Goal: Transaction & Acquisition: Purchase product/service

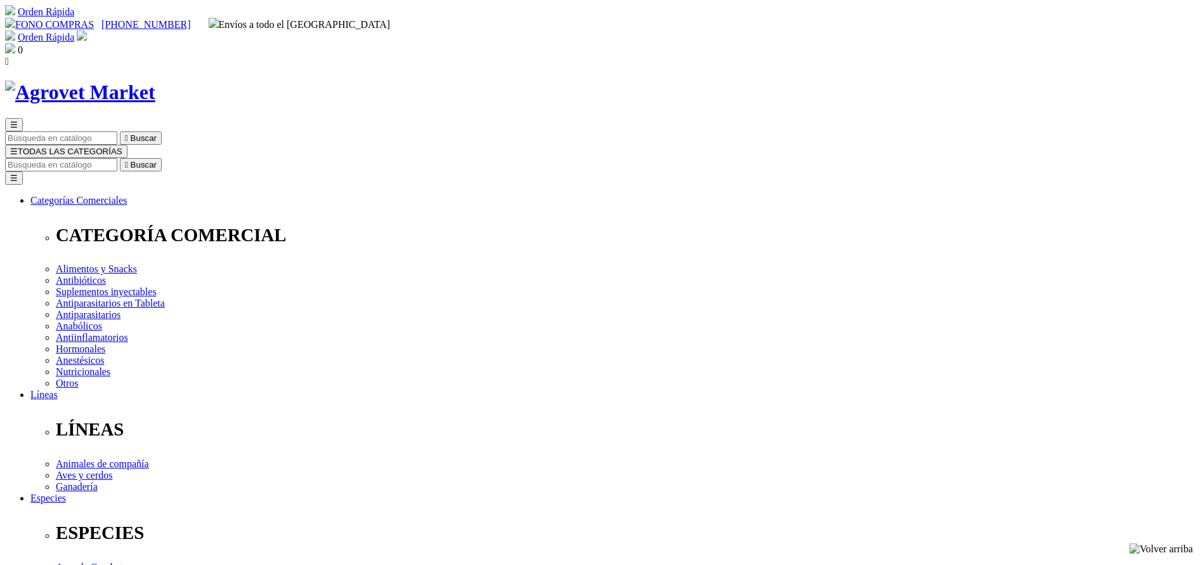
click at [117, 158] on input "Buscar" at bounding box center [61, 164] width 112 height 13
paste input "38000PER00107"
type input "38000PER00107"
click at [120, 158] on button " Buscar" at bounding box center [141, 164] width 42 height 13
drag, startPoint x: 746, startPoint y: 419, endPoint x: 738, endPoint y: 418, distance: 8.3
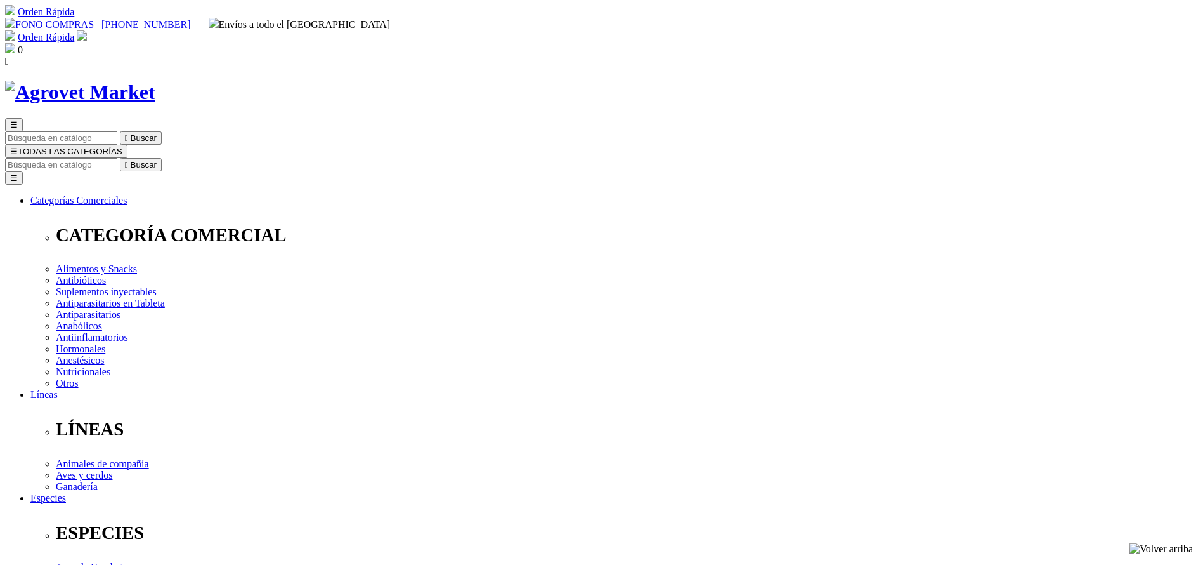
select select "384"
click at [117, 158] on input "Buscar" at bounding box center [61, 164] width 112 height 13
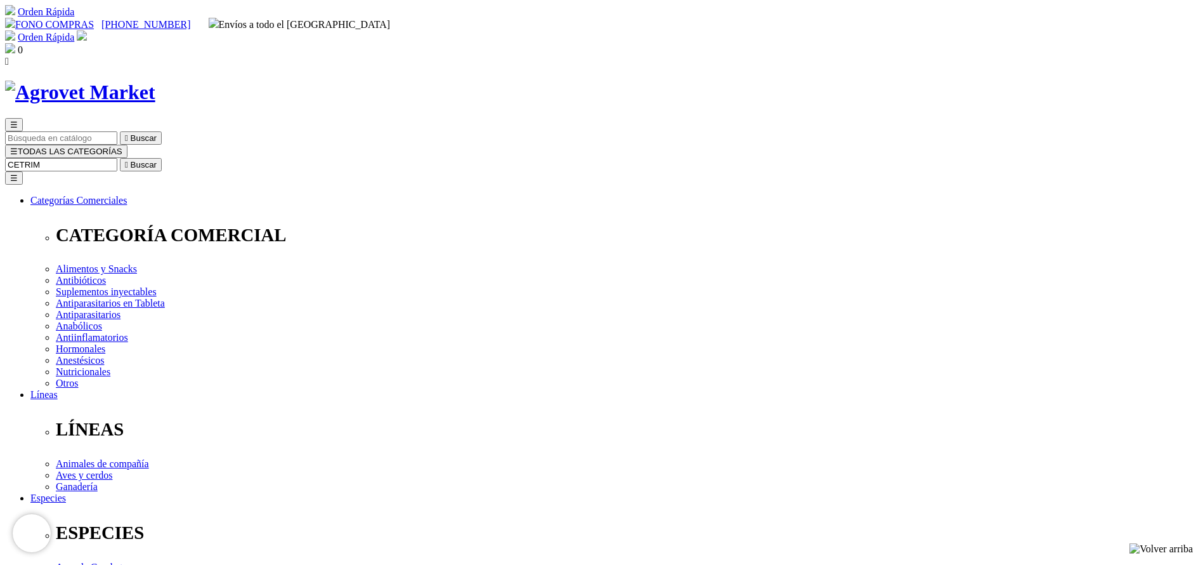
type input "CETRIM"
click at [120, 158] on button " Buscar" at bounding box center [141, 164] width 42 height 13
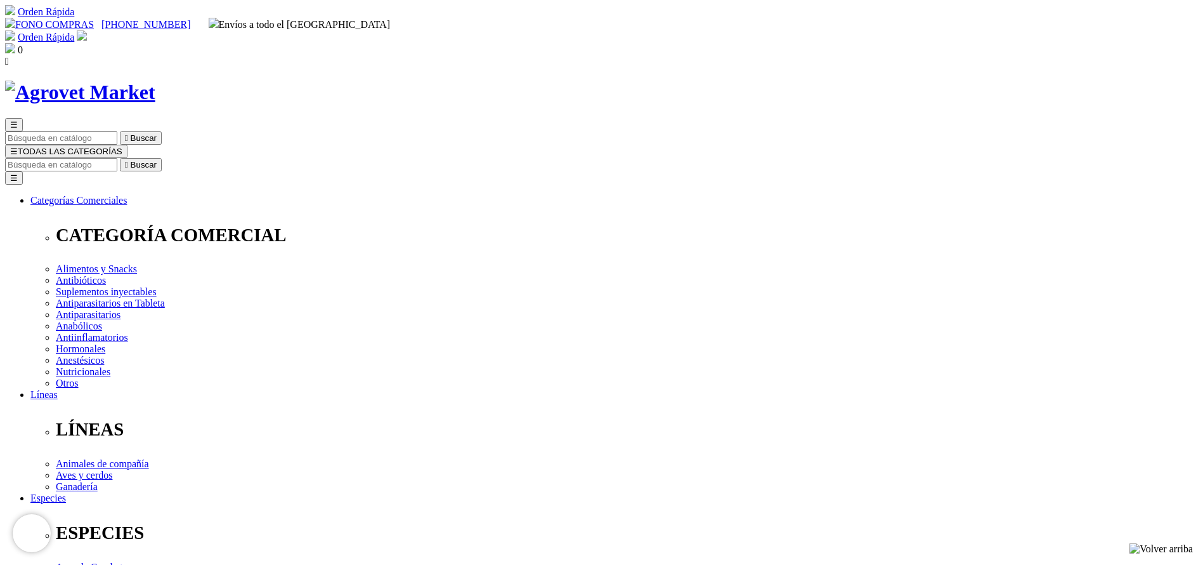
select select "222"
click at [117, 158] on input "Buscar" at bounding box center [61, 164] width 112 height 13
type input "omega"
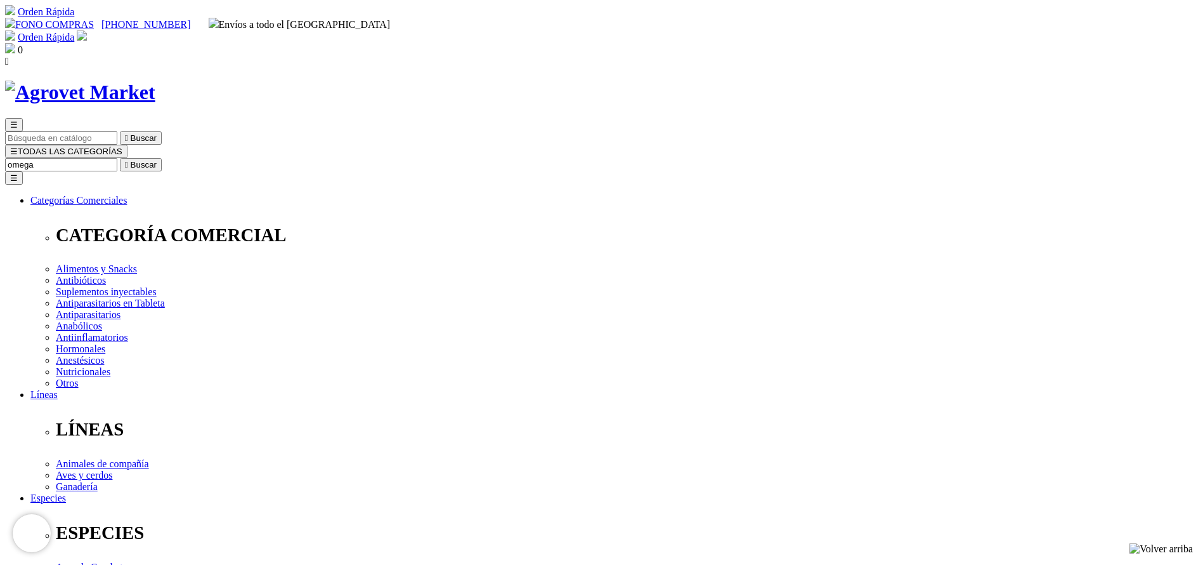
click at [120, 158] on button " Buscar" at bounding box center [141, 164] width 42 height 13
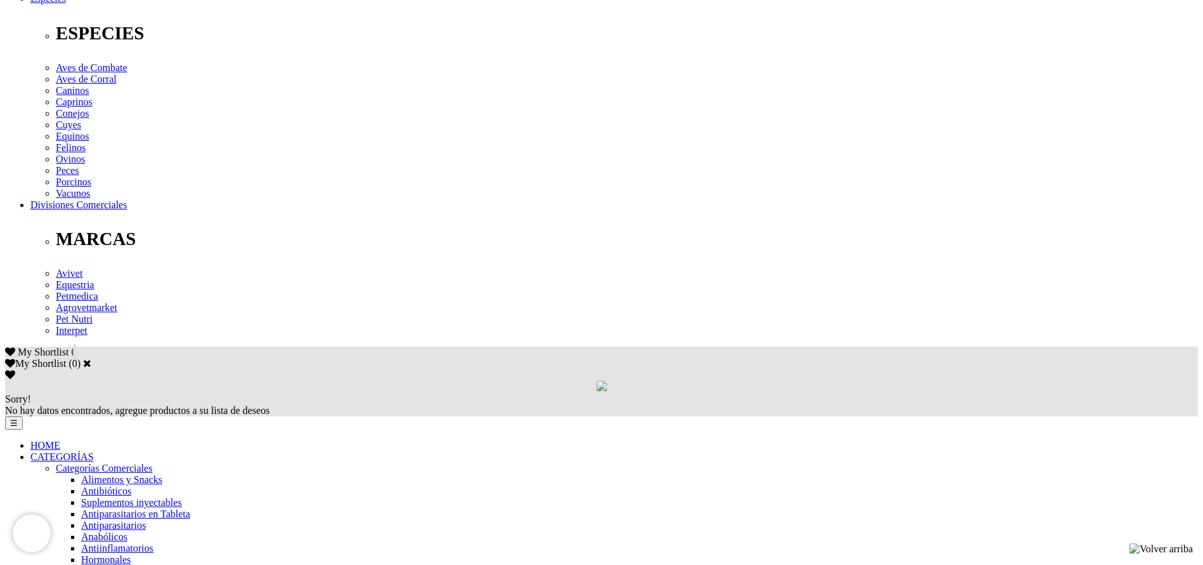
scroll to position [476, 0]
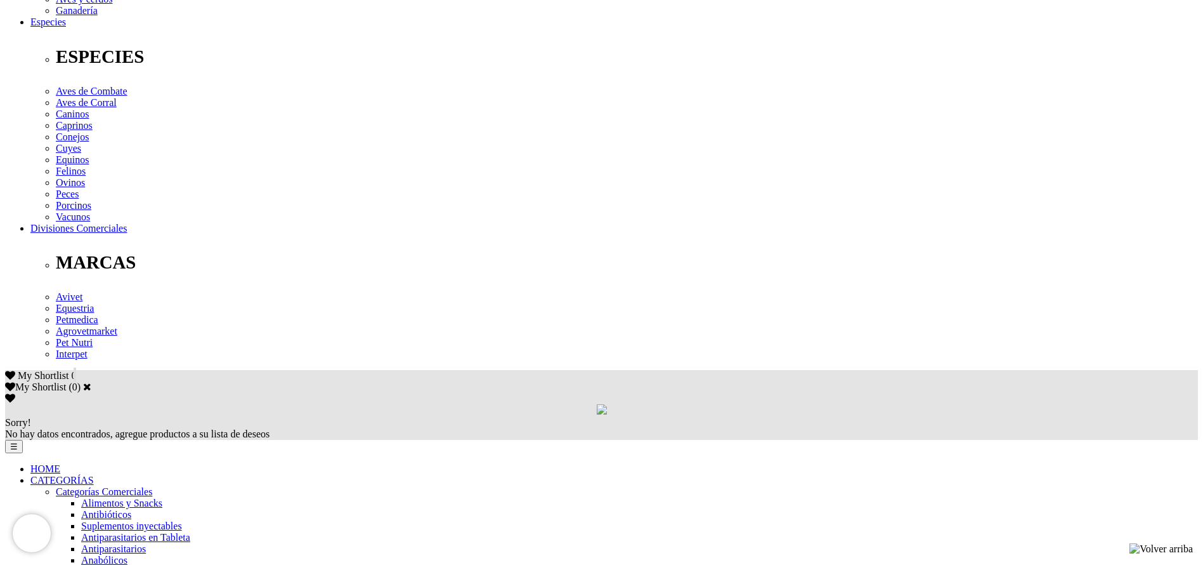
drag, startPoint x: 372, startPoint y: 216, endPoint x: 603, endPoint y: 217, distance: 231.6
copy p "que puede ser perforado y mezclar en el alimento."
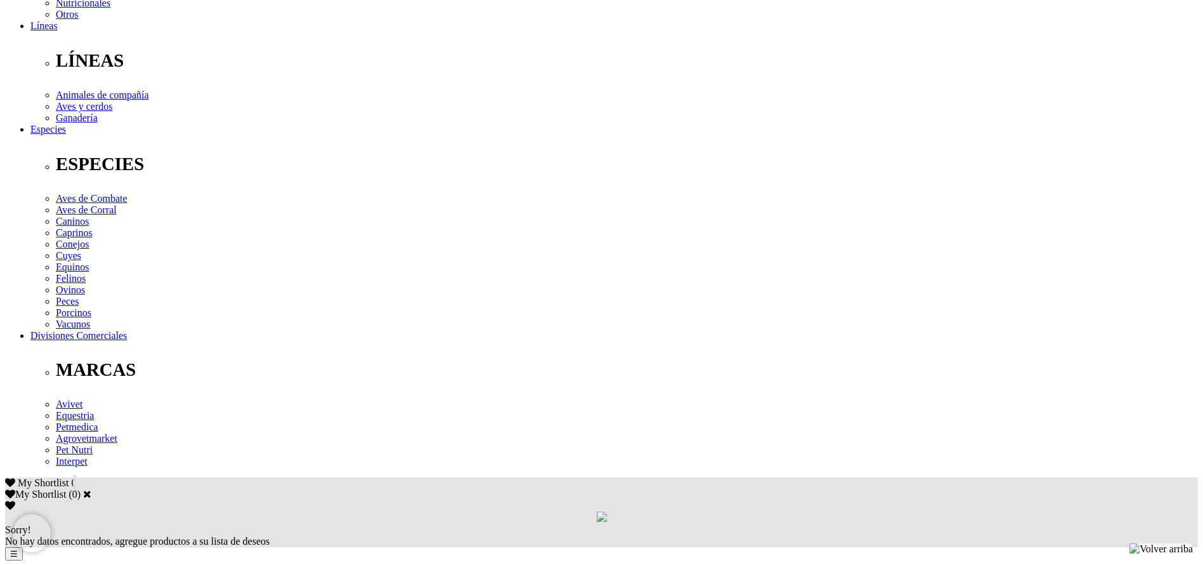
scroll to position [95, 0]
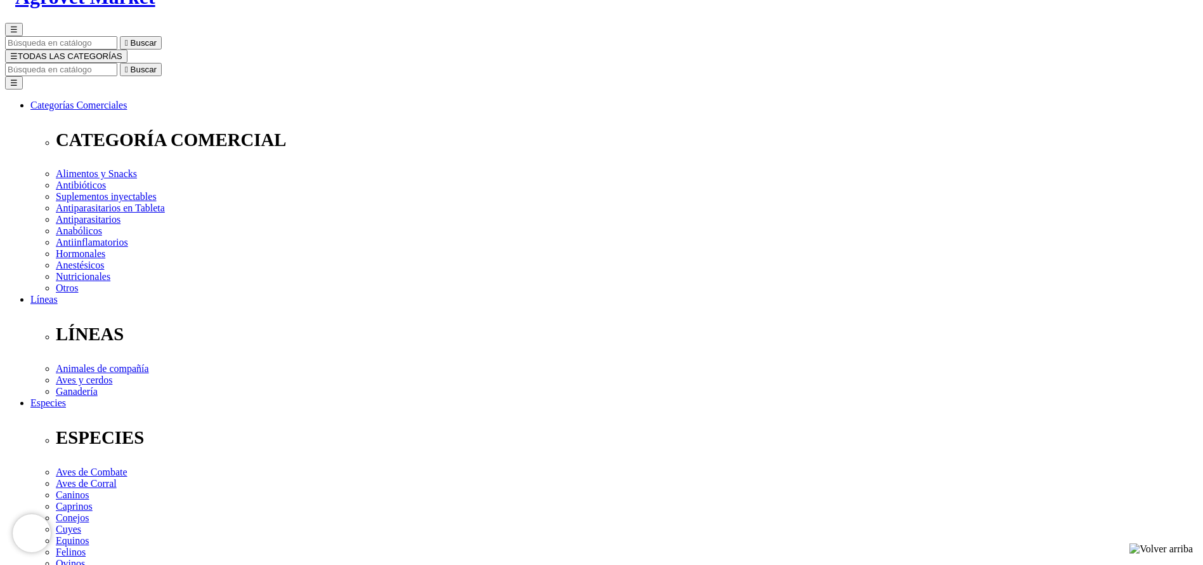
copy div "Cani-Tabs® Omega3 EPA & DHA"
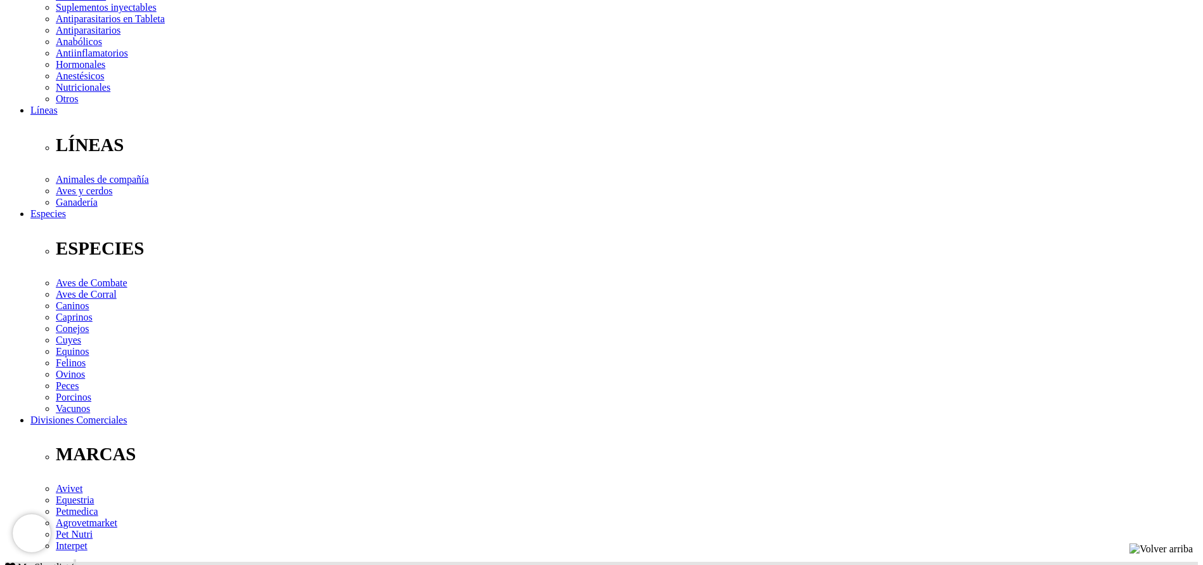
scroll to position [285, 0]
drag, startPoint x: 365, startPoint y: 408, endPoint x: 582, endPoint y: 403, distance: 217.0
copy p "puede ser perforado y mezclar en el alimento"
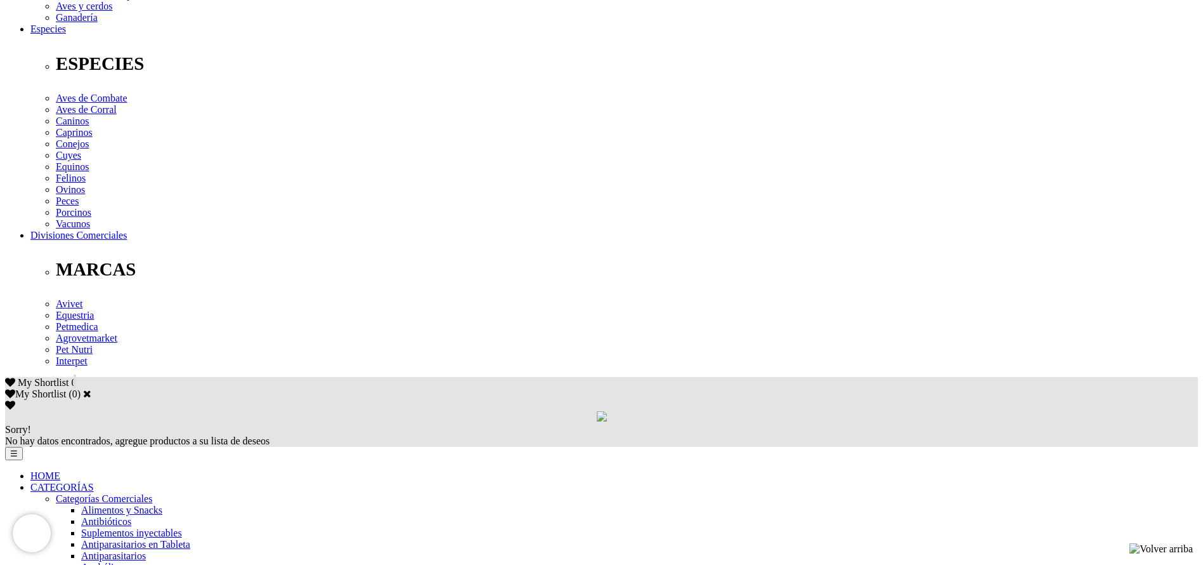
scroll to position [476, 0]
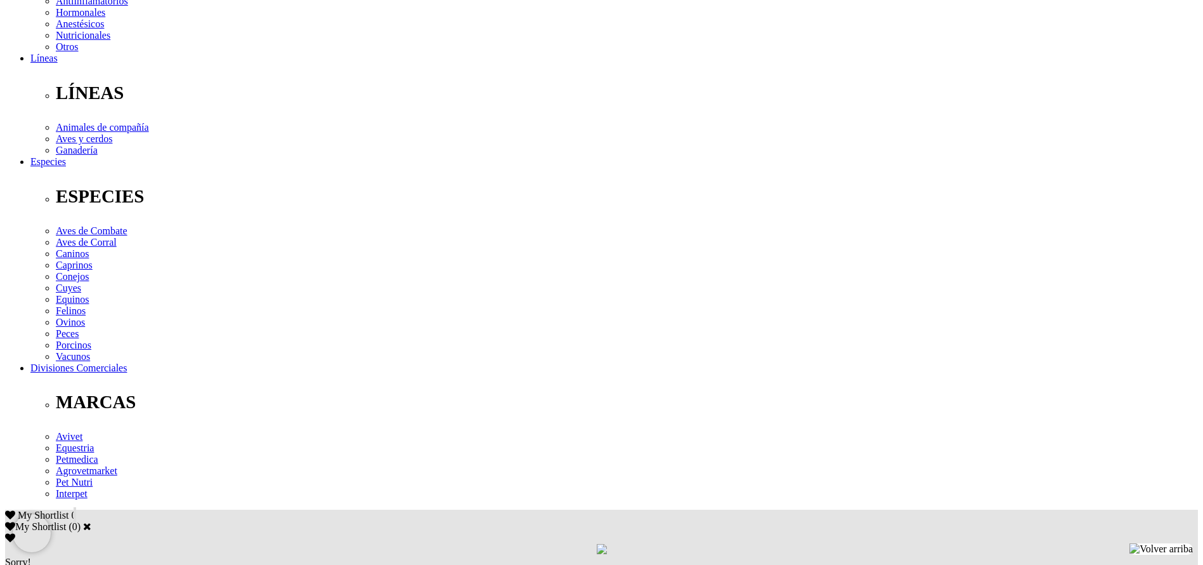
scroll to position [0, 0]
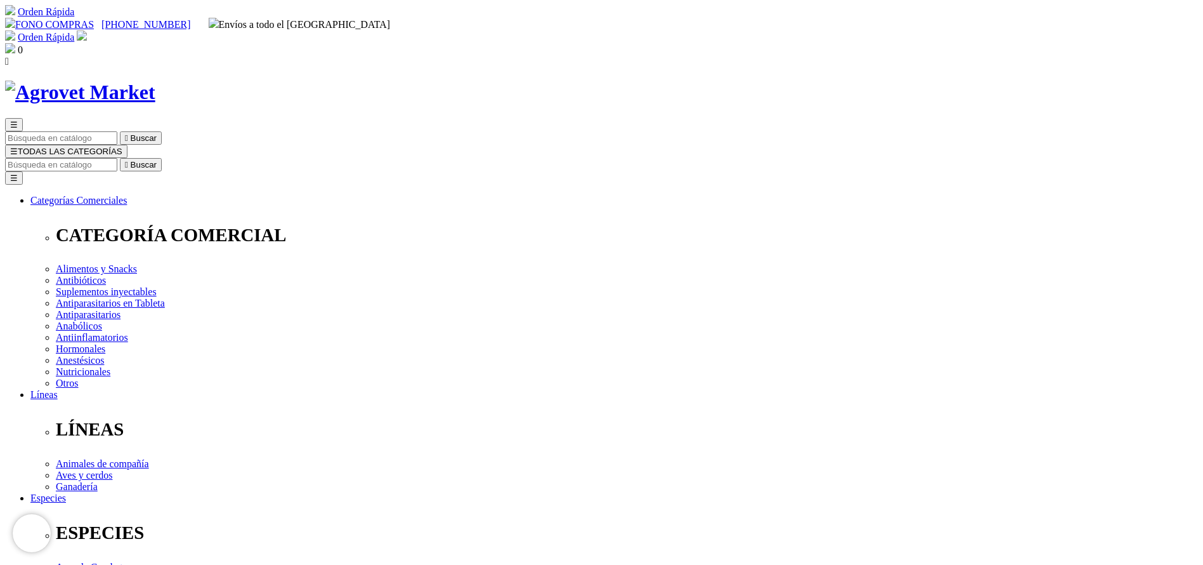
click at [117, 158] on input "Buscar" at bounding box center [61, 164] width 112 height 13
type input "ectoni"
click at [120, 158] on button " Buscar" at bounding box center [141, 164] width 42 height 13
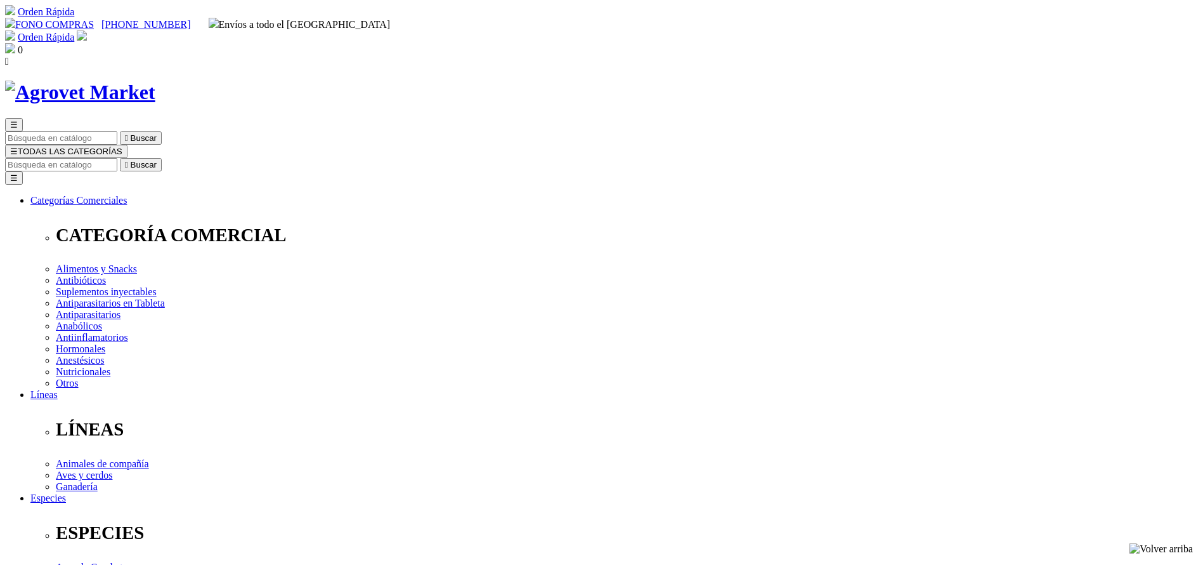
copy div "Ectonil® Pour On"
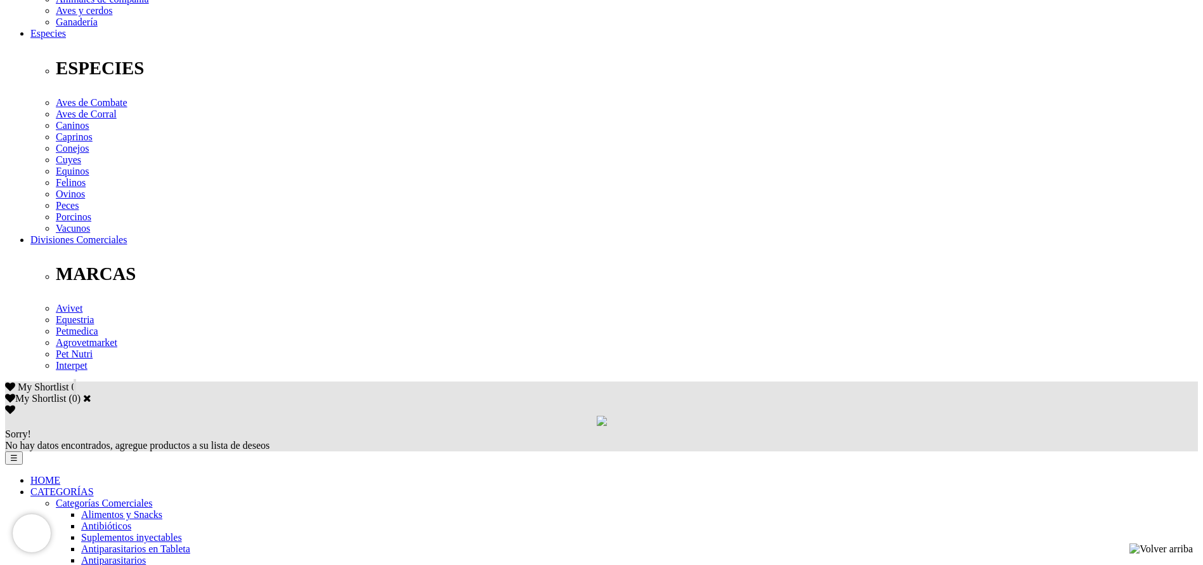
scroll to position [476, 0]
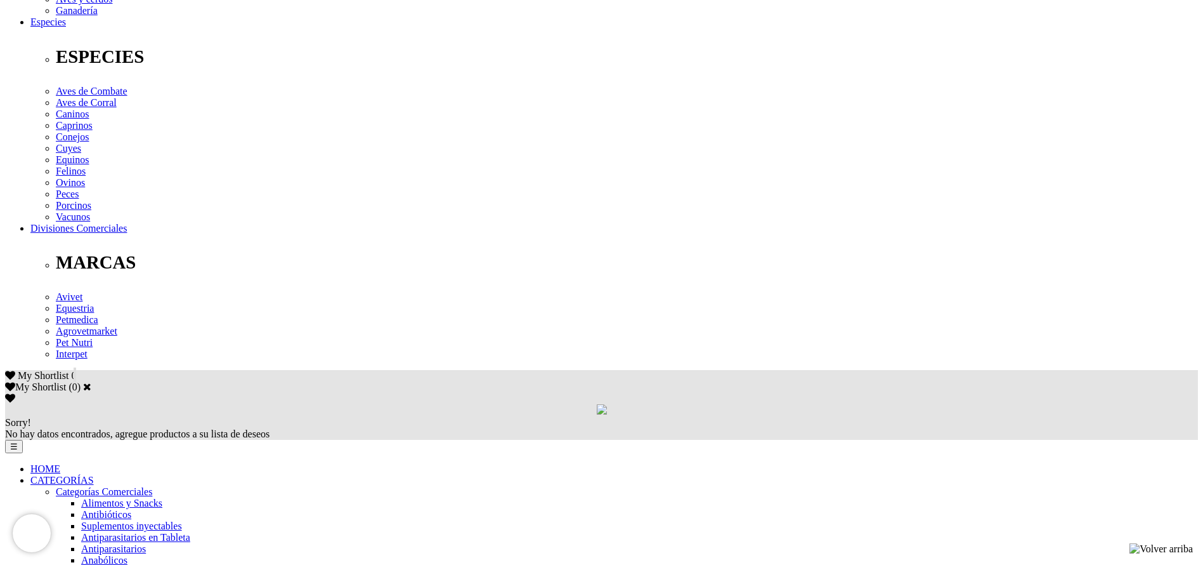
copy div "Para el tratamiento y control de la mosca de los cuernos, garrapatas,Dermatobia…"
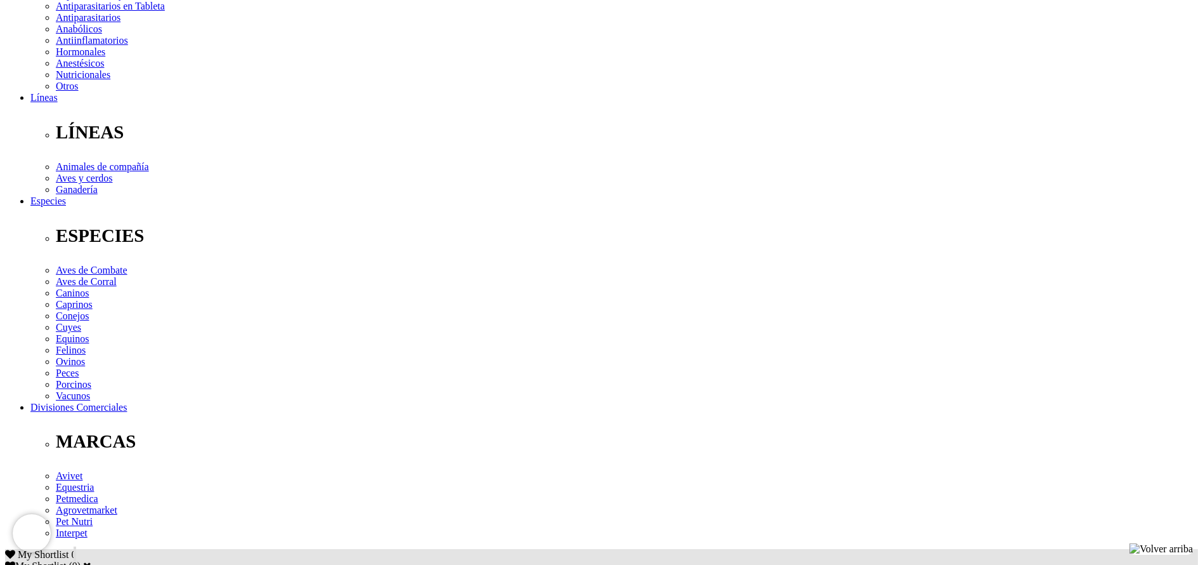
scroll to position [0, 0]
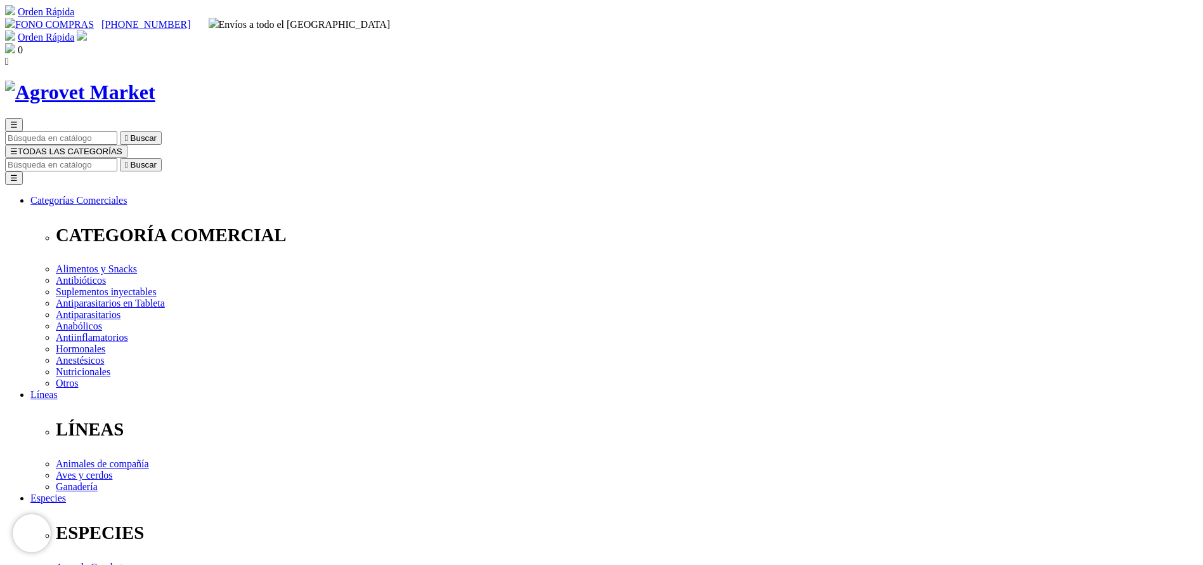
click at [117, 158] on input "Buscar" at bounding box center [61, 164] width 112 height 13
type input "hepa"
click at [120, 158] on button " Buscar" at bounding box center [141, 164] width 42 height 13
drag, startPoint x: 0, startPoint y: 0, endPoint x: 682, endPoint y: 403, distance: 792.4
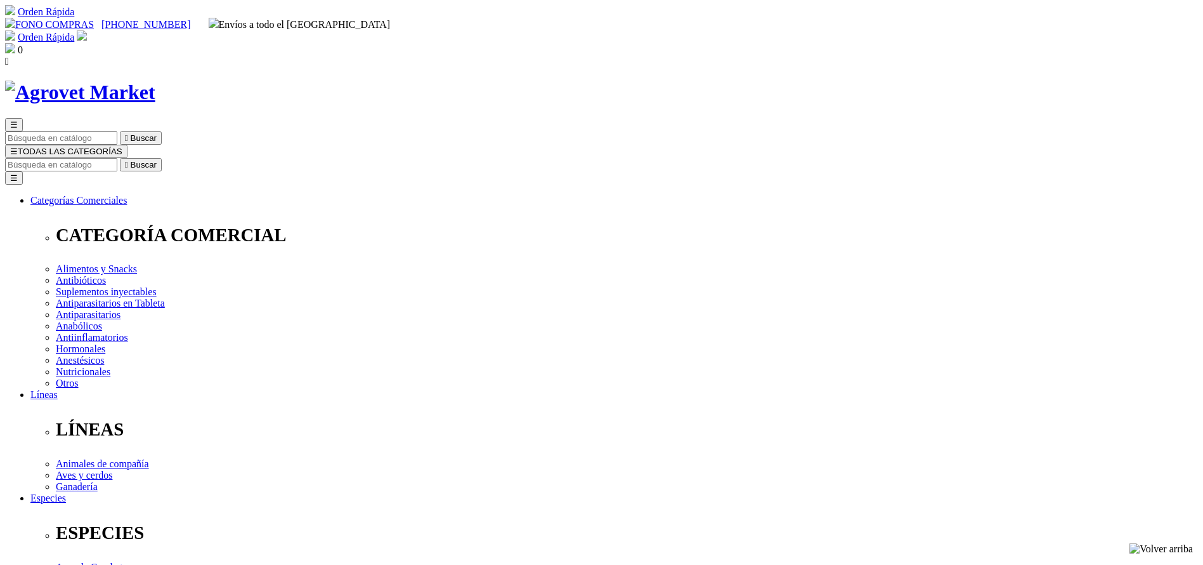
select select "36"
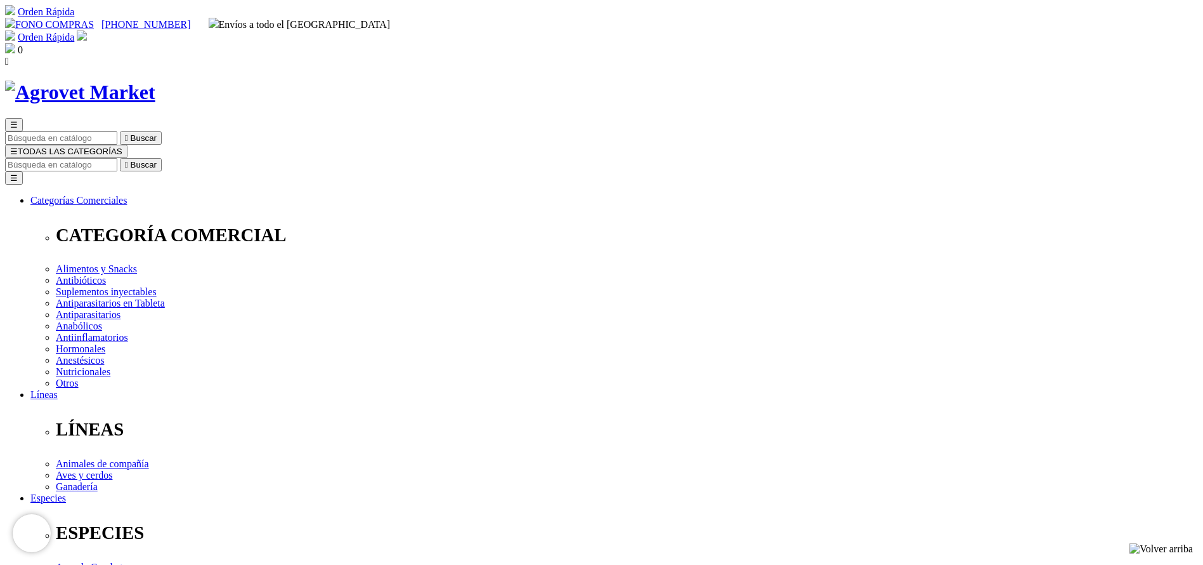
click at [117, 158] on input "Buscar" at bounding box center [61, 164] width 112 height 13
type input "BOVI"
click at [120, 158] on button " Buscar" at bounding box center [141, 164] width 42 height 13
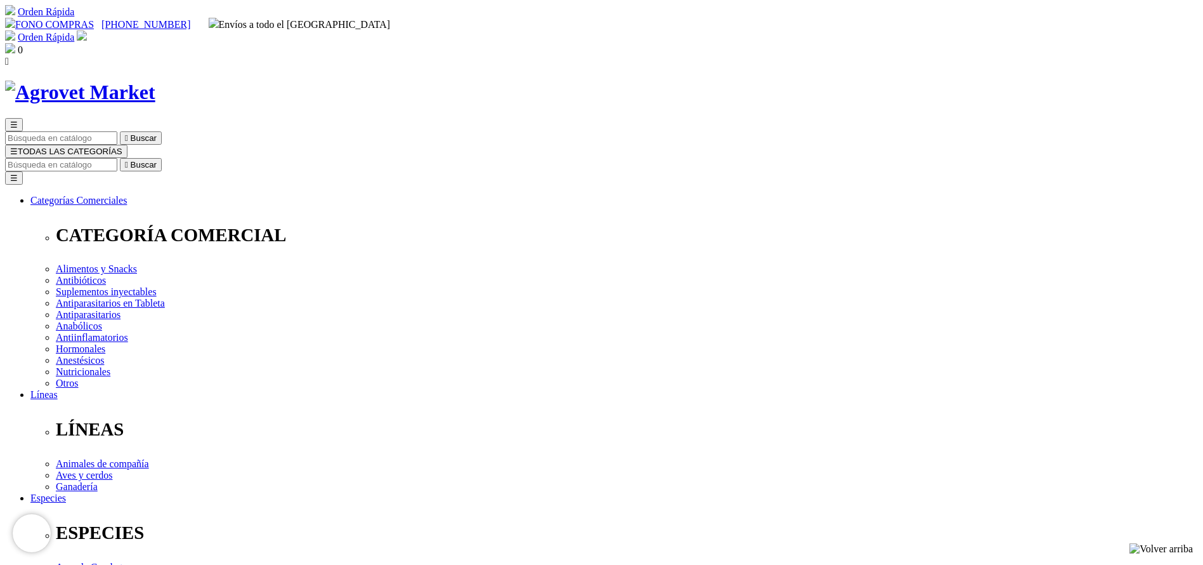
select select "3"
click at [117, 158] on input "Buscar" at bounding box center [61, 164] width 112 height 13
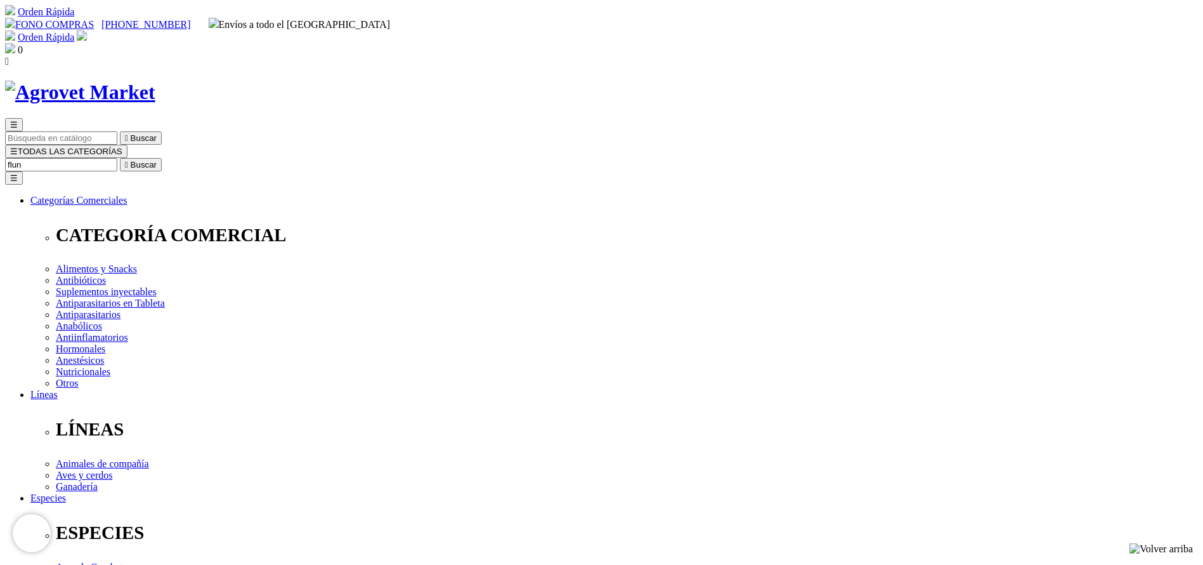
type input "flun"
click at [120, 158] on button " Buscar" at bounding box center [141, 164] width 42 height 13
select select "3"
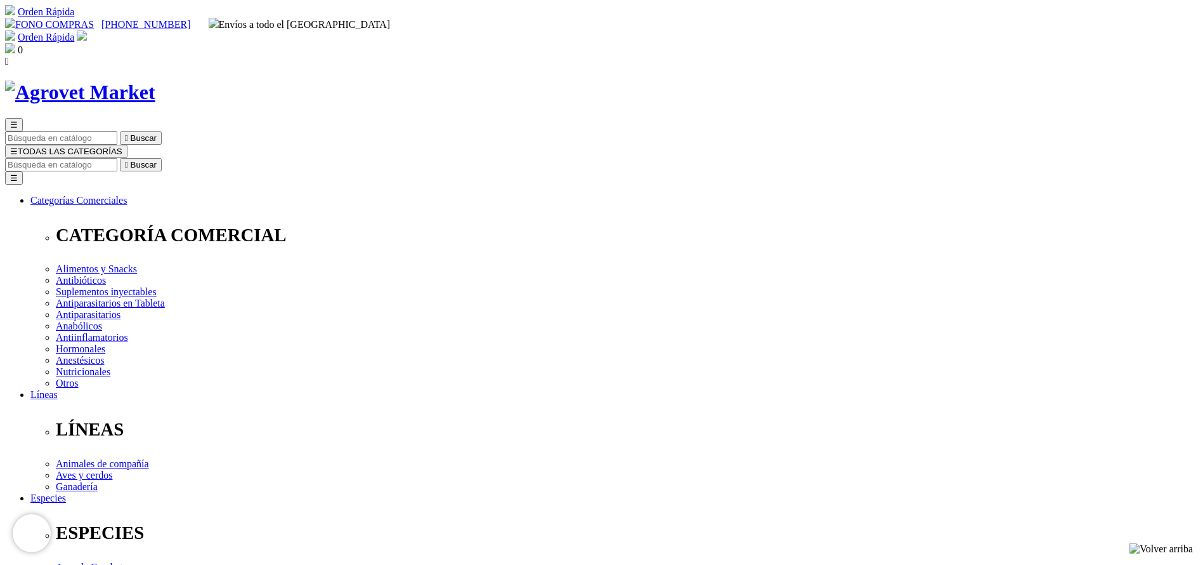
select select "3"
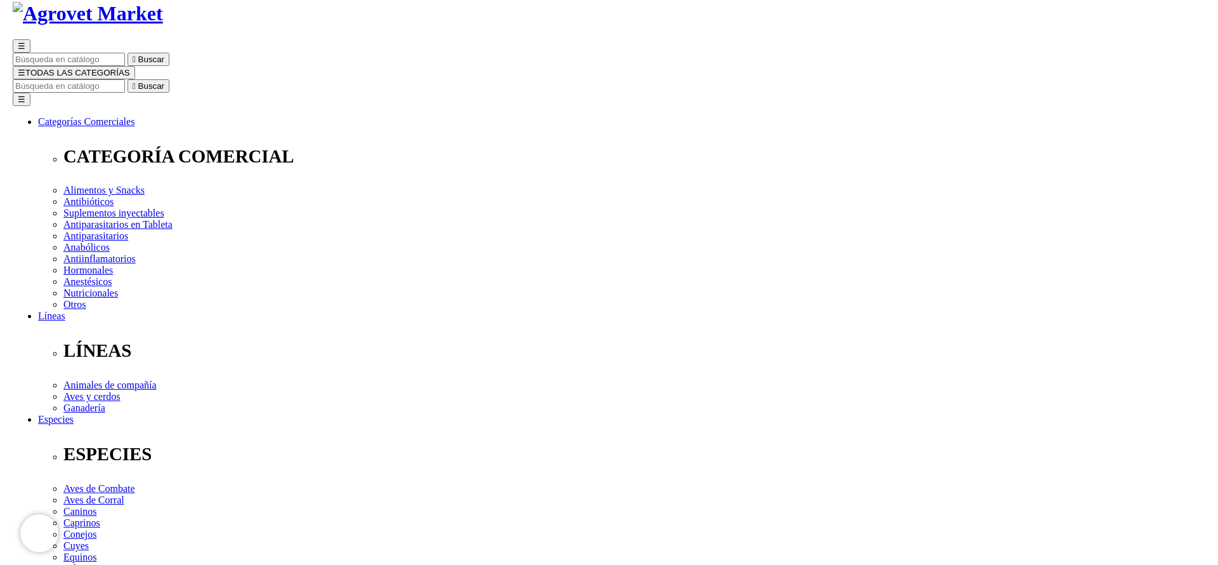
scroll to position [95, 0]
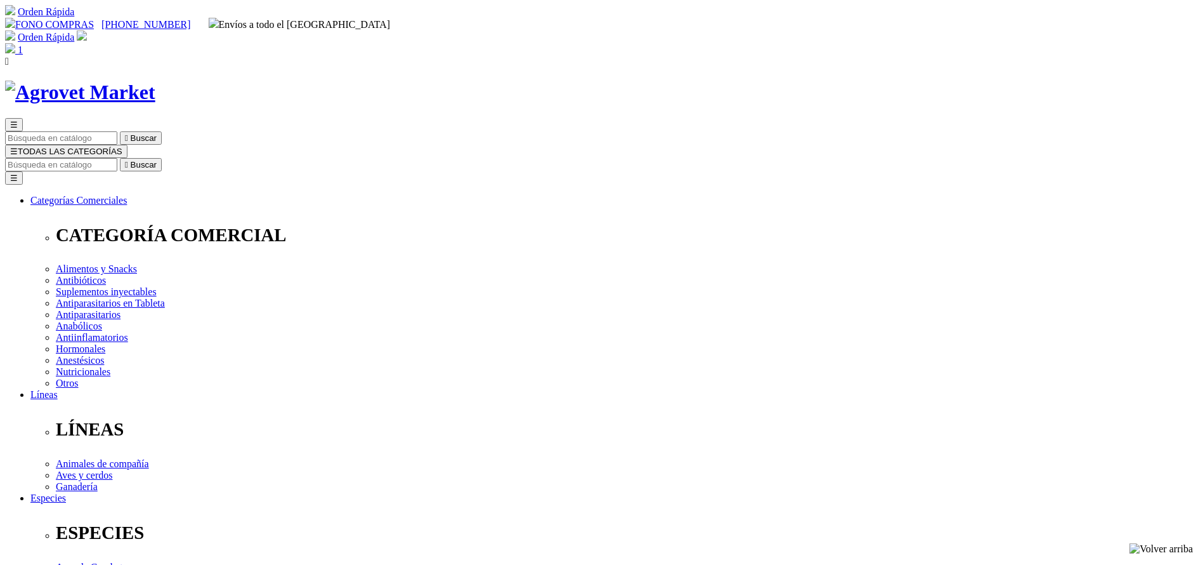
drag, startPoint x: 539, startPoint y: 195, endPoint x: 497, endPoint y: 190, distance: 41.6
type input "4"
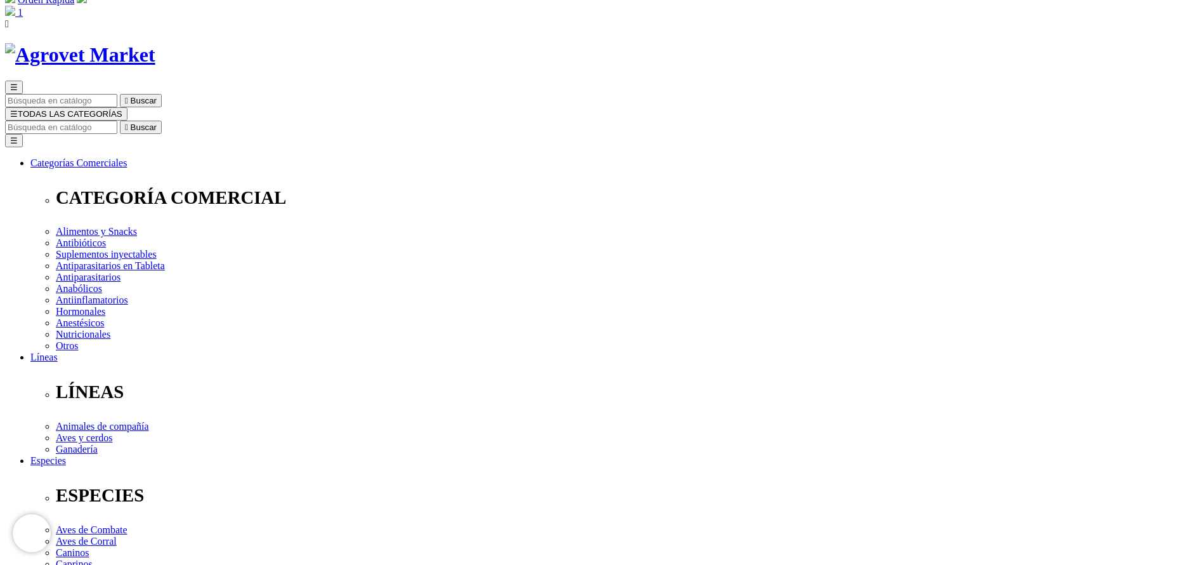
scroll to position [95, 0]
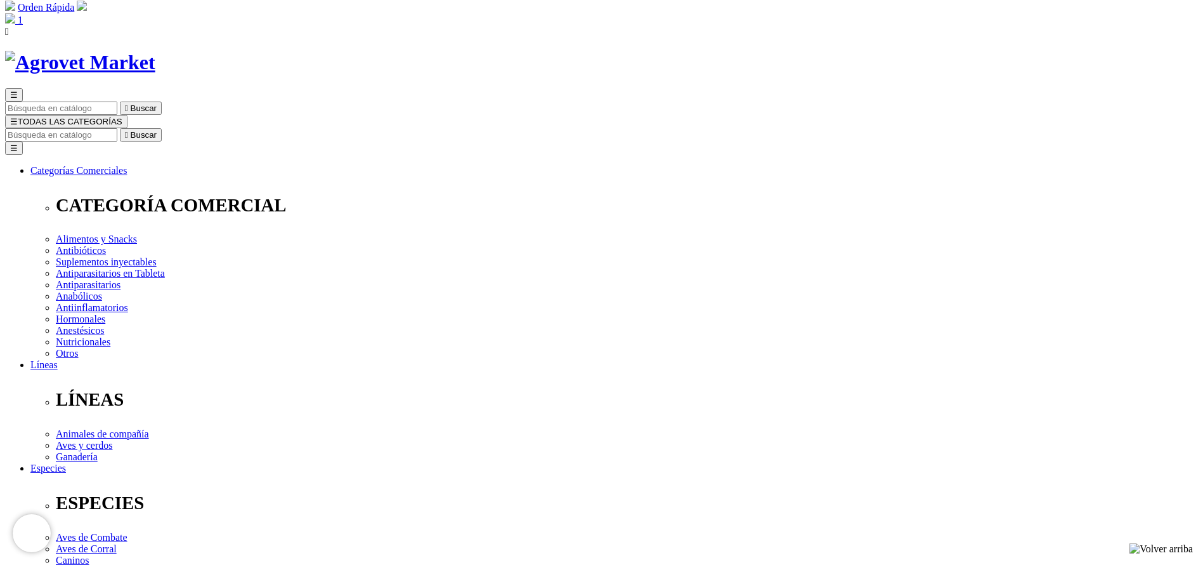
scroll to position [0, 0]
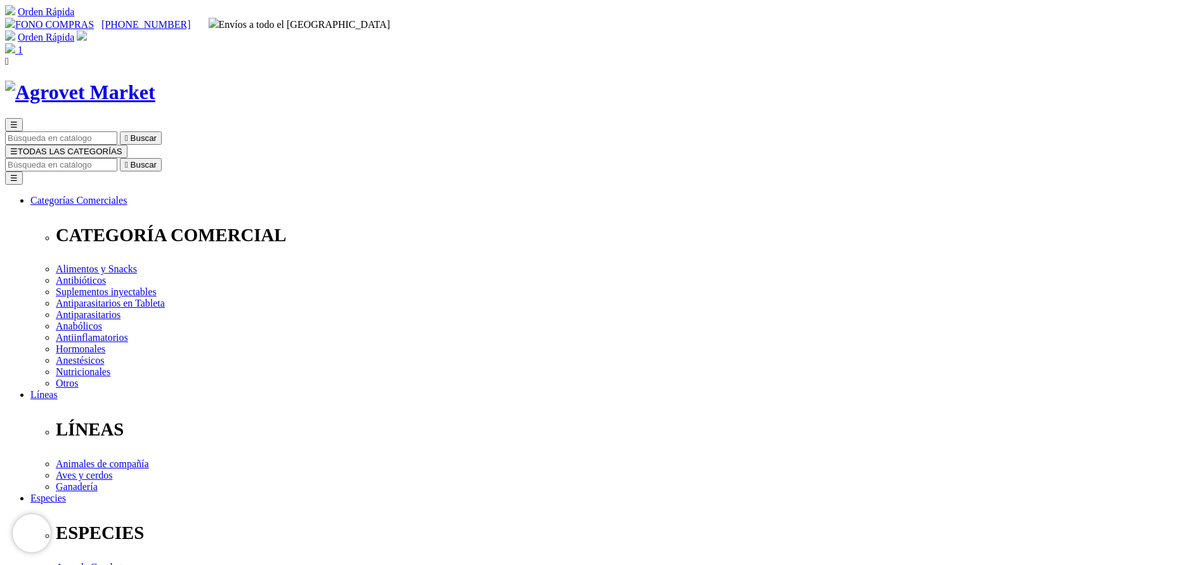
click at [117, 158] on input "Buscar" at bounding box center [61, 164] width 112 height 13
click at [120, 158] on button " Buscar" at bounding box center [141, 164] width 42 height 13
type input "my"
click at [117, 158] on input "myso" at bounding box center [61, 164] width 112 height 13
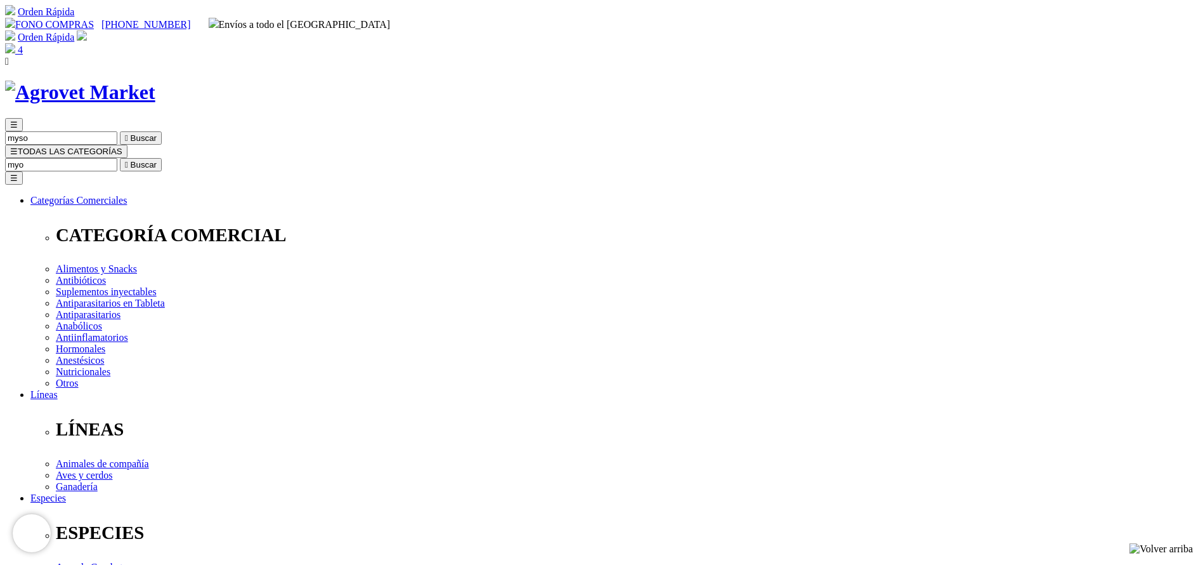
type input "myo"
click at [120, 158] on button " Buscar" at bounding box center [141, 164] width 42 height 13
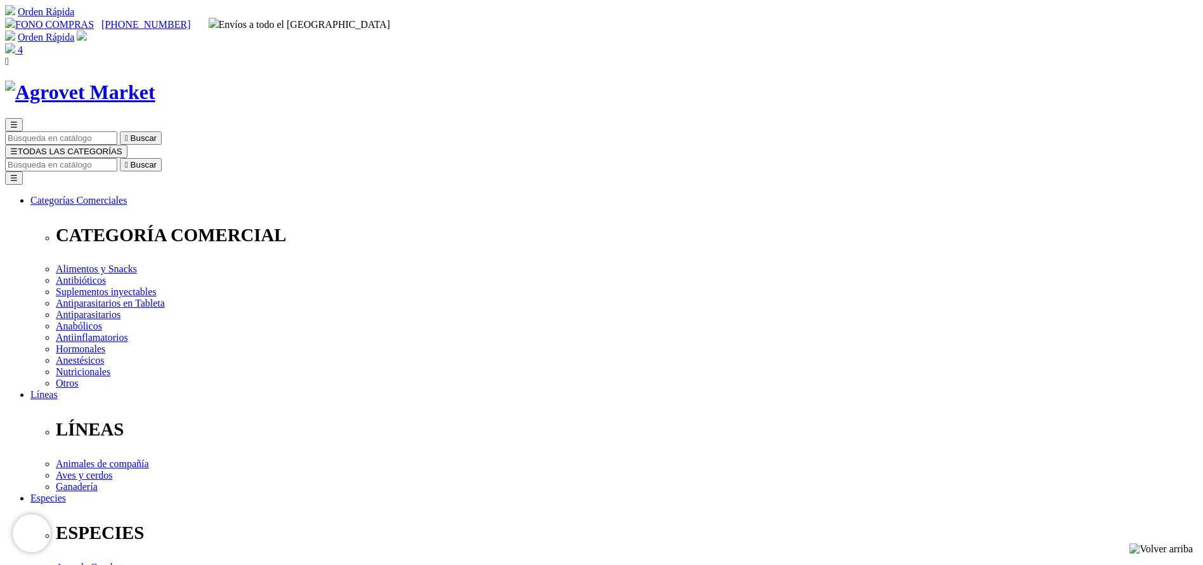
copy div "Myoselen E®"
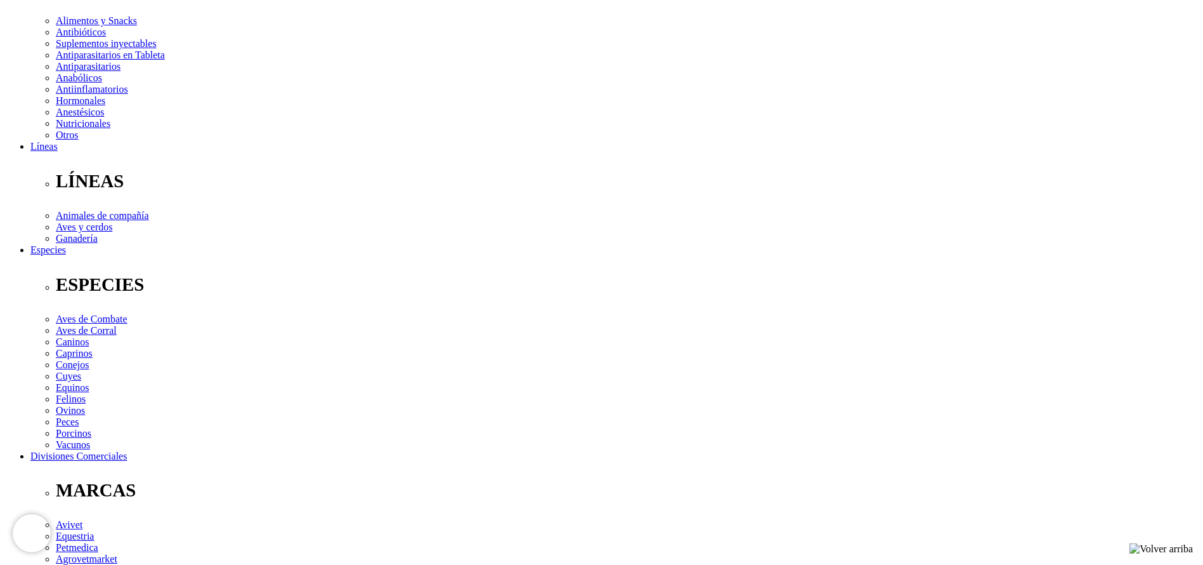
scroll to position [285, 0]
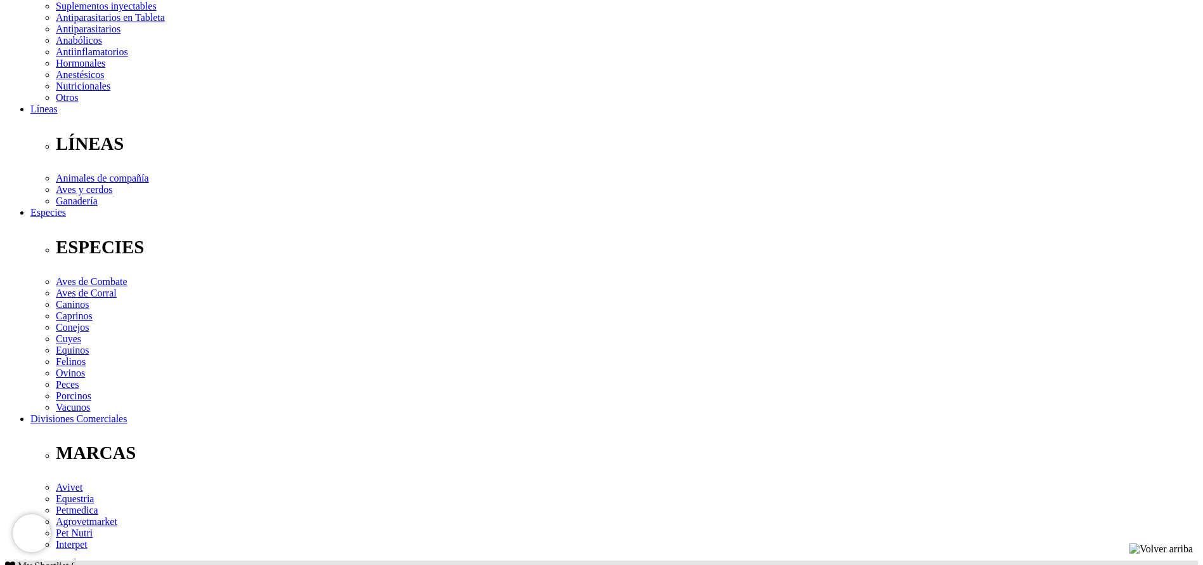
copy div "Para el tratamiento y prevención de afecciones causadas por el déficit de vitam…"
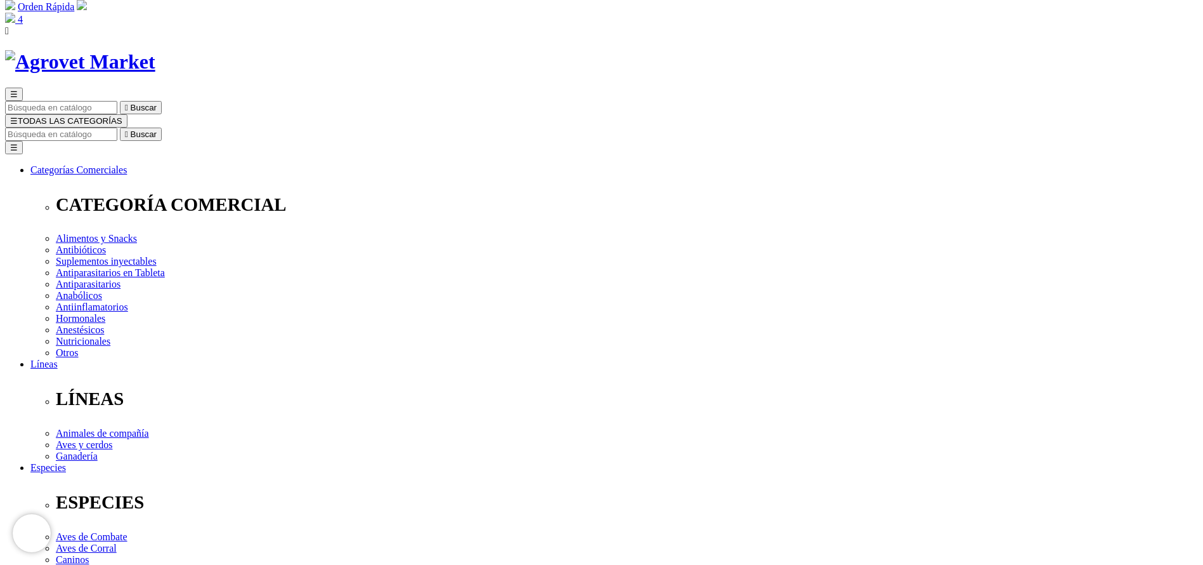
scroll to position [0, 0]
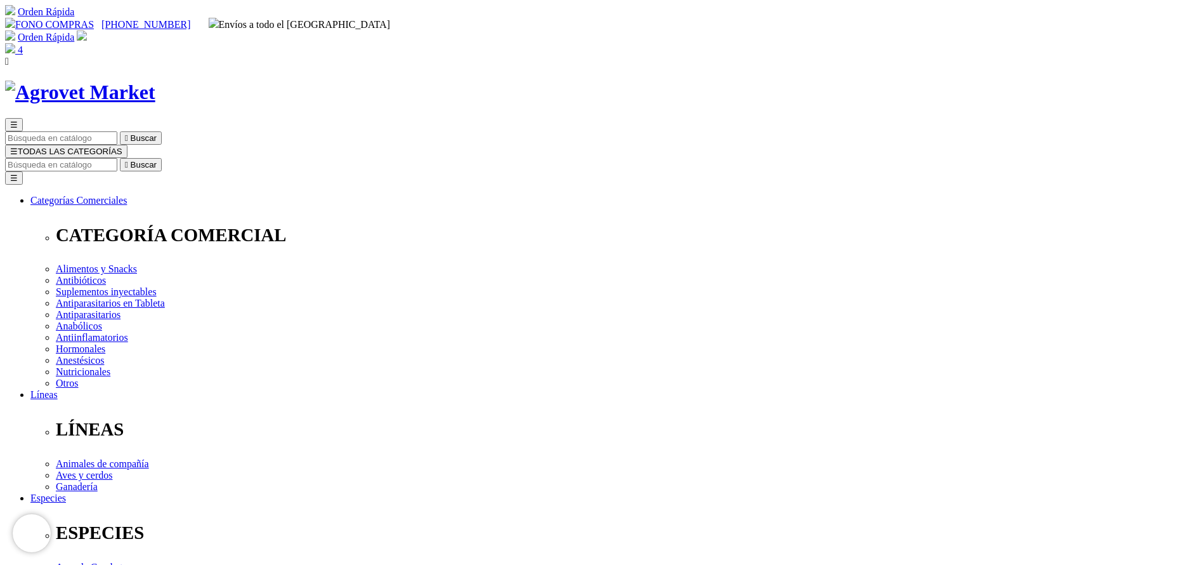
click at [117, 158] on input "Buscar" at bounding box center [61, 164] width 112 height 13
type input "bovim"
click at [120, 158] on button " Buscar" at bounding box center [141, 164] width 42 height 13
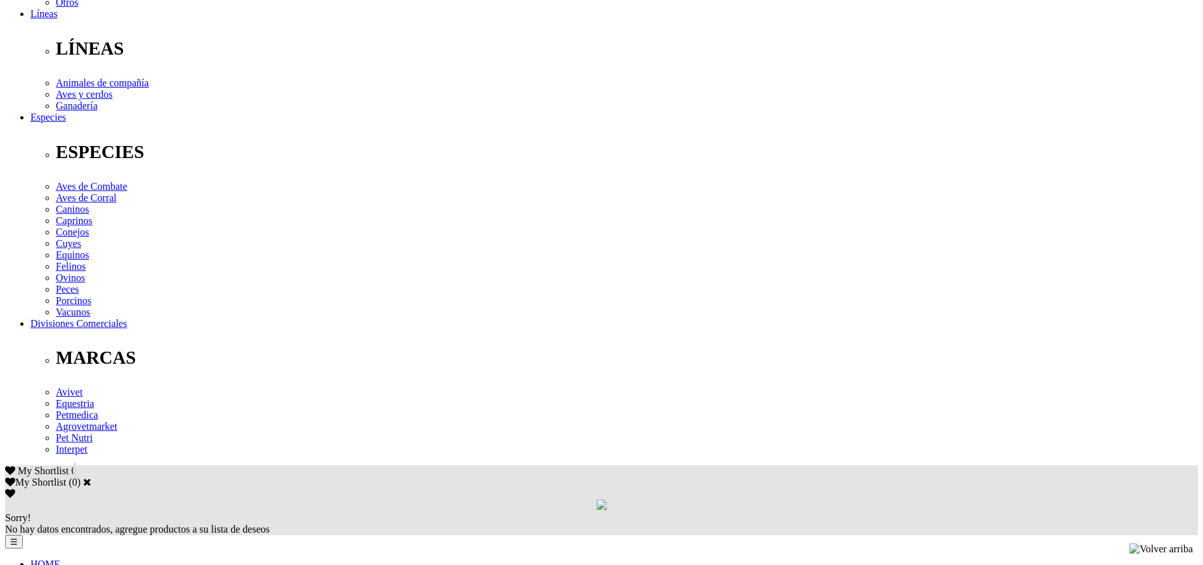
scroll to position [381, 0]
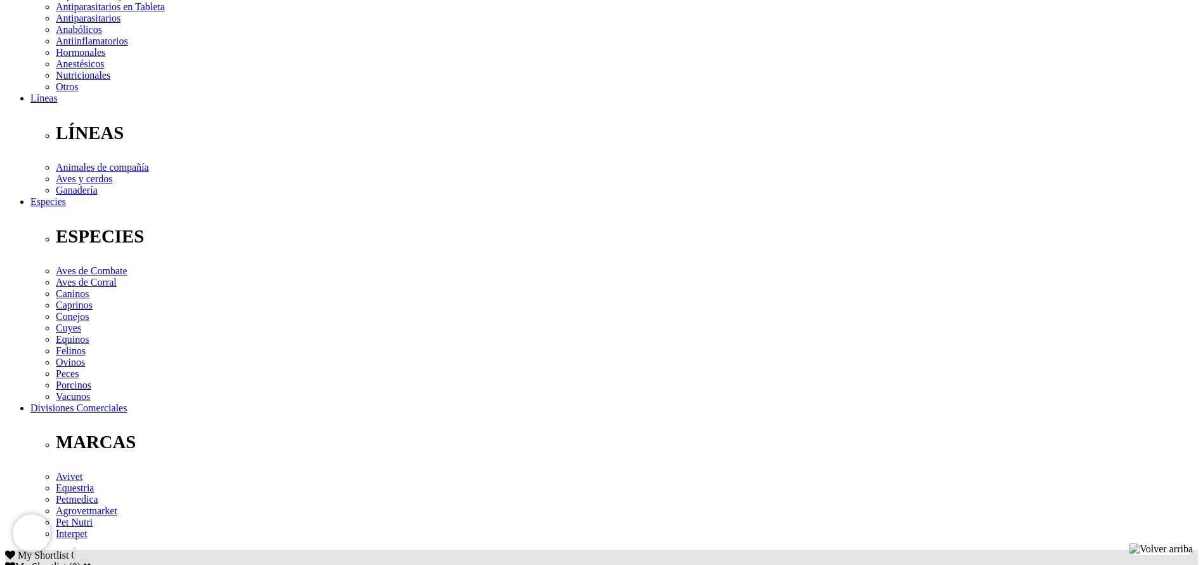
scroll to position [0, 0]
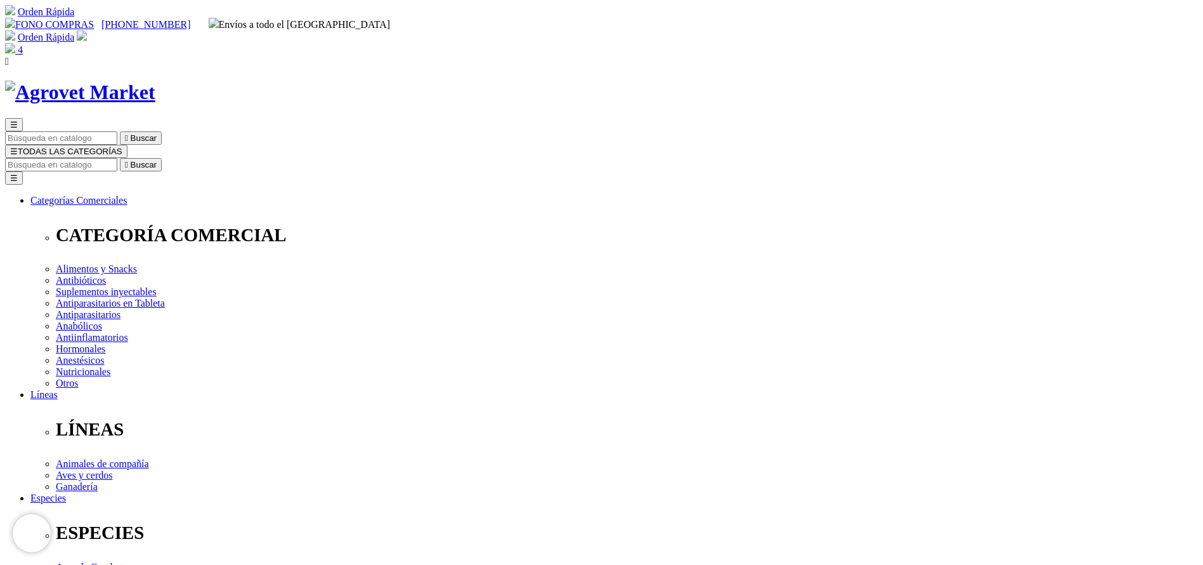
copy div "BOVIMEC® Etiqueta Azul 3.15%"
click at [117, 158] on input "Buscar" at bounding box center [61, 164] width 112 height 13
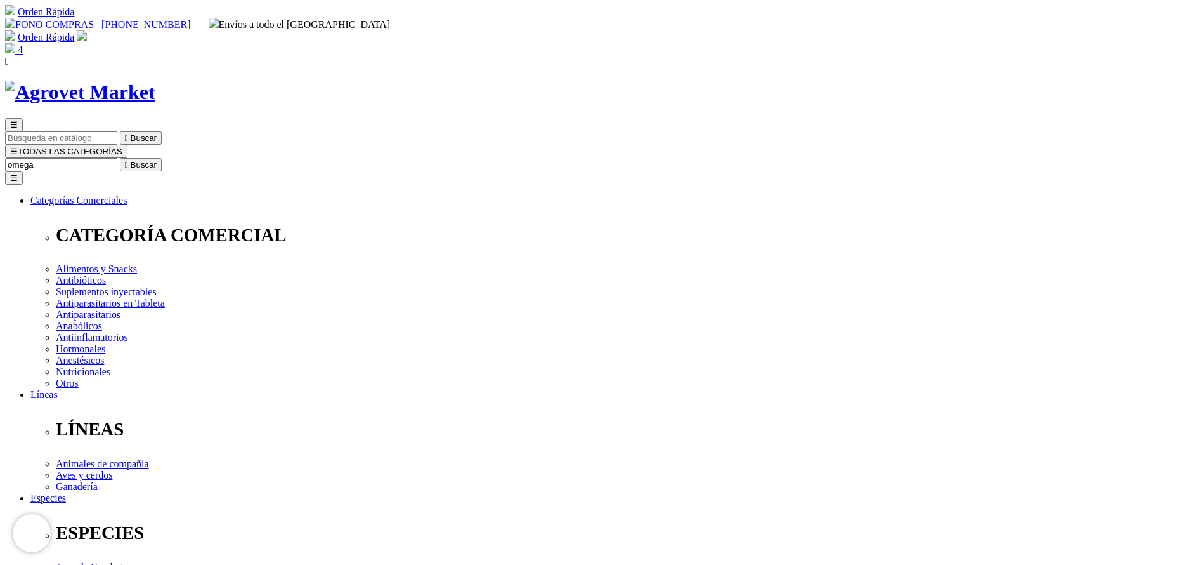
type input "omega"
click at [120, 158] on button " Buscar" at bounding box center [141, 164] width 42 height 13
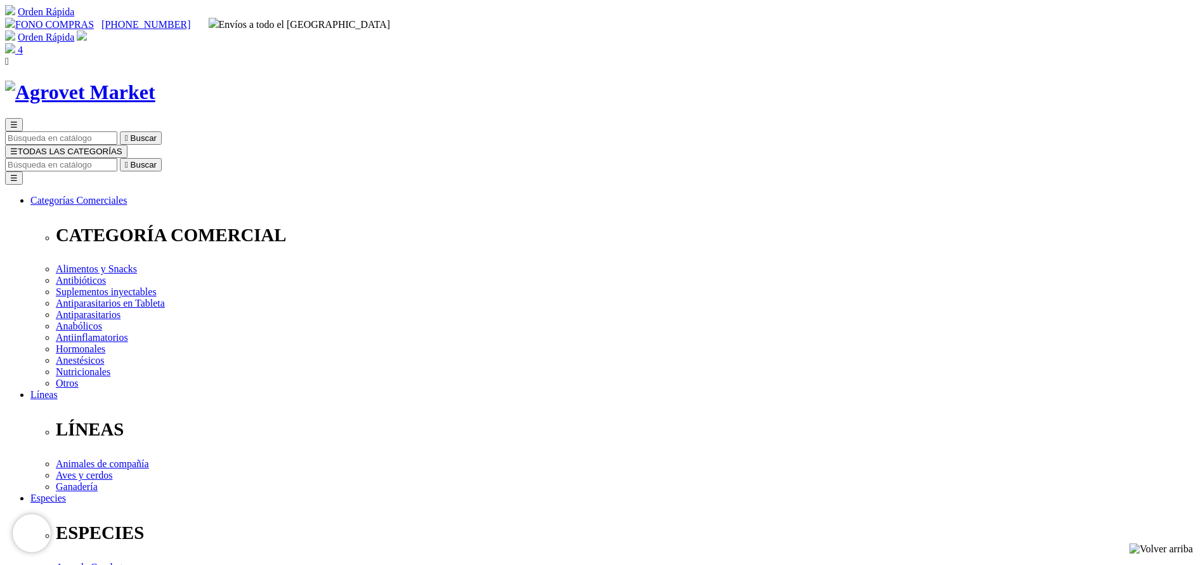
copy div "Cani-Tabs® Omega3 EPA & DHA"
click at [117, 158] on input "Buscar" at bounding box center [61, 164] width 112 height 13
type input "xinto"
click at [120, 158] on button " Buscar" at bounding box center [141, 164] width 42 height 13
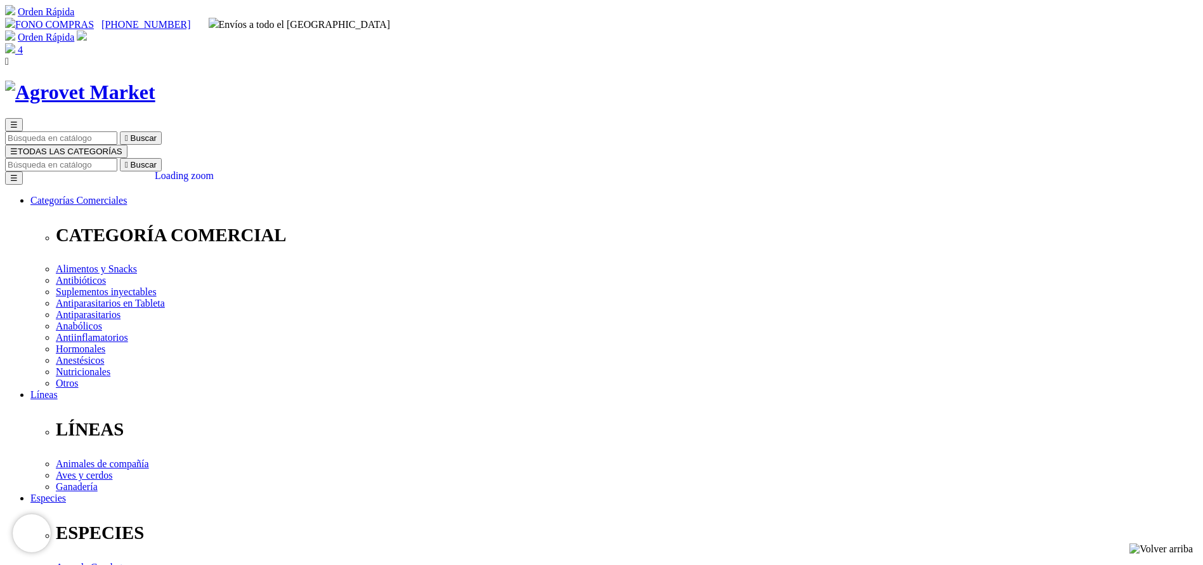
click at [117, 158] on input "Buscar" at bounding box center [61, 164] width 112 height 13
type input "factor"
click at [120, 158] on button " Buscar" at bounding box center [141, 164] width 42 height 13
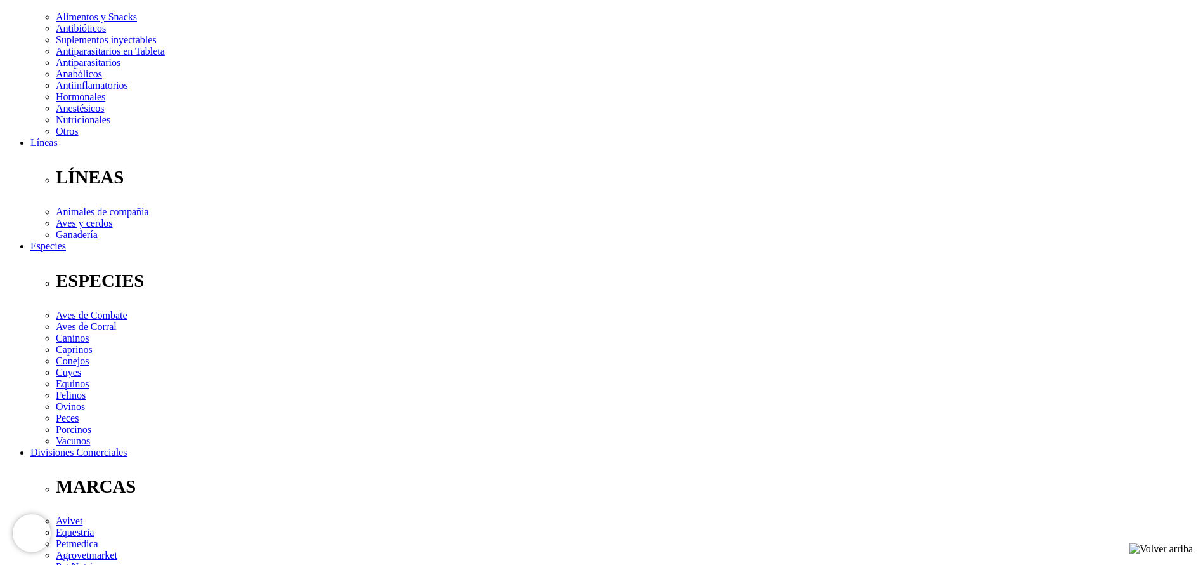
scroll to position [381, 0]
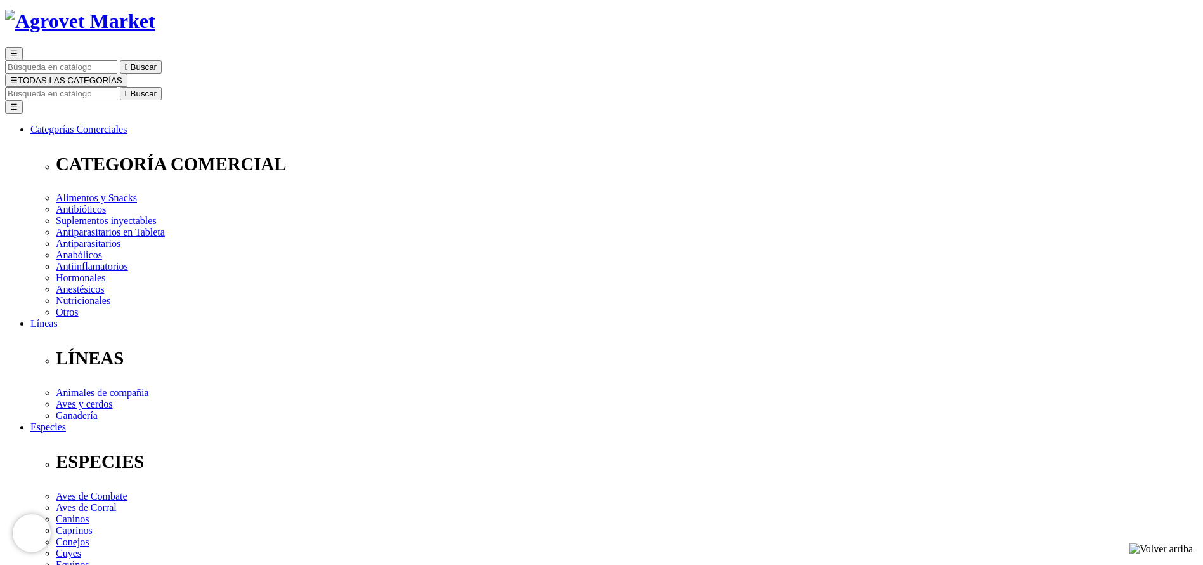
scroll to position [0, 0]
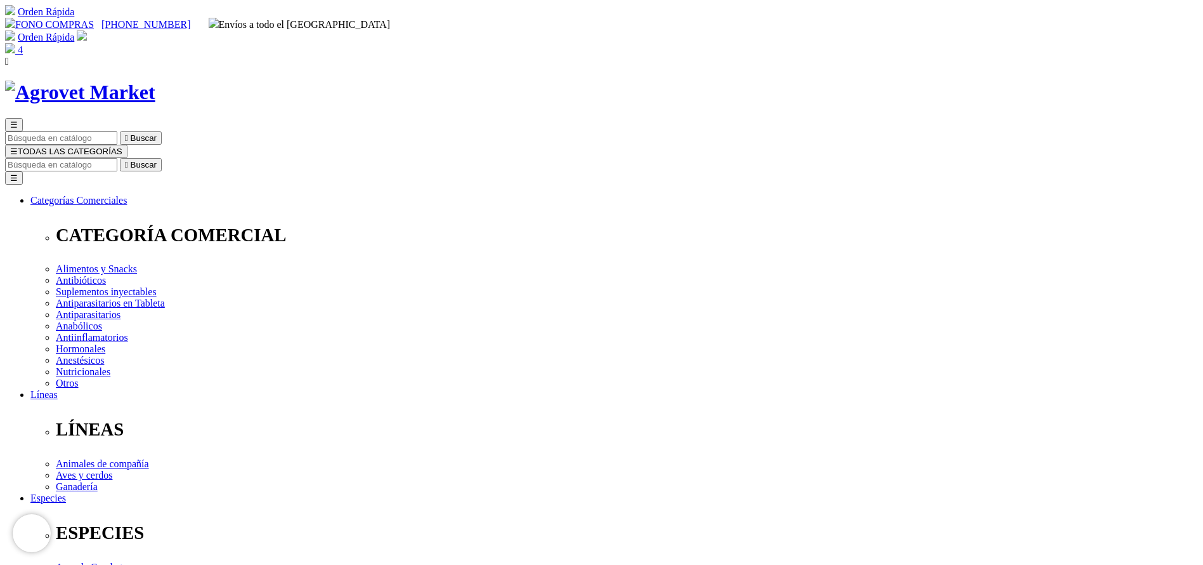
click at [117, 158] on input "Buscar" at bounding box center [61, 164] width 112 height 13
type input "power"
click at [120, 158] on button " Buscar" at bounding box center [141, 164] width 42 height 13
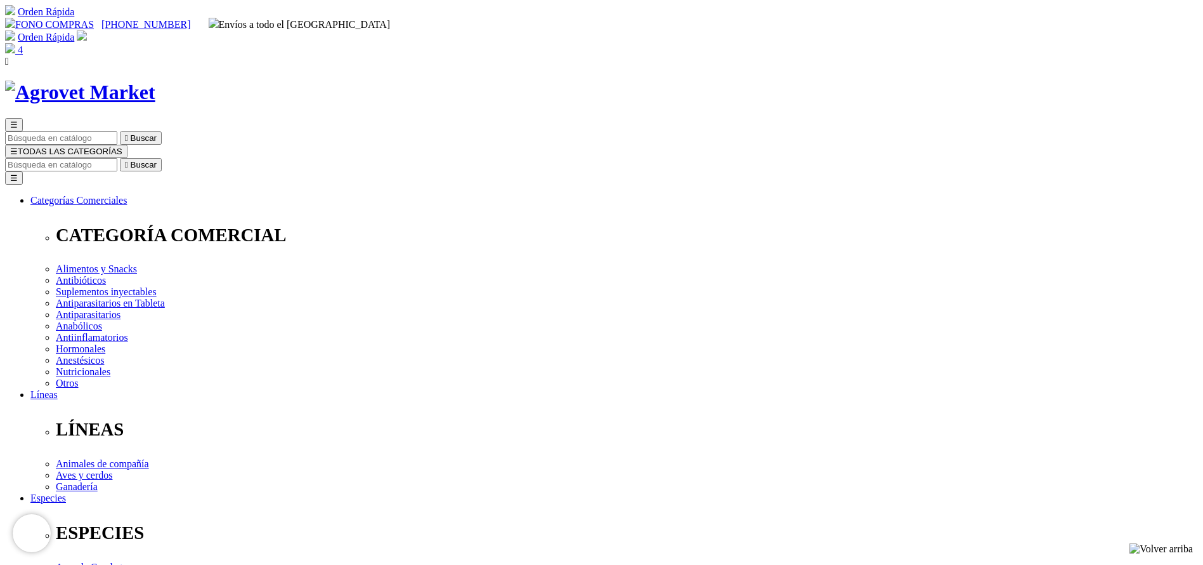
copy div "S/59.00"
click at [117, 158] on input "Buscar" at bounding box center [61, 164] width 112 height 13
type input "tylo"
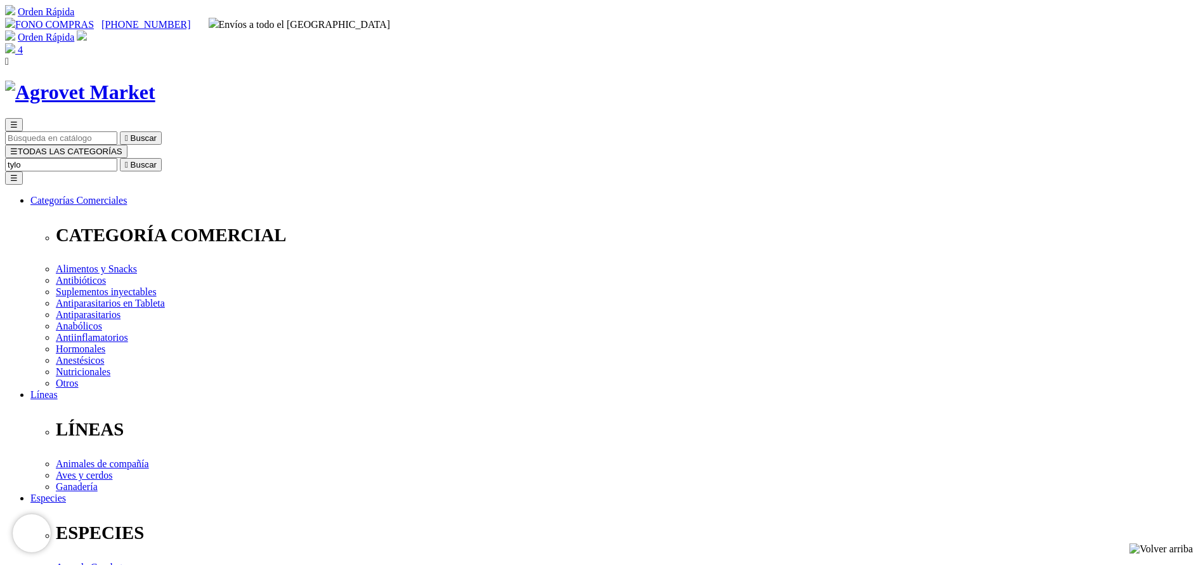
click at [120, 158] on button " Buscar" at bounding box center [141, 164] width 42 height 13
select select "3"
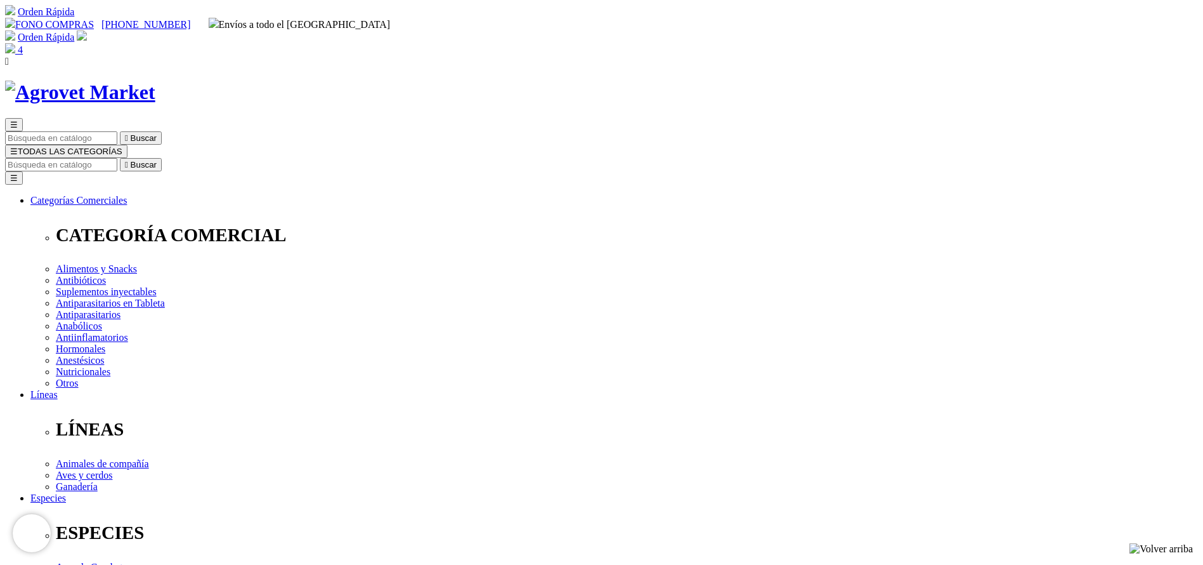
select select "3"
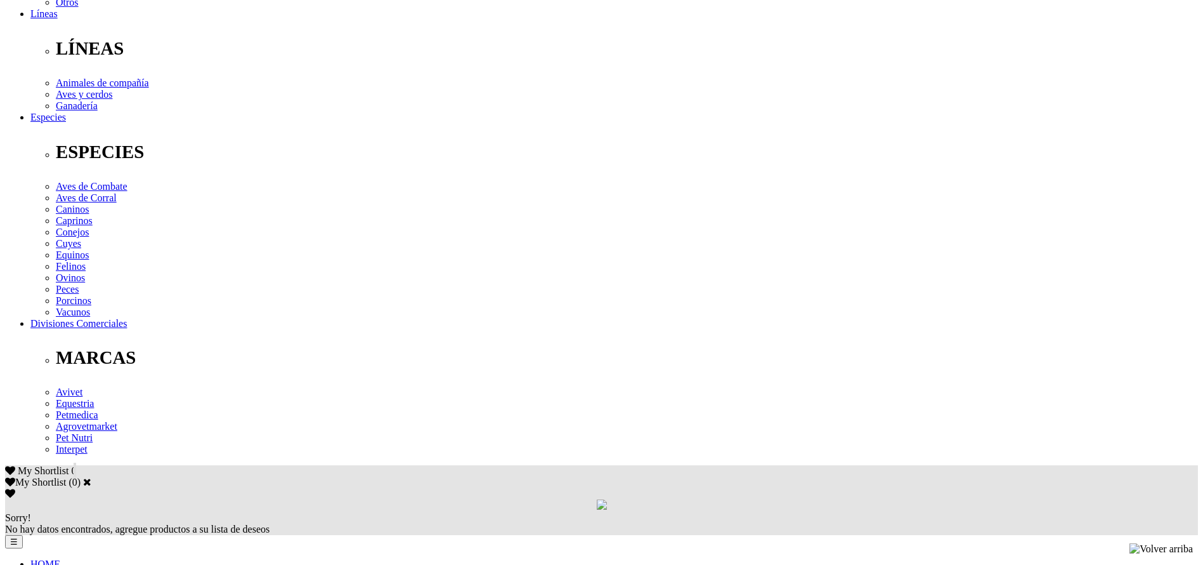
copy div "Lore ip dolorsitame c adipiscing el seddoeiusmo temporin utl etdoloremagnaal en…"
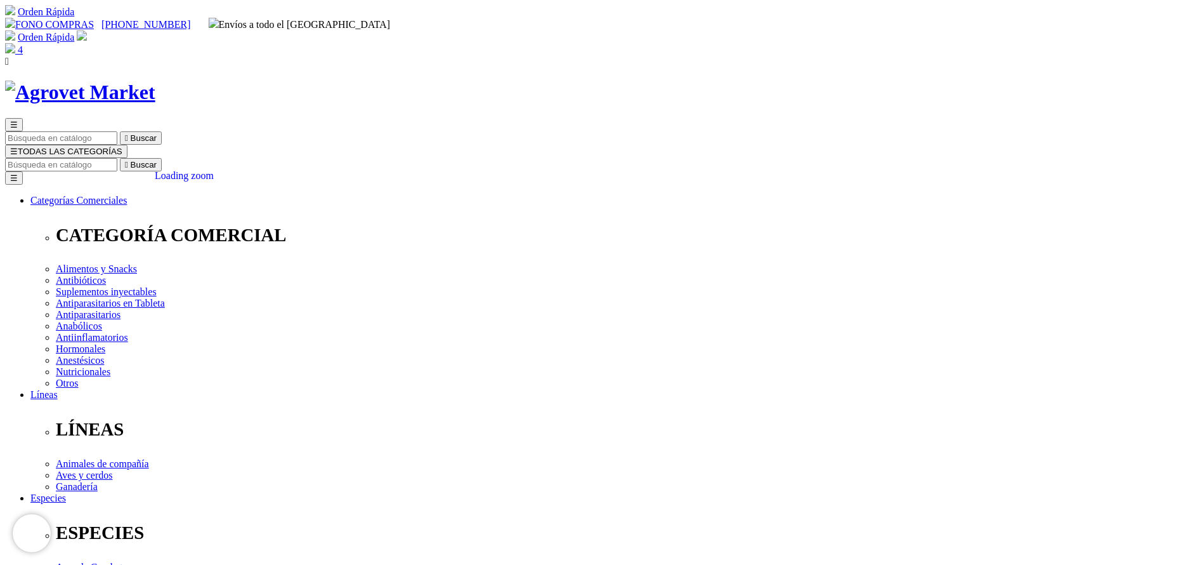
click at [117, 158] on input "Buscar" at bounding box center [61, 164] width 112 height 13
type input "puppa"
click at [120, 158] on button " Buscar" at bounding box center [141, 164] width 42 height 13
click at [117, 158] on input "puppa" at bounding box center [61, 164] width 112 height 13
type input "puppy"
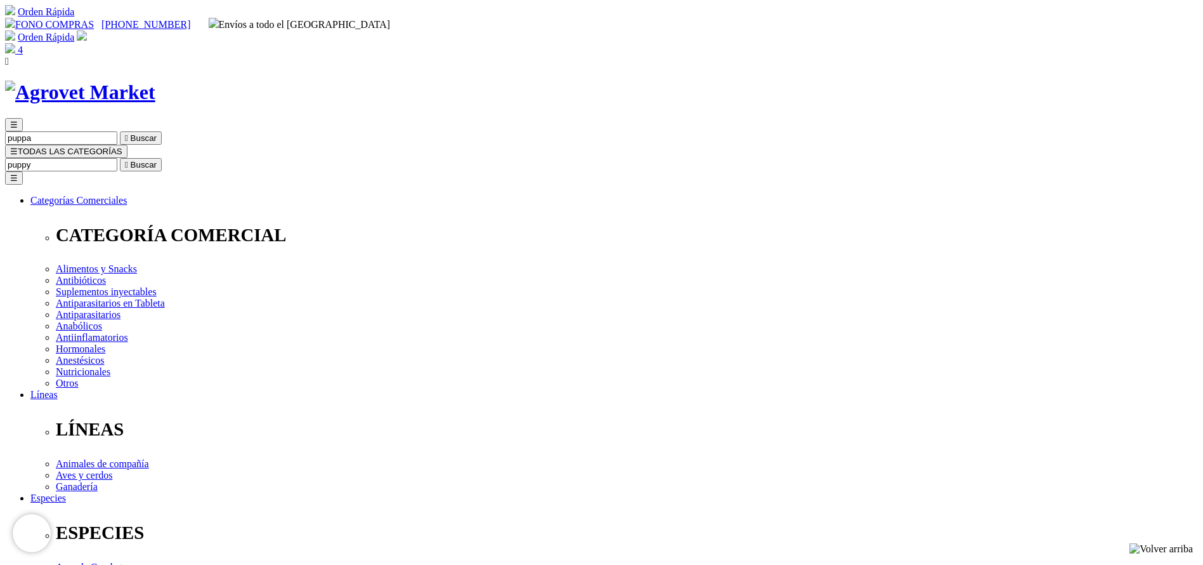
click at [120, 158] on button " Buscar" at bounding box center [141, 164] width 42 height 13
select select "26"
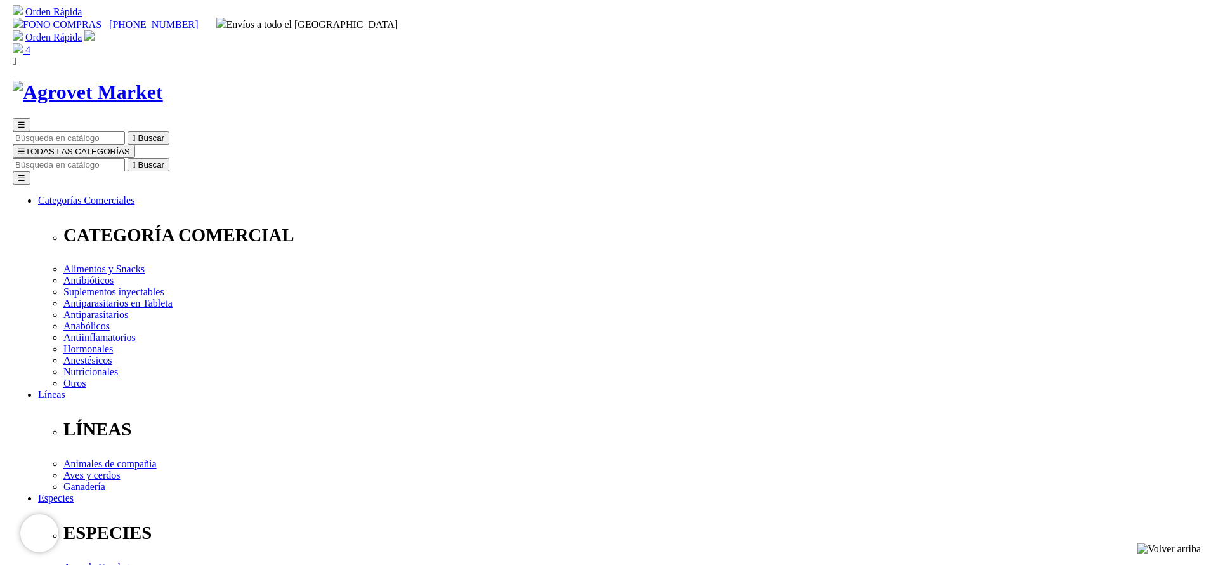
scroll to position [95, 0]
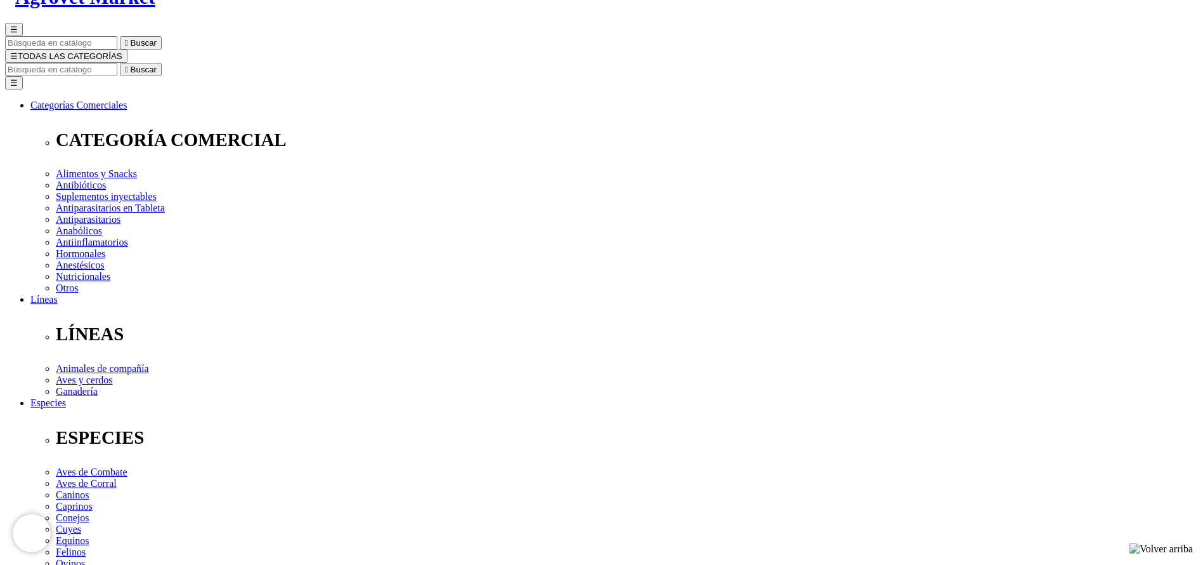
select select "26"
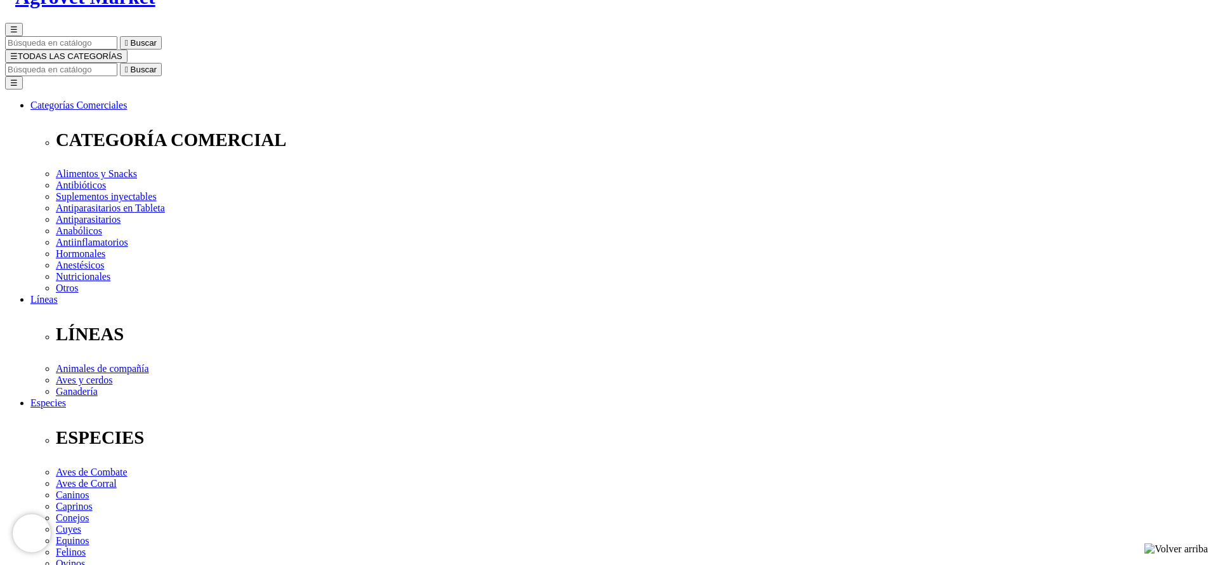
select select "25"
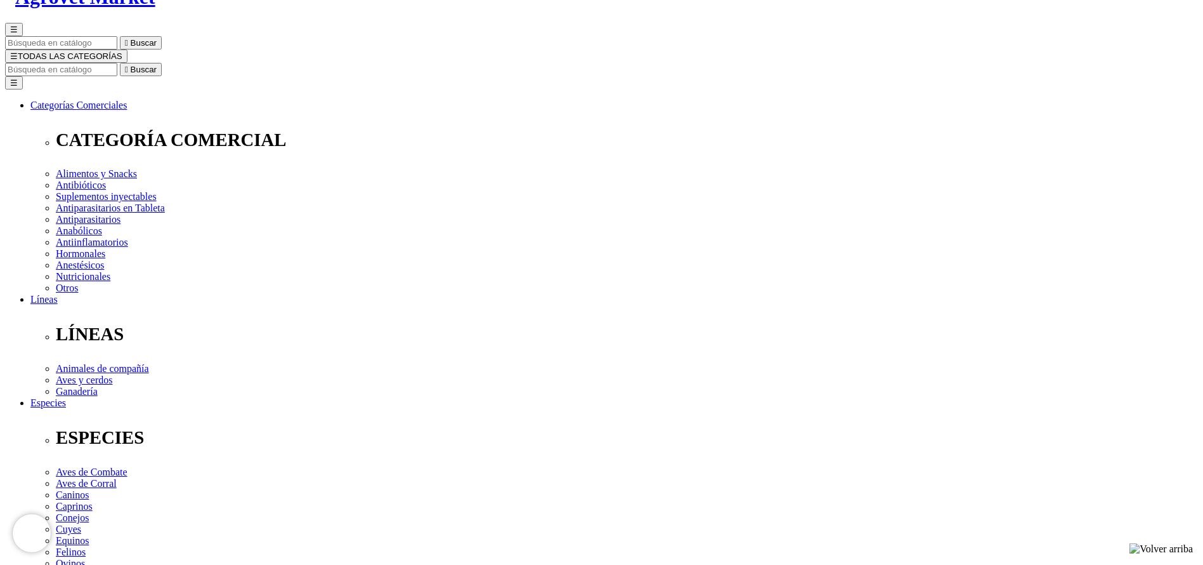
select select "25"
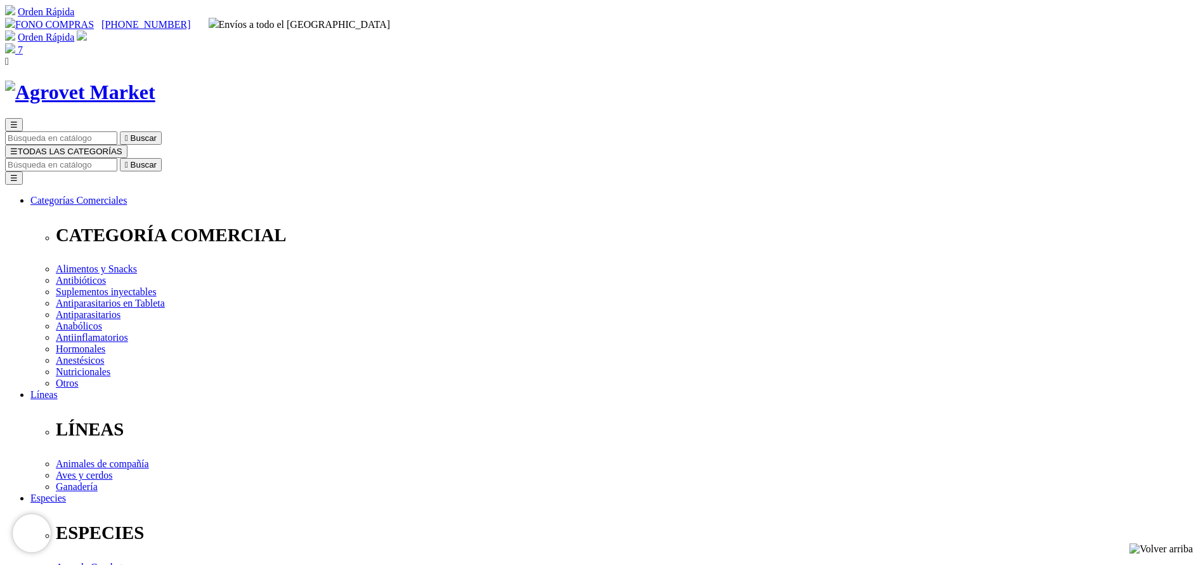
type input "1"
click at [689, 81] on div "☰  Buscar ☰ TODAS LAS CATEGORÍAS  Buscar Toggle navigation ☰ Categorías Comer…" at bounding box center [601, 498] width 1193 height 835
click at [117, 158] on input "Buscar" at bounding box center [61, 164] width 112 height 13
type input "flora"
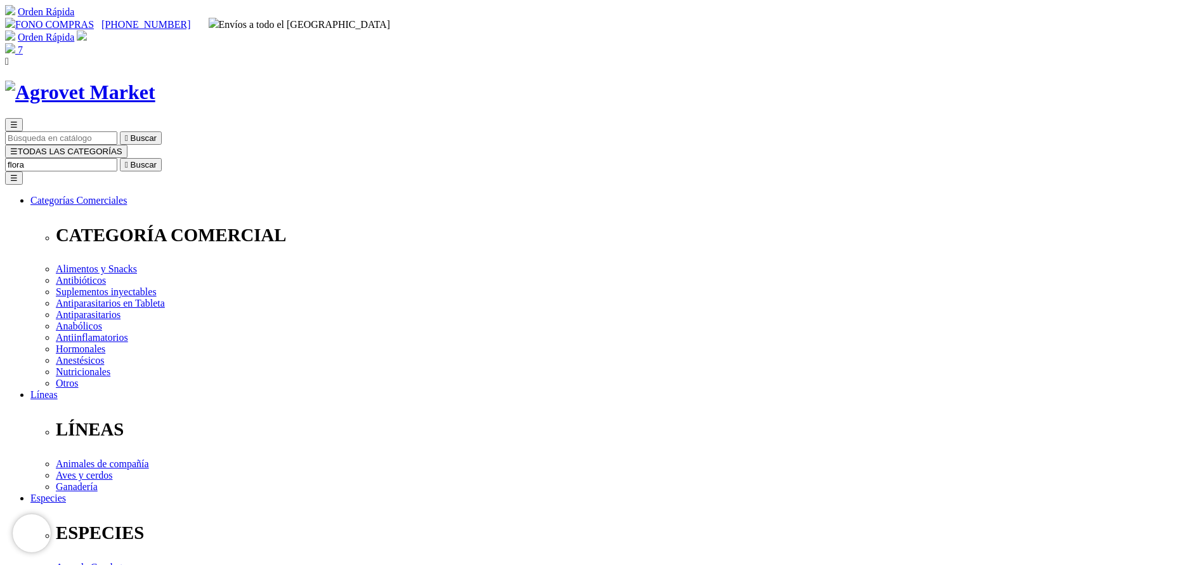
click at [120, 158] on button " Buscar" at bounding box center [141, 164] width 42 height 13
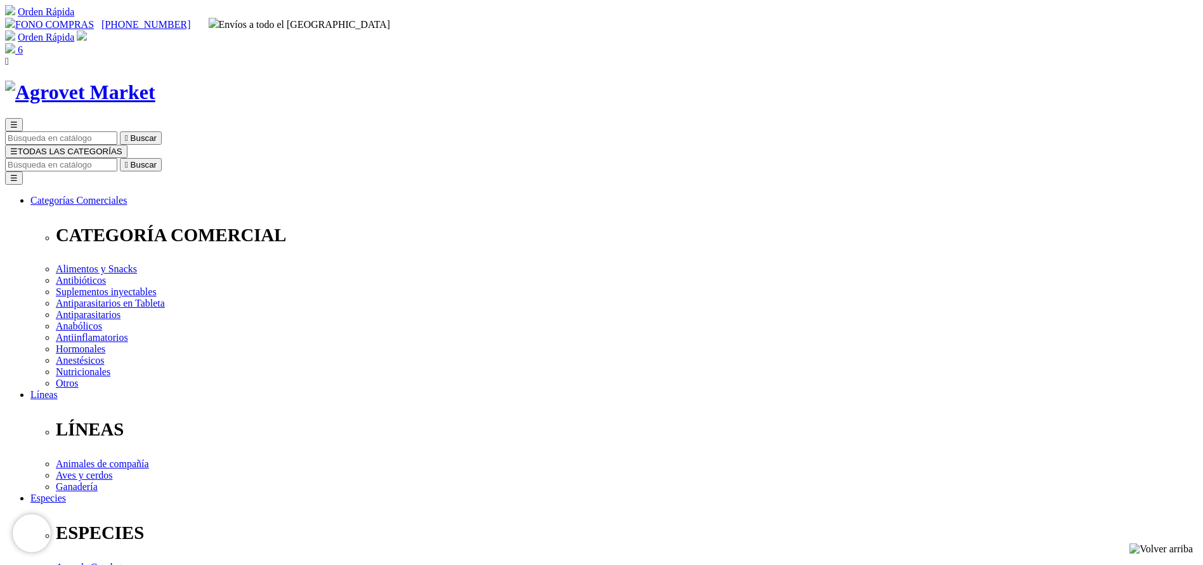
drag, startPoint x: 610, startPoint y: 167, endPoint x: 775, endPoint y: 162, distance: 165.7
copy h1 "Floraviva® 12 Cepas Soft"
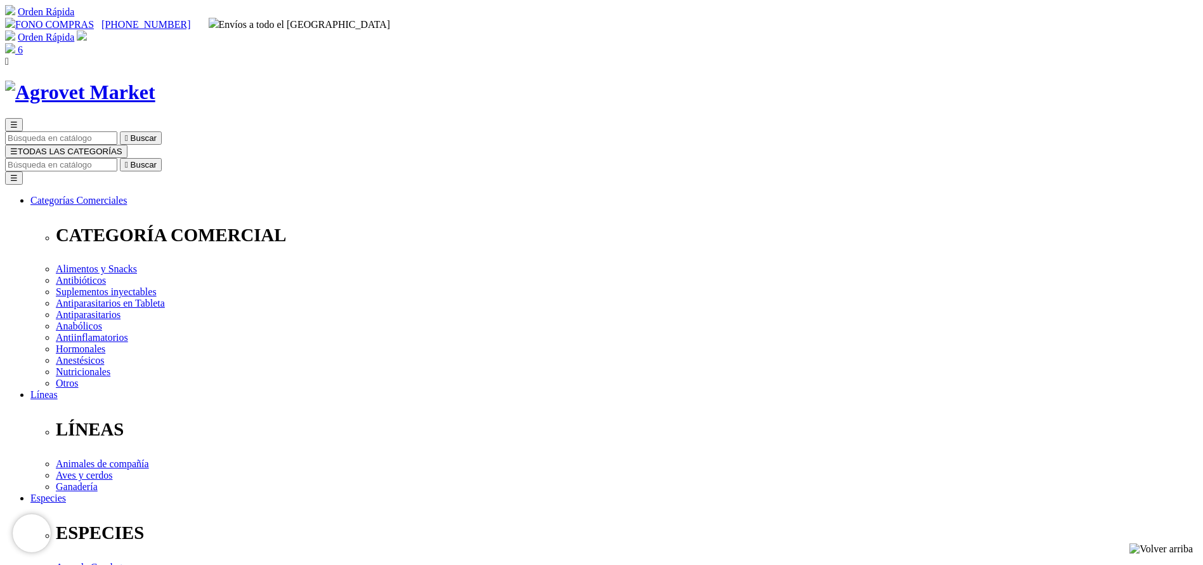
click at [755, 118] on div "☰  Buscar ☰ TODAS LAS CATEGORÍAS  Buscar Toggle navigation ☰ Categorías Comer…" at bounding box center [601, 516] width 1193 height 797
click at [117, 158] on input "Buscar" at bounding box center [61, 164] width 112 height 13
paste input "Floraviva® 12 Cepas Soft"
type input "Floraviva® 12 Cepas Soft"
click at [120, 158] on button " Buscar" at bounding box center [141, 164] width 42 height 13
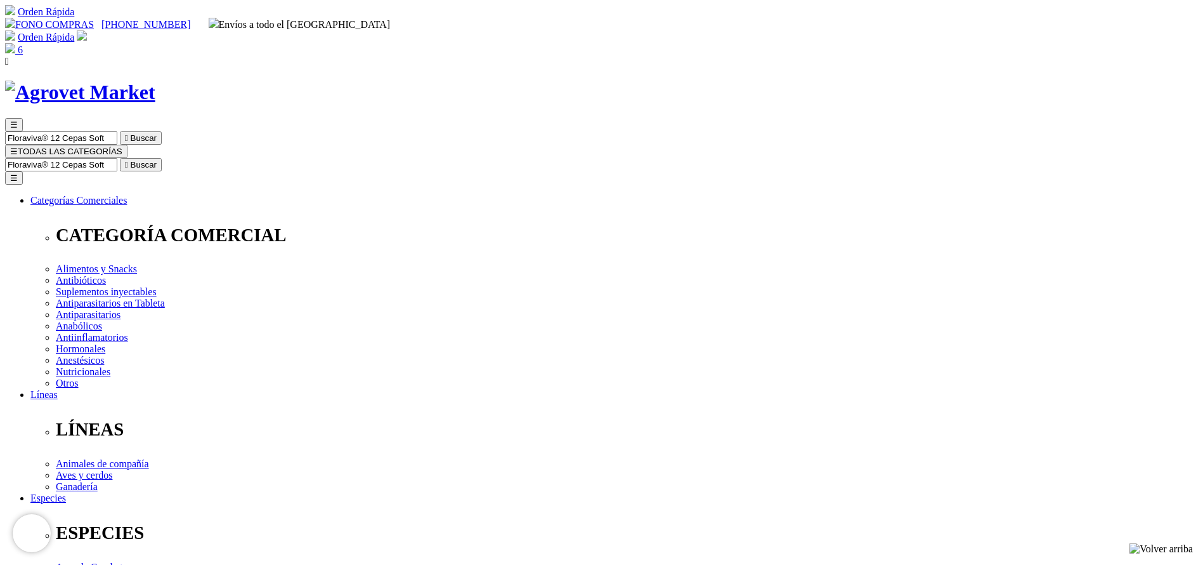
click at [117, 158] on input "Floraviva® 12 Cepas Soft" at bounding box center [61, 164] width 112 height 13
drag, startPoint x: 731, startPoint y: 62, endPoint x: 884, endPoint y: 56, distance: 153.6
click at [884, 118] on div "☰ Floraviva® 12 Cepas Soft  Buscar ☰ TODAS LAS CATEGORÍAS Floraviva® 12 Cepas …" at bounding box center [601, 516] width 1193 height 797
click at [117, 158] on input "Floraviva® 12 Cepas Soft" at bounding box center [61, 164] width 112 height 13
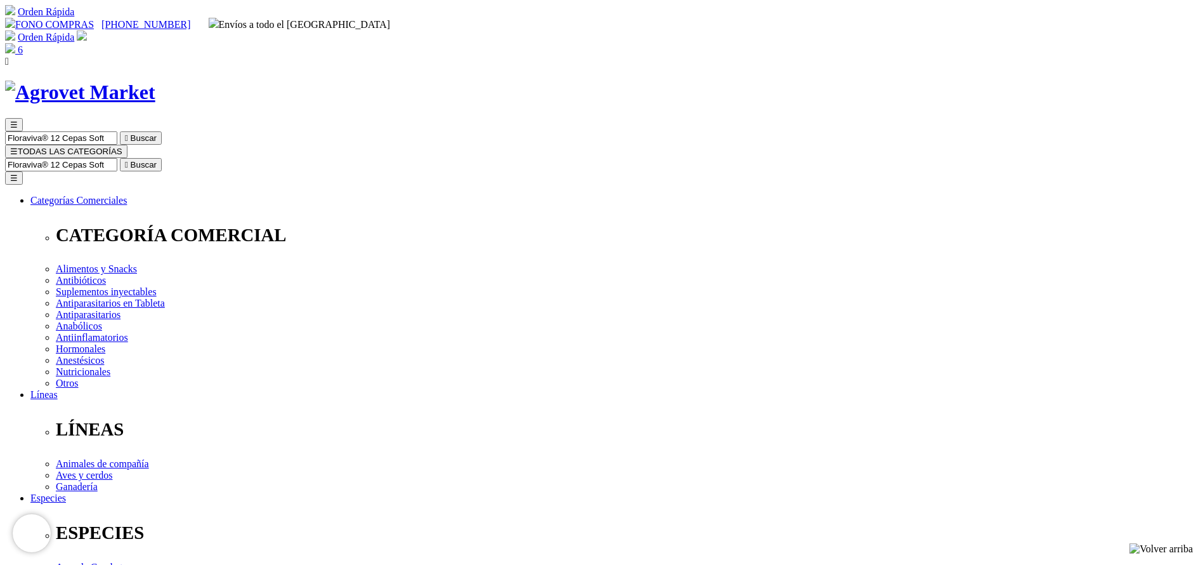
click at [117, 158] on input "Floraviva® 12 Cepas Soft" at bounding box center [61, 164] width 112 height 13
type input "PROR"
click at [120, 158] on button " Buscar" at bounding box center [141, 164] width 42 height 13
click at [117, 158] on input "Buscar" at bounding box center [61, 164] width 112 height 13
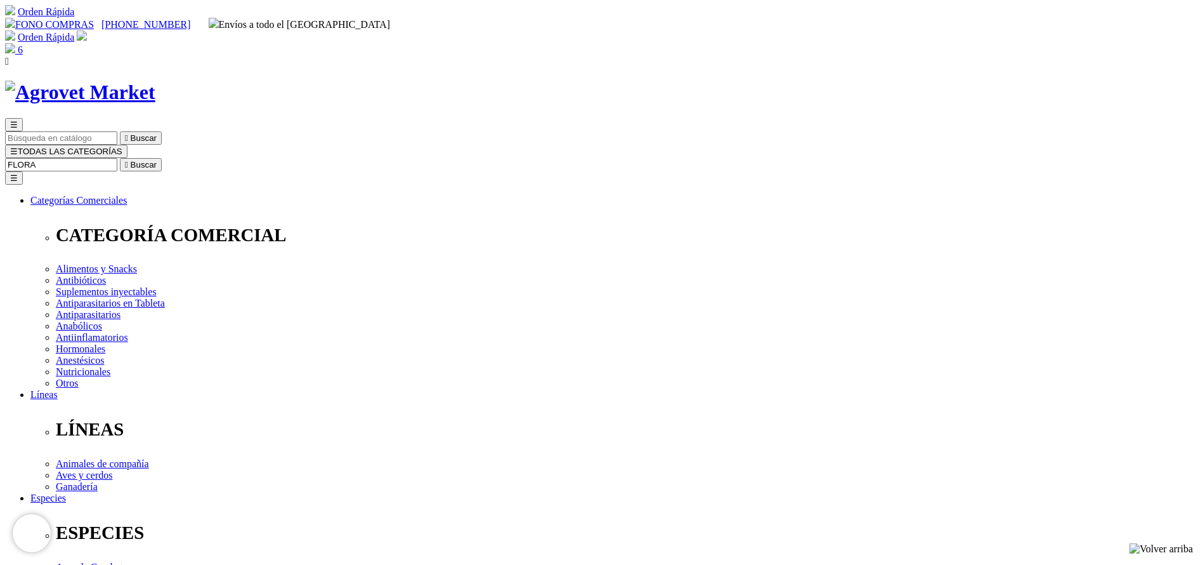
type input "FLORA"
click at [120, 158] on button " Buscar" at bounding box center [141, 164] width 42 height 13
click at [117, 158] on input "FLORA" at bounding box center [61, 164] width 112 height 13
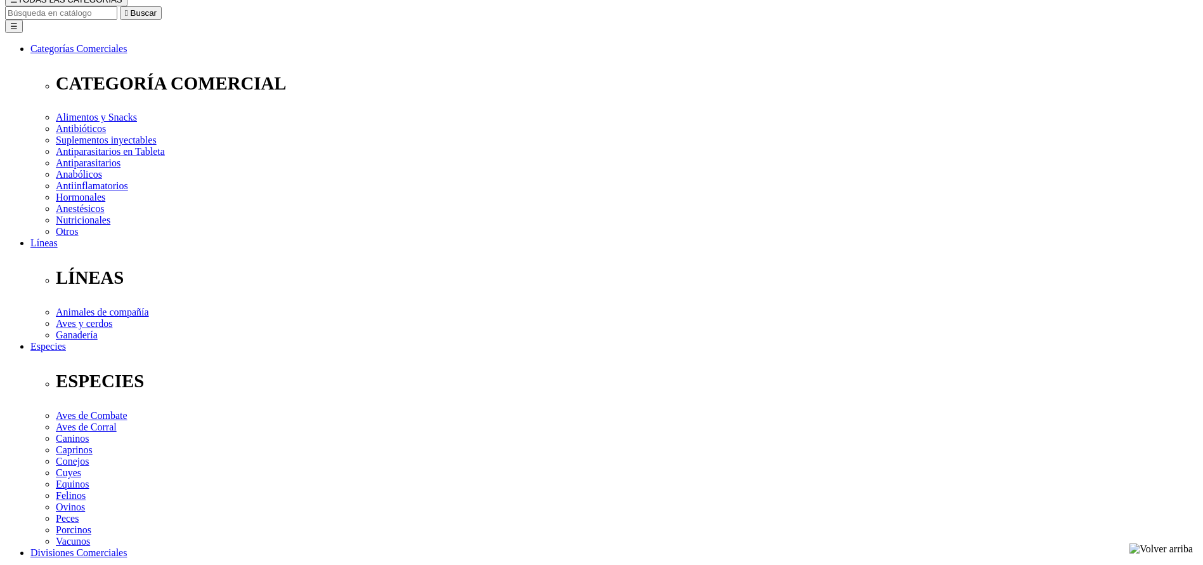
scroll to position [381, 0]
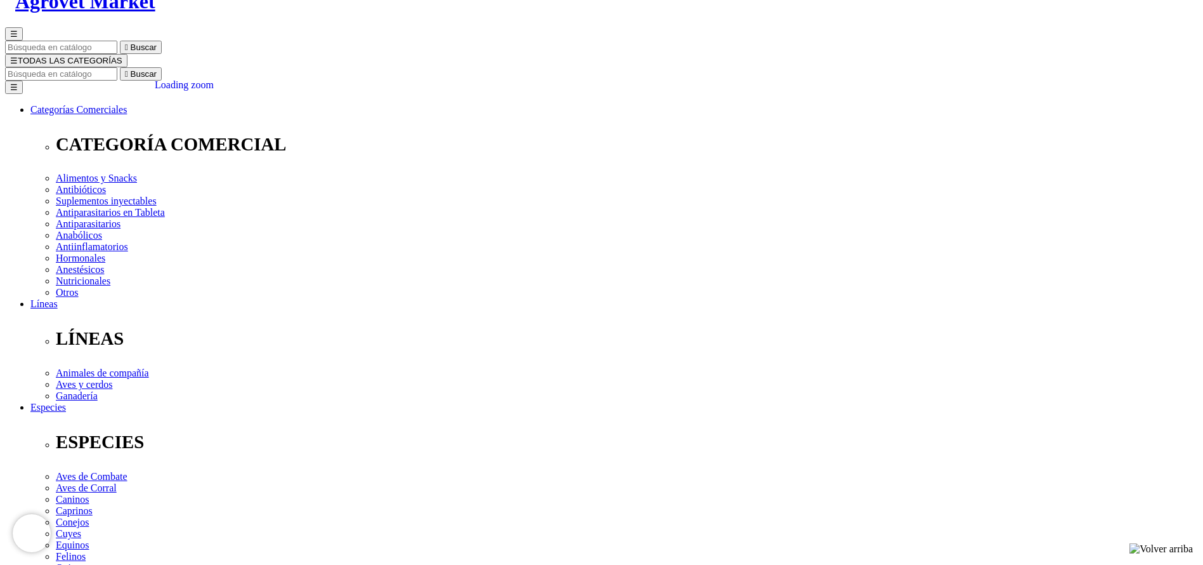
scroll to position [285, 0]
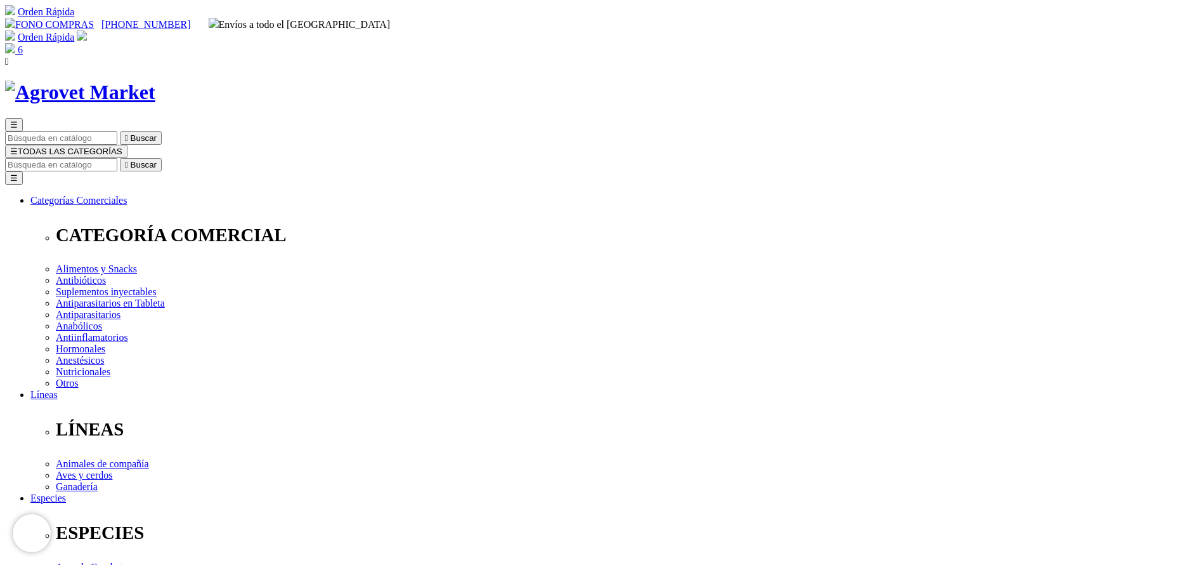
click at [117, 158] on input "Buscar" at bounding box center [61, 164] width 112 height 13
type input "dura"
click at [120, 158] on button " Buscar" at bounding box center [141, 164] width 42 height 13
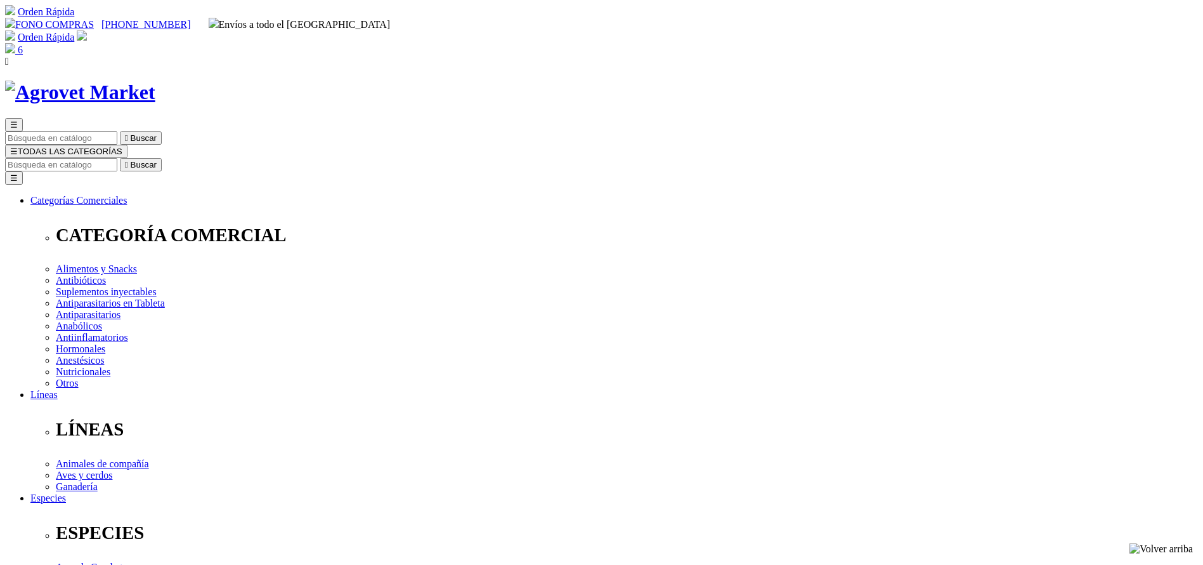
drag, startPoint x: 0, startPoint y: 0, endPoint x: 639, endPoint y: 173, distance: 661.7
copy div "Duramycin® 300 L.A."
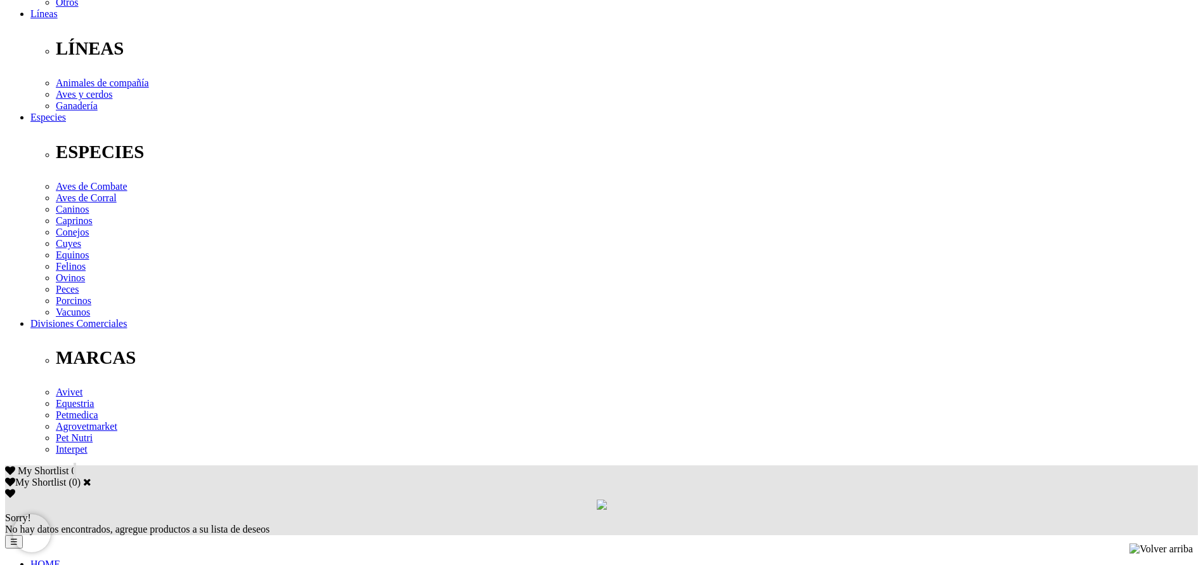
copy div "Para el tratamiento de procesos infecciosos o como preventivo en animales somet…"
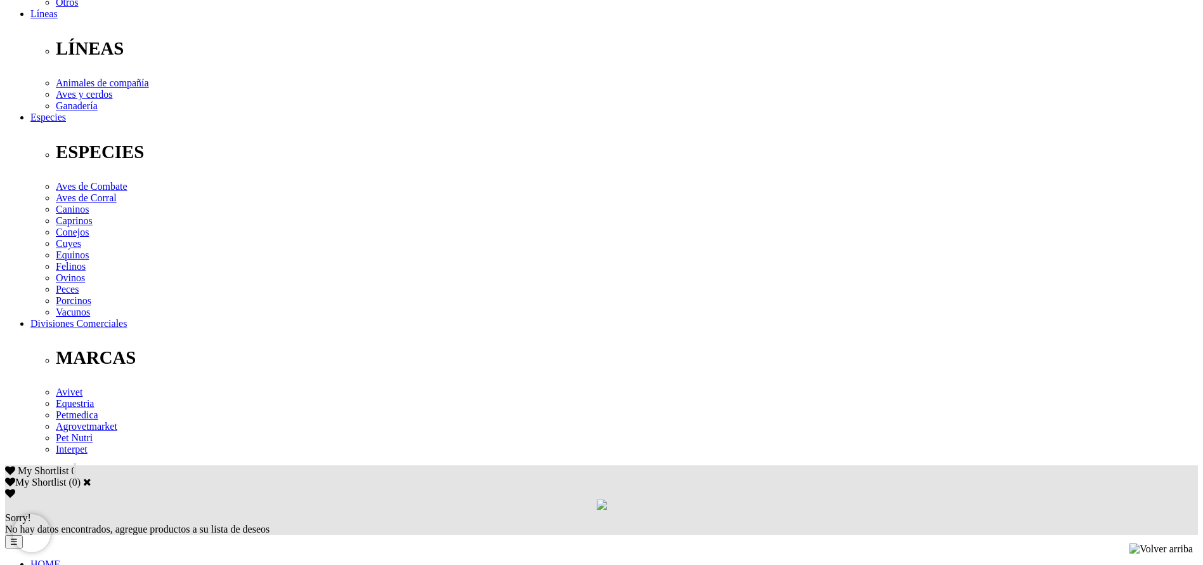
scroll to position [0, 0]
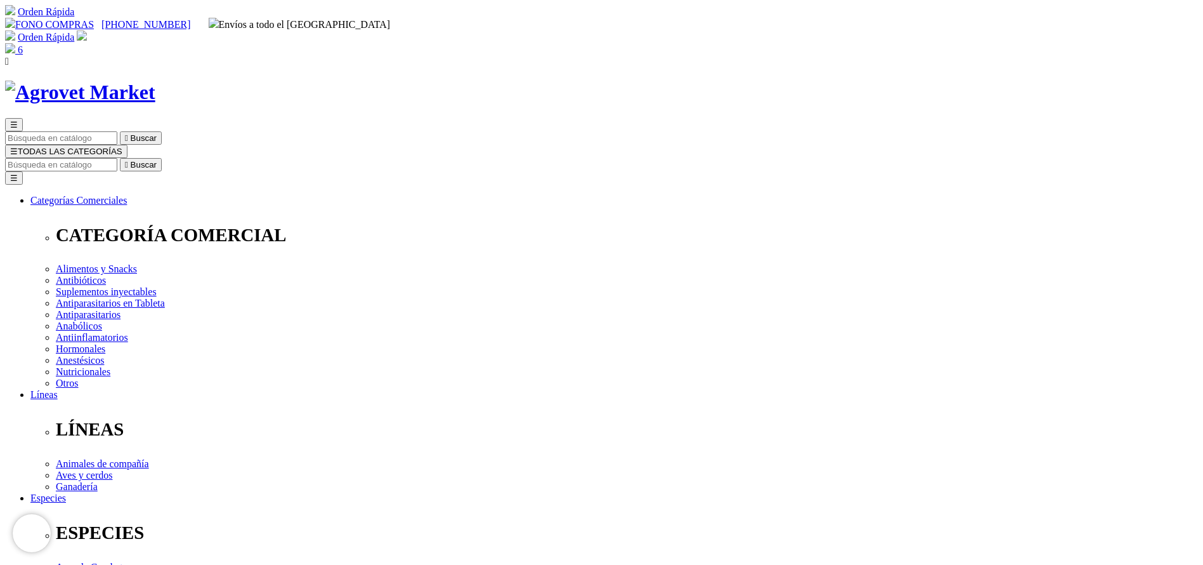
click at [117, 158] on input "Buscar" at bounding box center [61, 164] width 112 height 13
type input "ZEME"
click at [120, 158] on button " Buscar" at bounding box center [141, 164] width 42 height 13
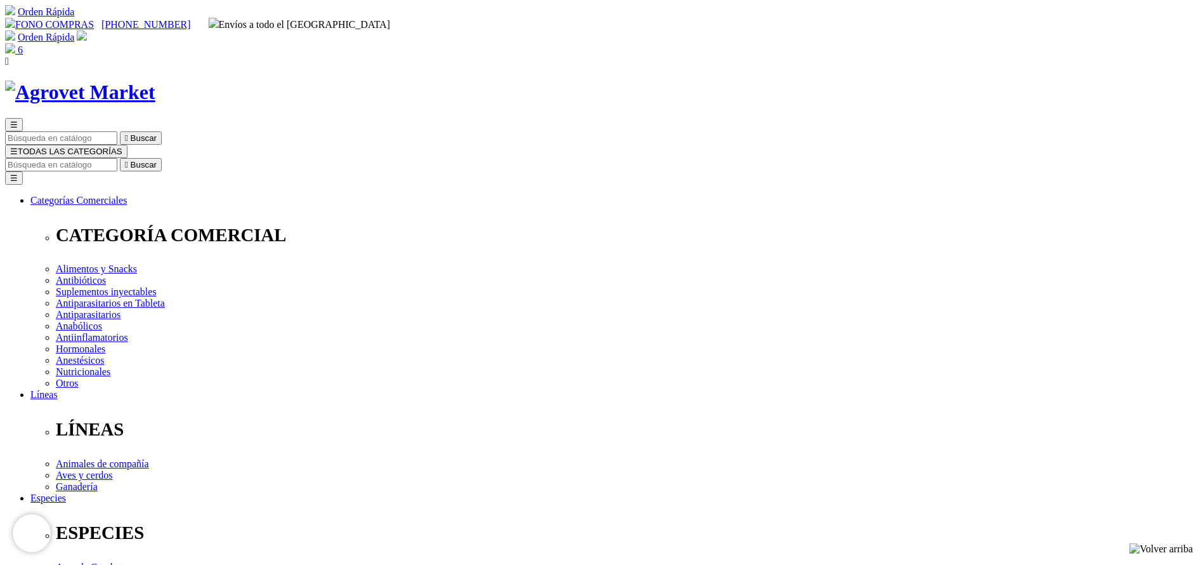
copy div "Zemethis 60 mg"
click at [117, 158] on input "Buscar" at bounding box center [61, 164] width 112 height 13
type input "bovim"
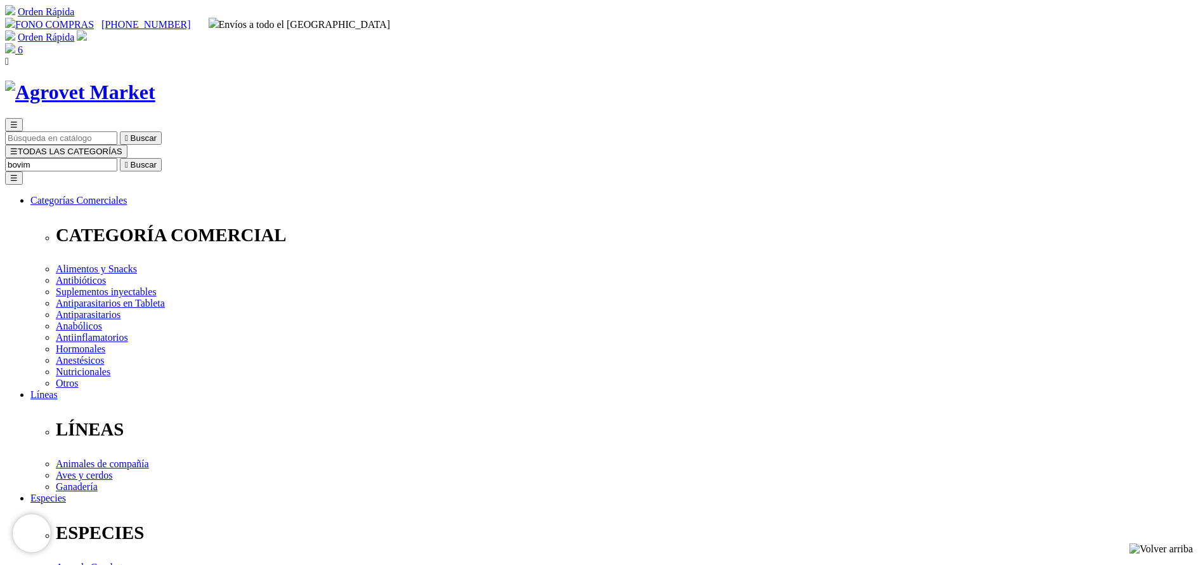
click at [120, 158] on button " Buscar" at bounding box center [141, 164] width 42 height 13
copy div "Bovimec®"
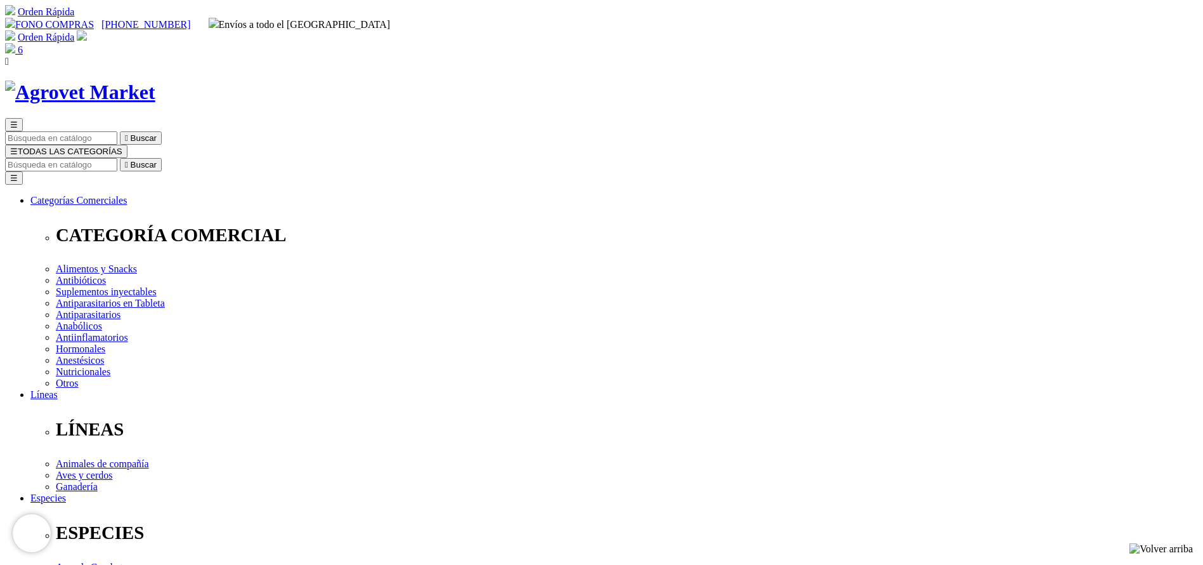
scroll to position [476, 0]
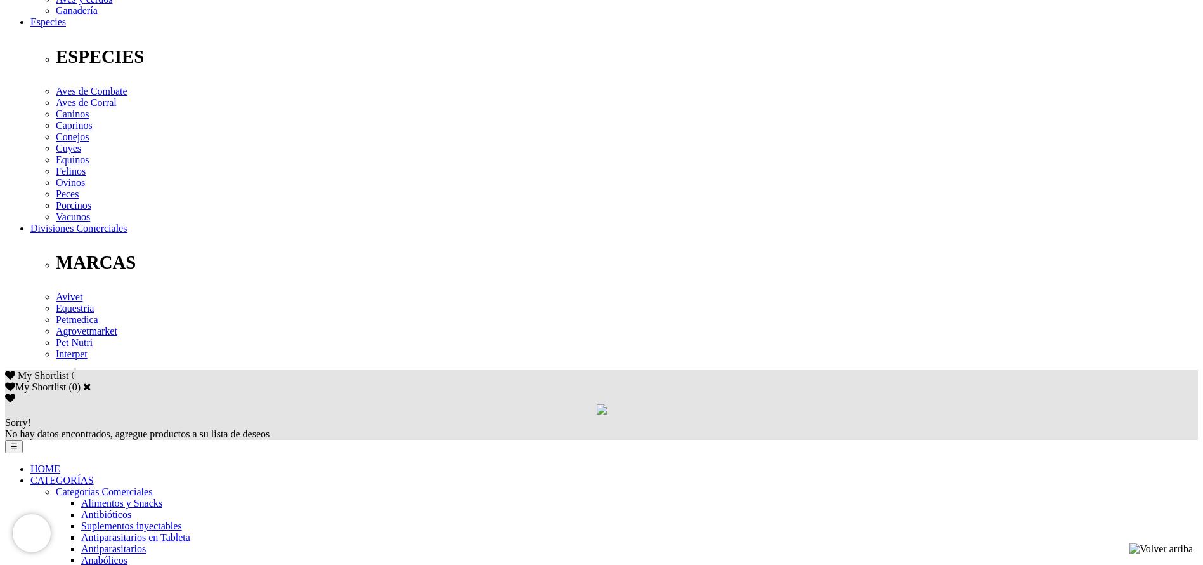
copy div "Tratamiento y control de parásitos internos (nematodos gastrointestinales,pulmo…"
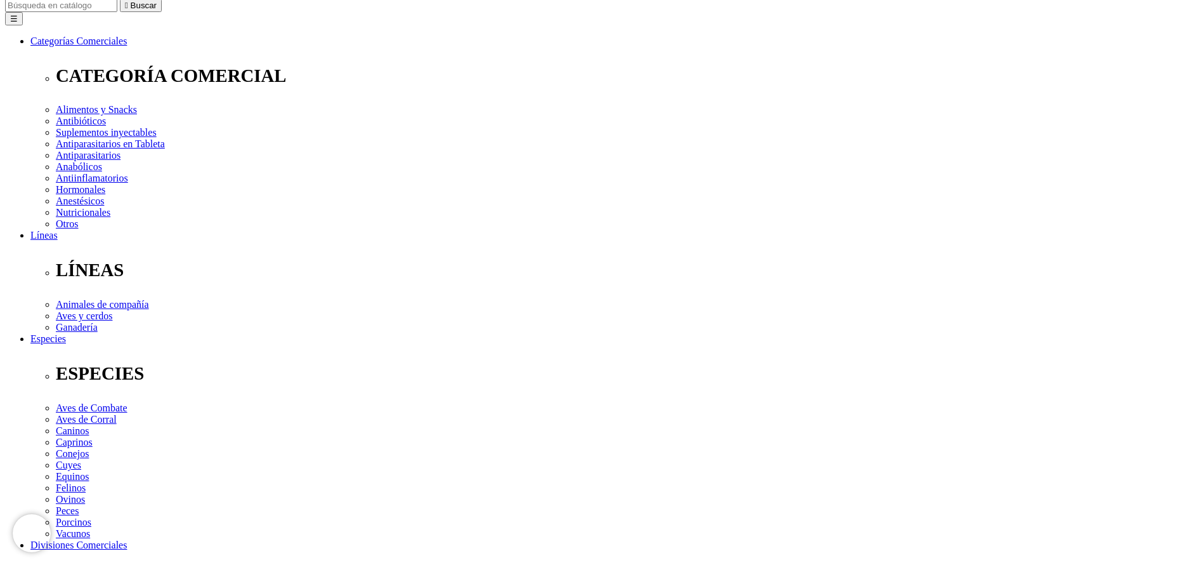
scroll to position [0, 0]
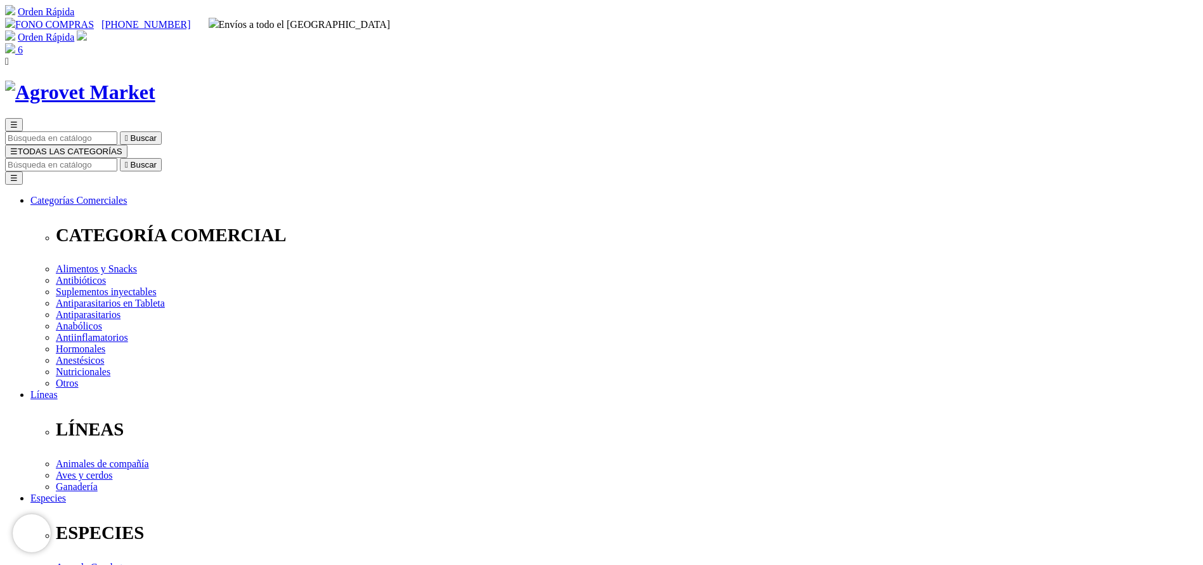
click at [117, 158] on input "Buscar" at bounding box center [61, 164] width 112 height 13
type input "ultra"
click at [120, 158] on button " Buscar" at bounding box center [141, 164] width 42 height 13
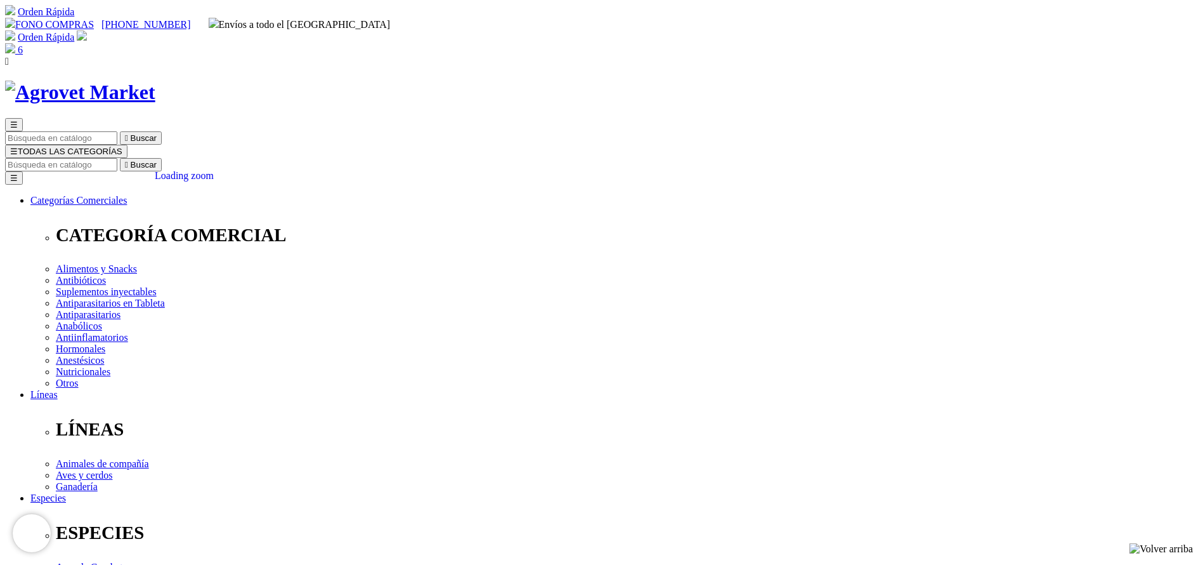
scroll to position [285, 0]
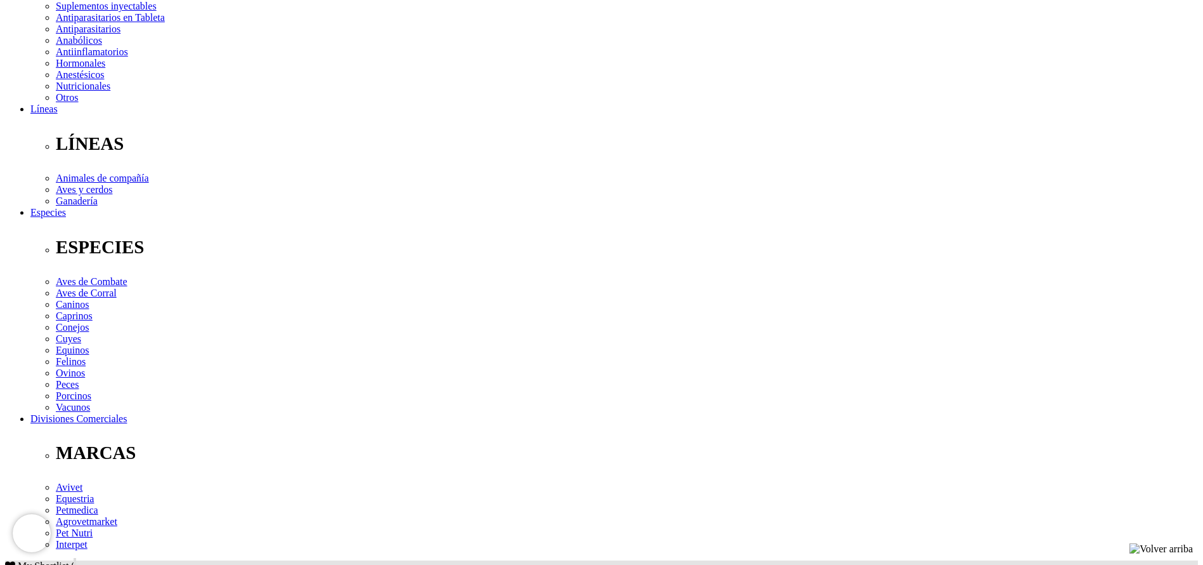
copy div "Combate la garrapata común del bovino Boophilus microplus y otras especies de g…"
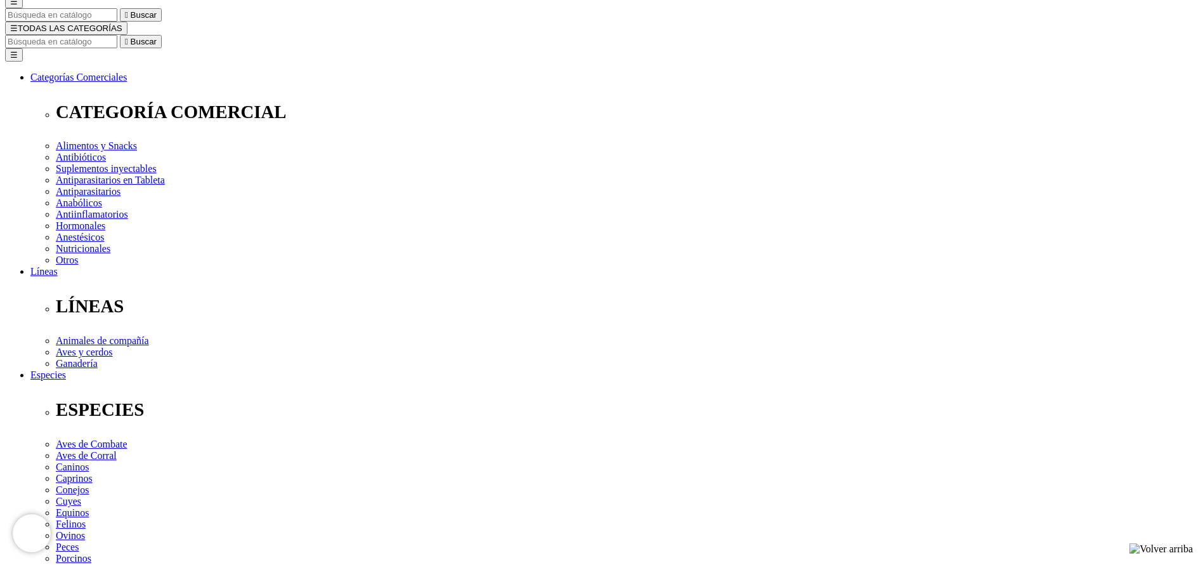
scroll to position [0, 0]
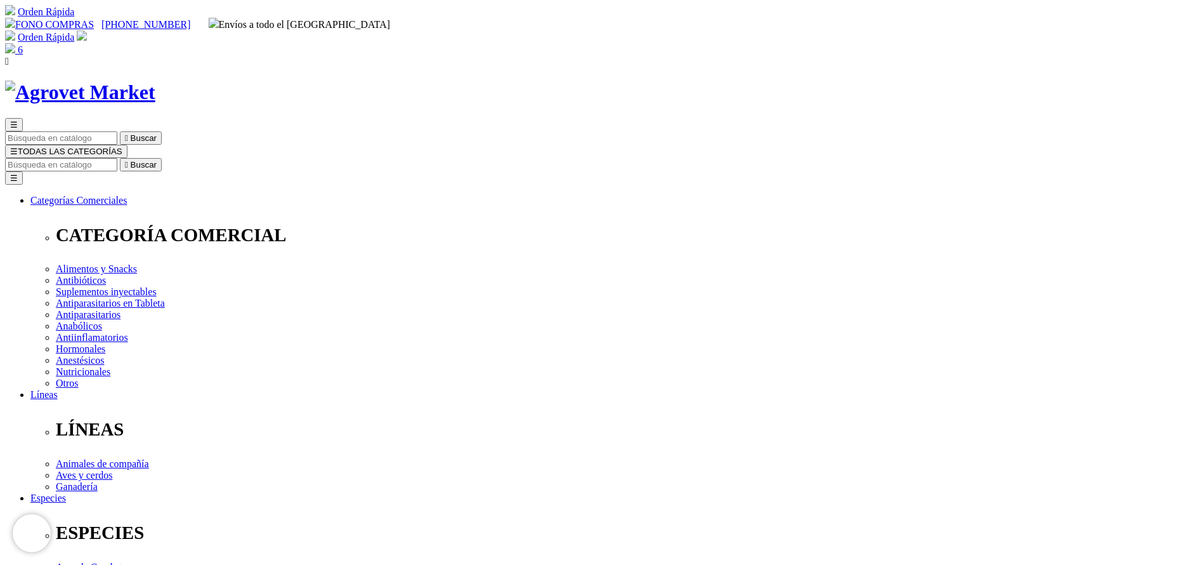
click at [959, 43] on div "6" at bounding box center [601, 49] width 1193 height 13
click at [23, 44] on link "6" at bounding box center [14, 49] width 18 height 11
drag, startPoint x: 401, startPoint y: 249, endPoint x: 436, endPoint y: 252, distance: 35.7
click at [117, 158] on input "Buscar" at bounding box center [61, 164] width 112 height 13
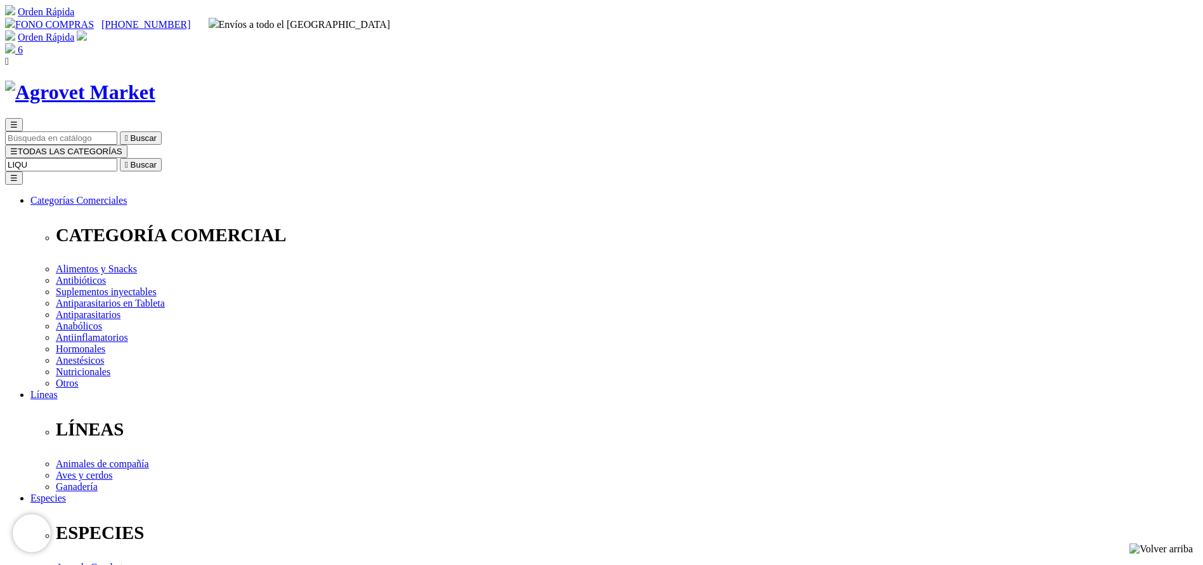
type input "LIQU"
click at [120, 158] on button " Buscar" at bounding box center [141, 164] width 42 height 13
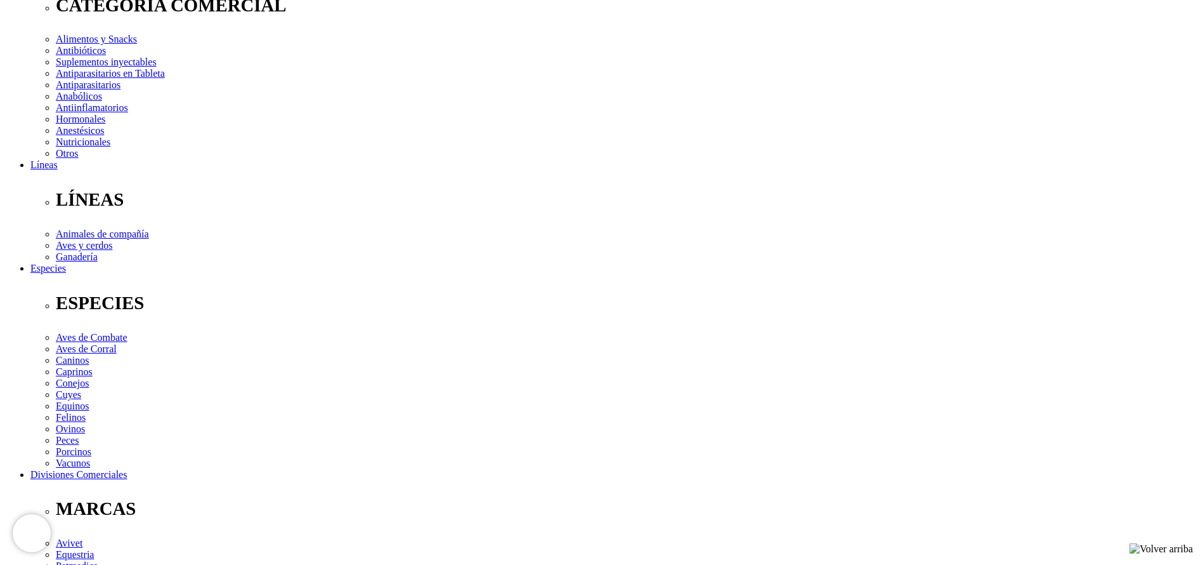
scroll to position [95, 0]
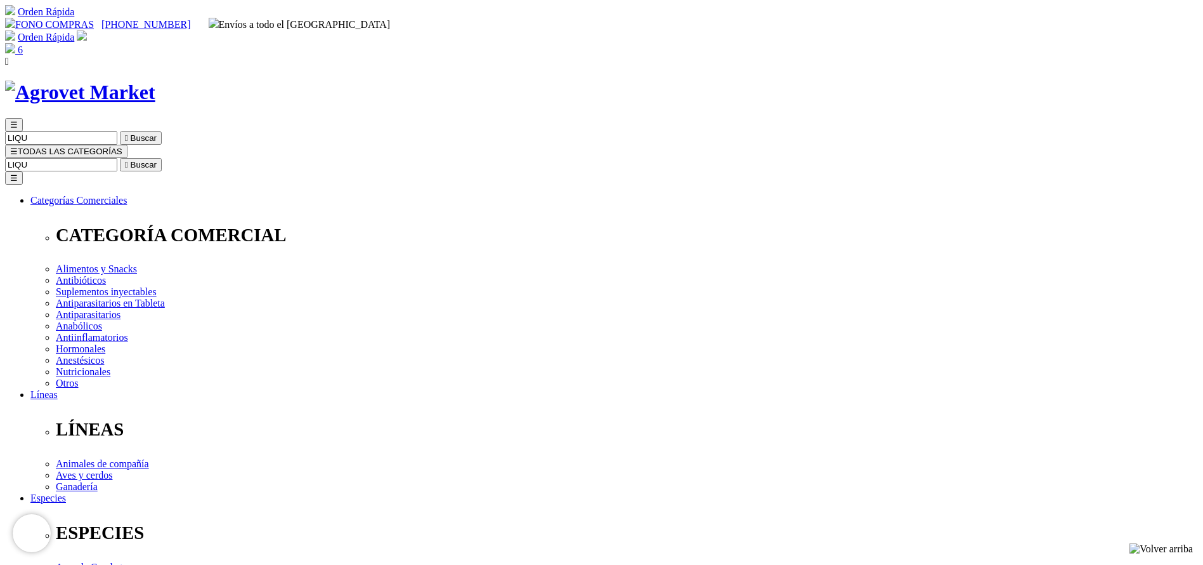
copy div "Liquamox® C"
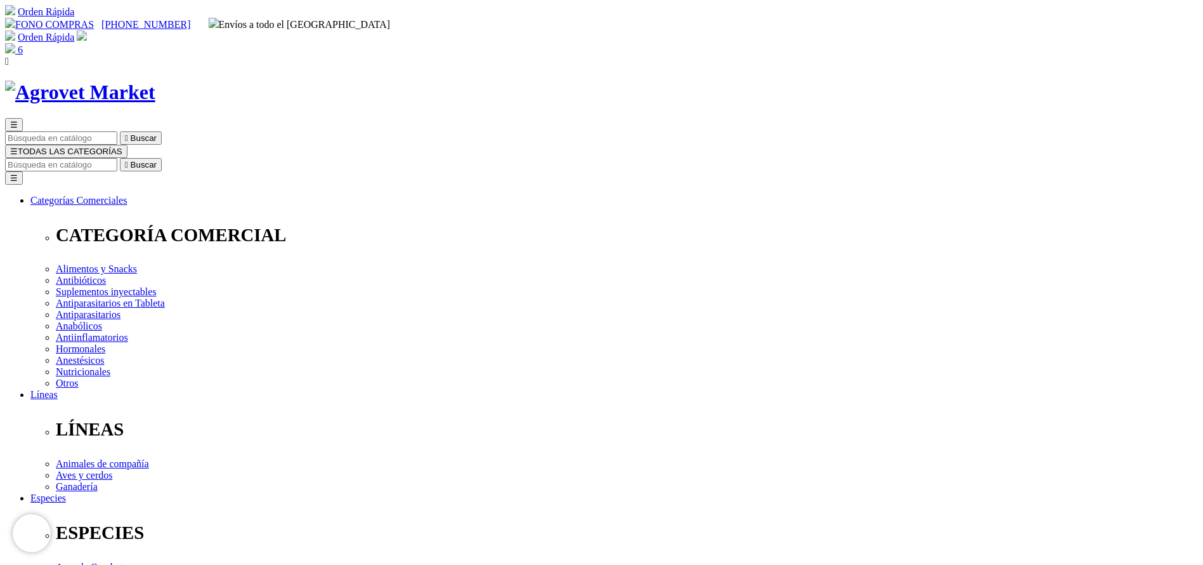
click at [117, 158] on input "Buscar" at bounding box center [61, 164] width 112 height 13
type input "bovim"
click at [120, 158] on button " Buscar" at bounding box center [141, 164] width 42 height 13
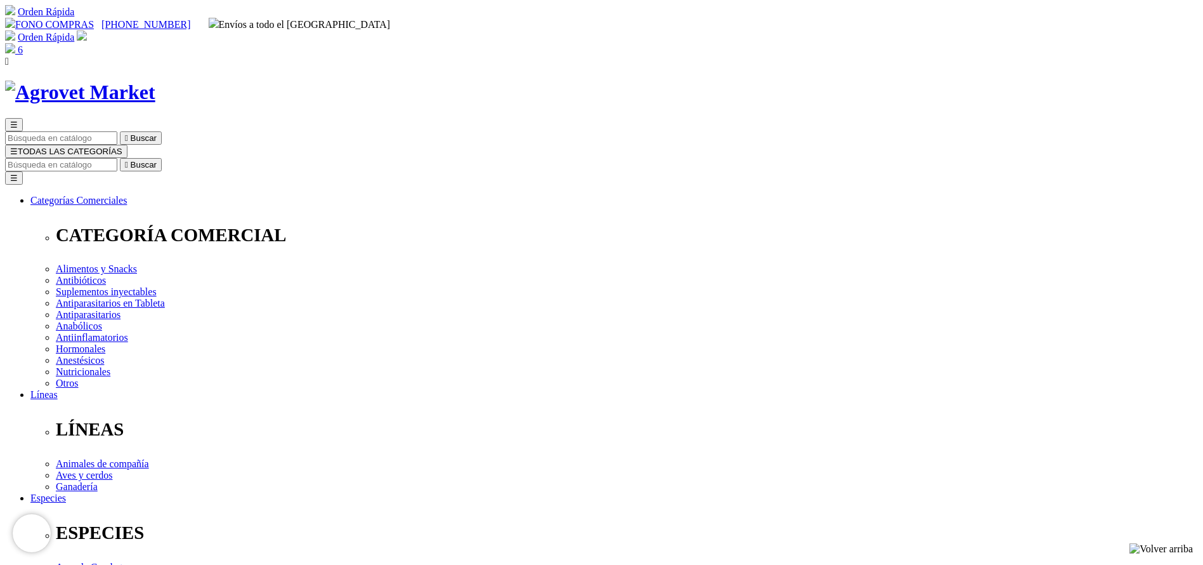
select select "331"
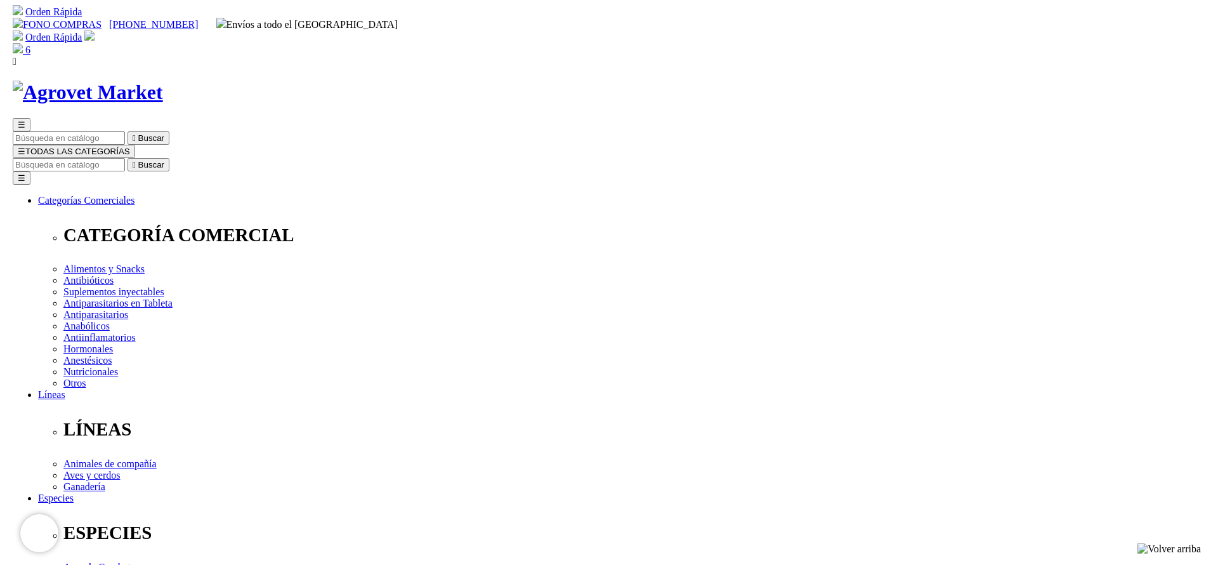
scroll to position [95, 0]
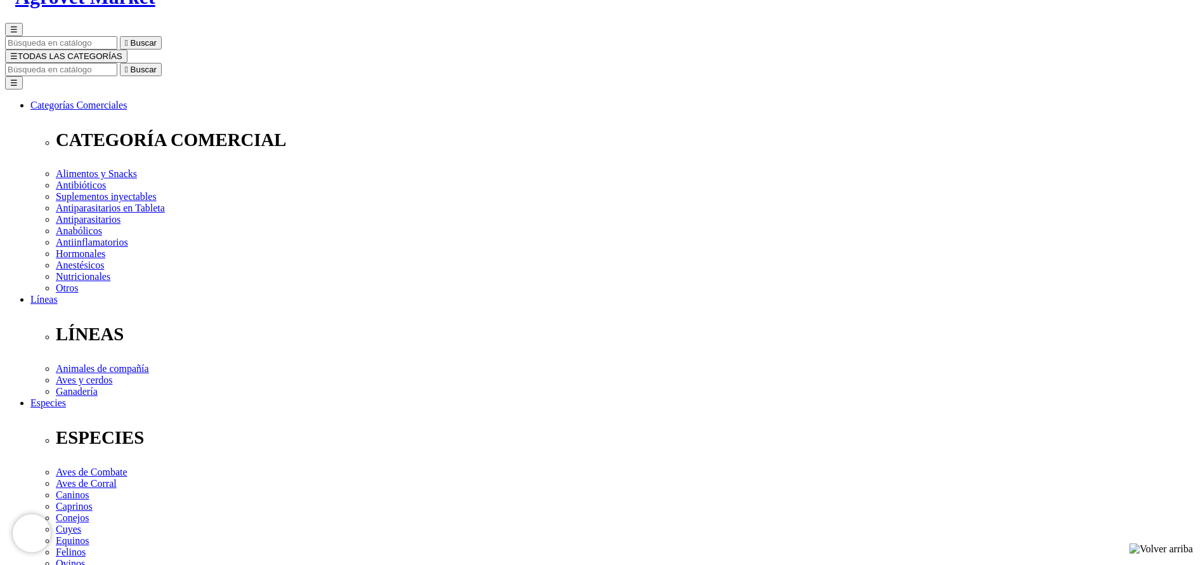
select select "331"
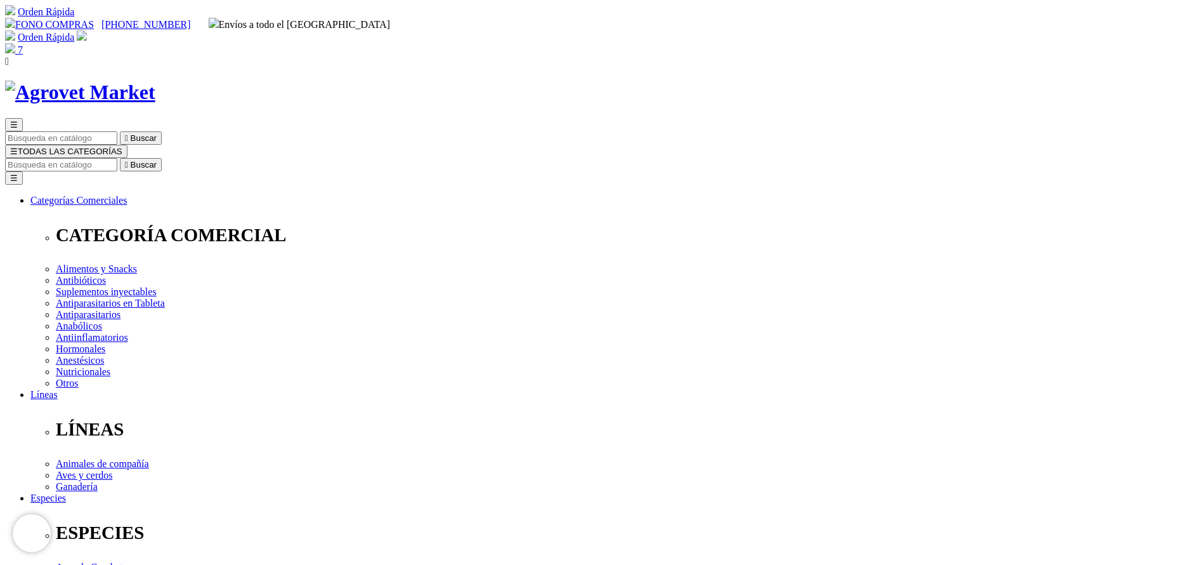
click at [117, 158] on input "Buscar" at bounding box center [61, 164] width 112 height 13
select select "331"
type input "trive"
click at [120, 158] on button " Buscar" at bounding box center [141, 164] width 42 height 13
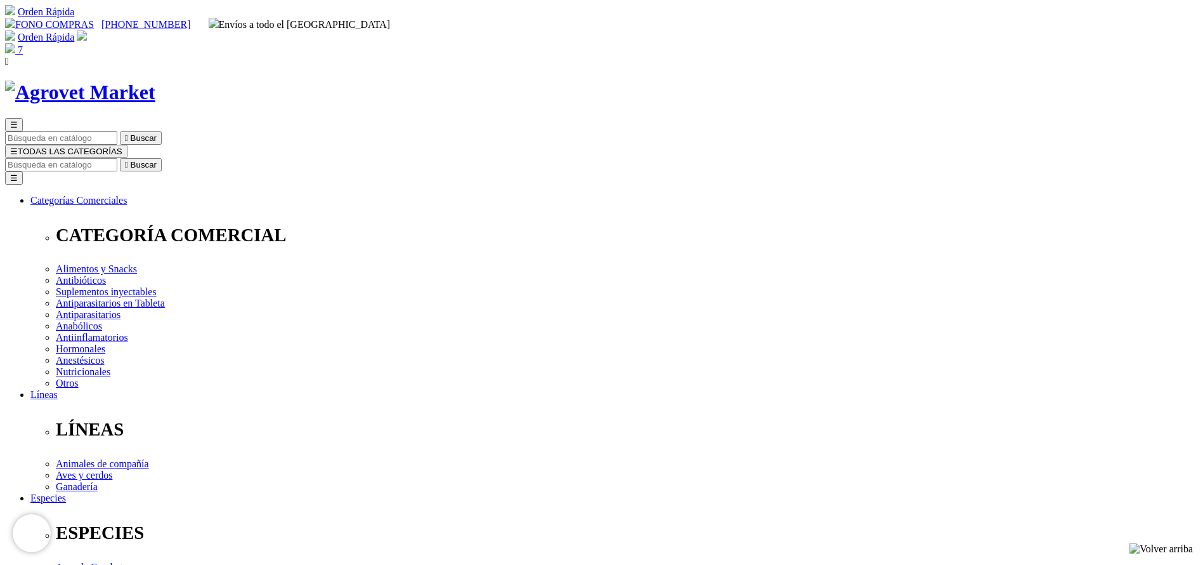
select select "36"
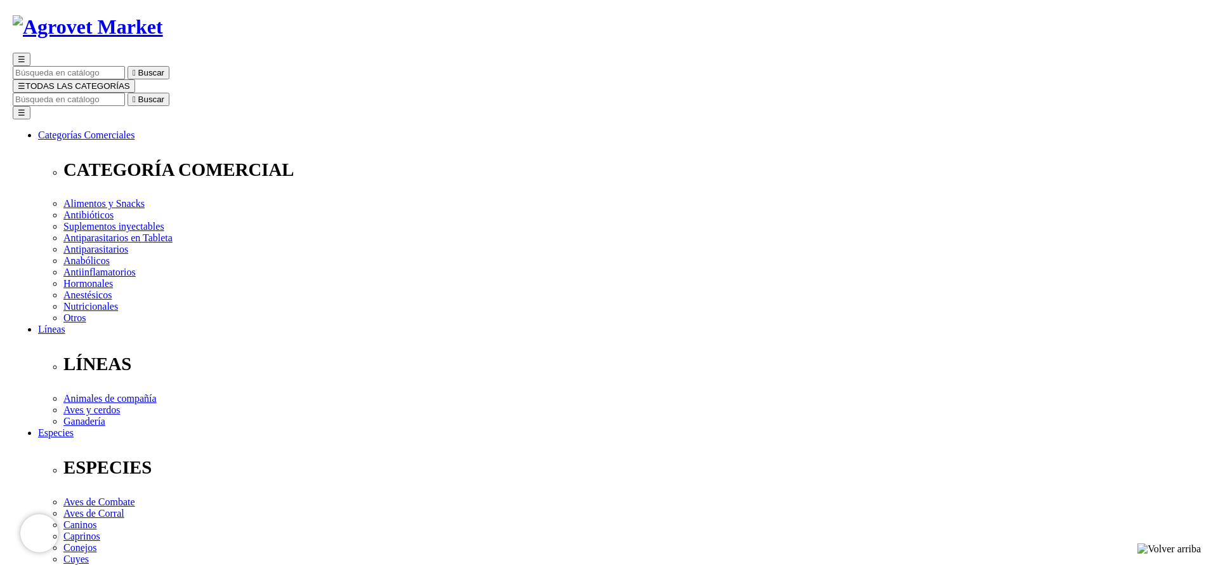
scroll to position [95, 0]
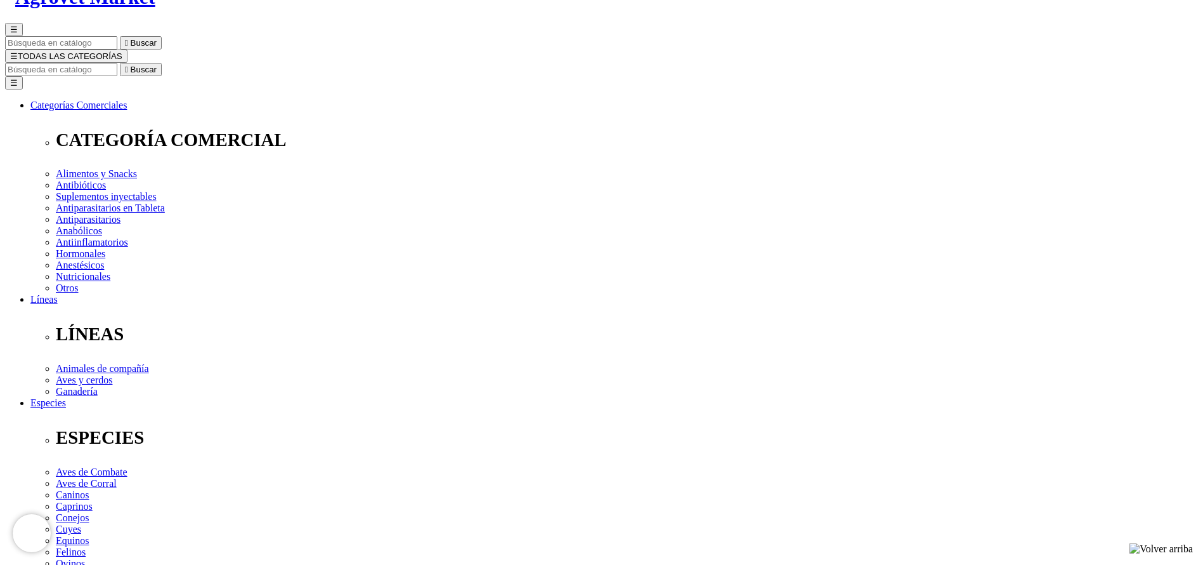
select select "36"
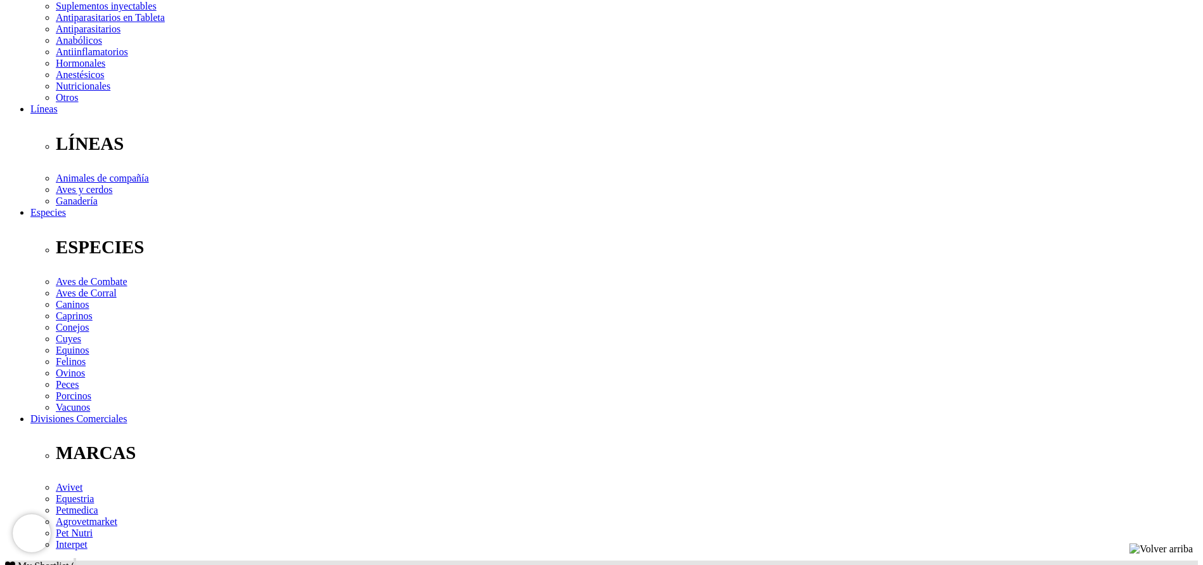
scroll to position [233, 0]
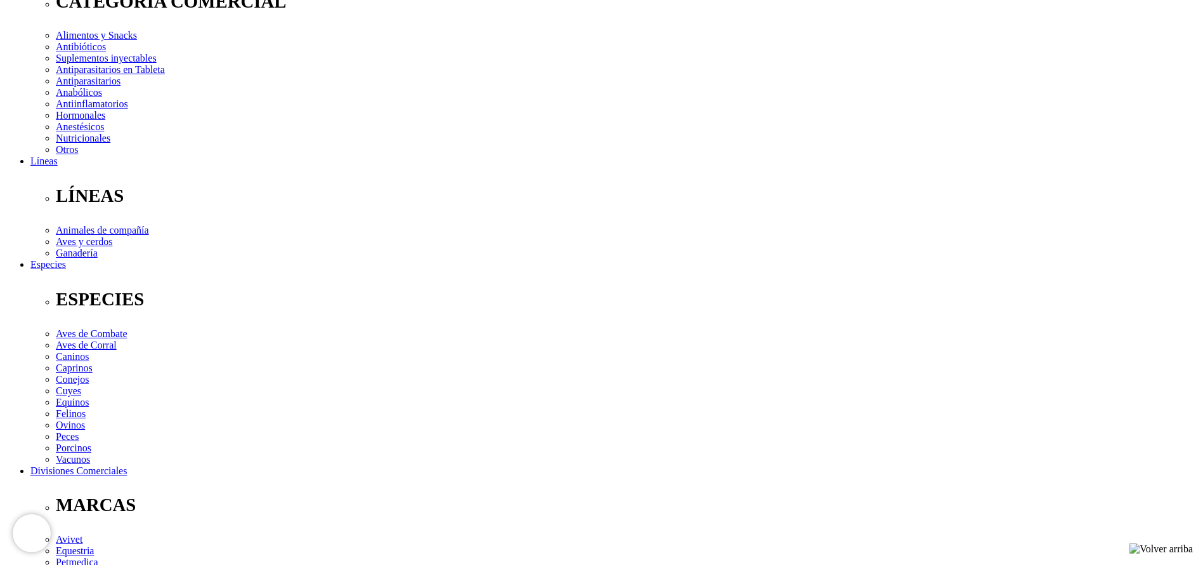
drag, startPoint x: 542, startPoint y: 270, endPoint x: 467, endPoint y: 255, distance: 76.3
type input "5"
drag, startPoint x: 532, startPoint y: 171, endPoint x: 488, endPoint y: 166, distance: 44.0
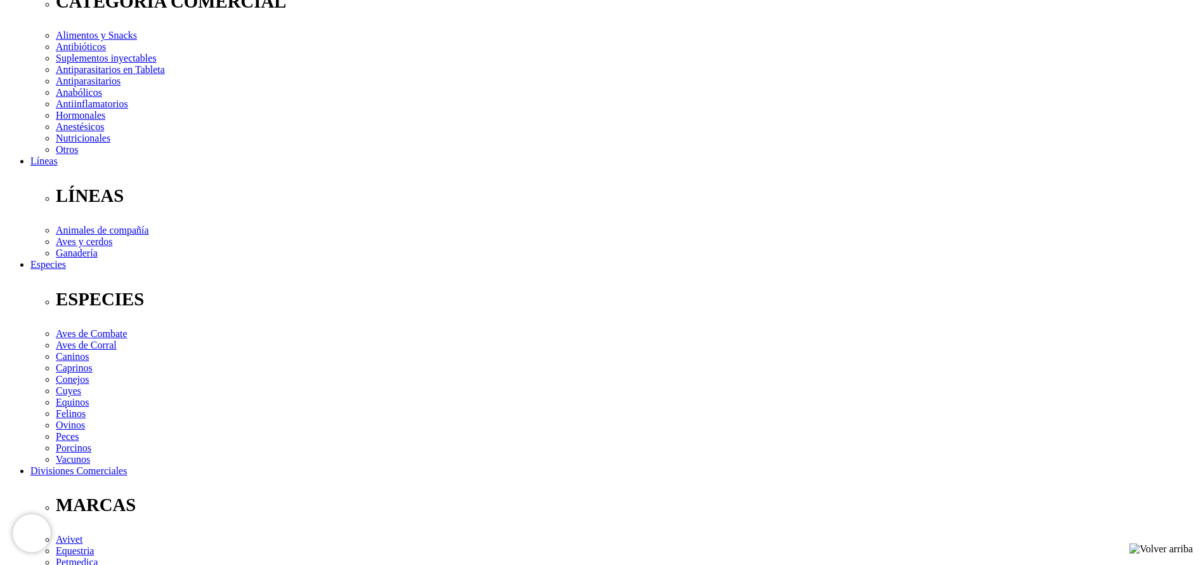
drag, startPoint x: 527, startPoint y: 159, endPoint x: 499, endPoint y: 154, distance: 29.1
type input "3"
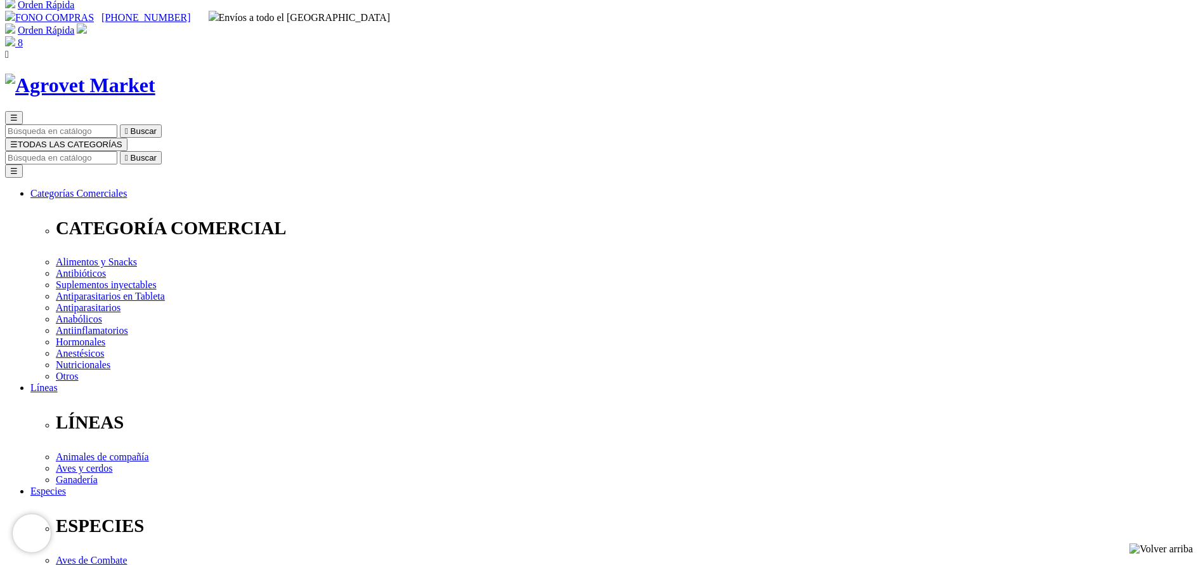
scroll to position [0, 0]
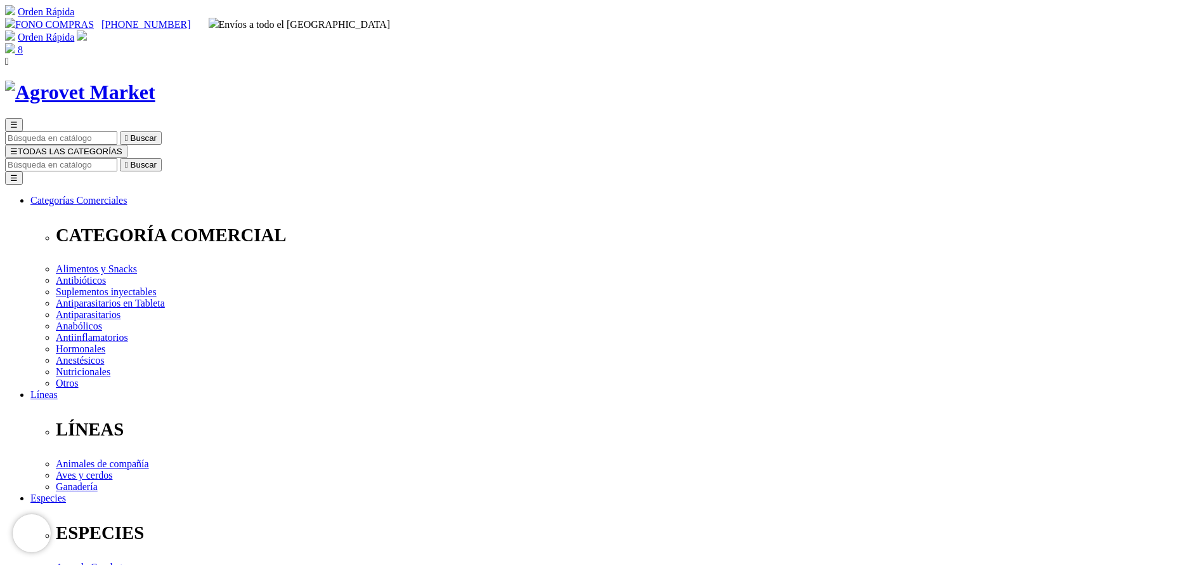
click at [117, 158] on input "Buscar" at bounding box center [61, 164] width 112 height 13
type input "bovim"
click at [120, 158] on button " Buscar" at bounding box center [141, 164] width 42 height 13
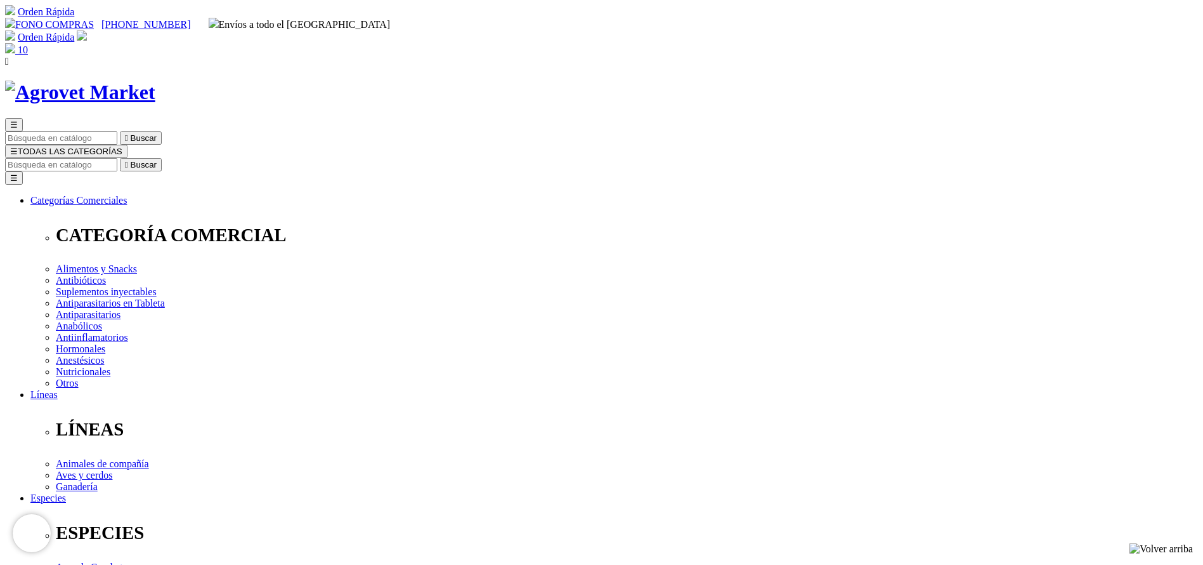
scroll to position [381, 0]
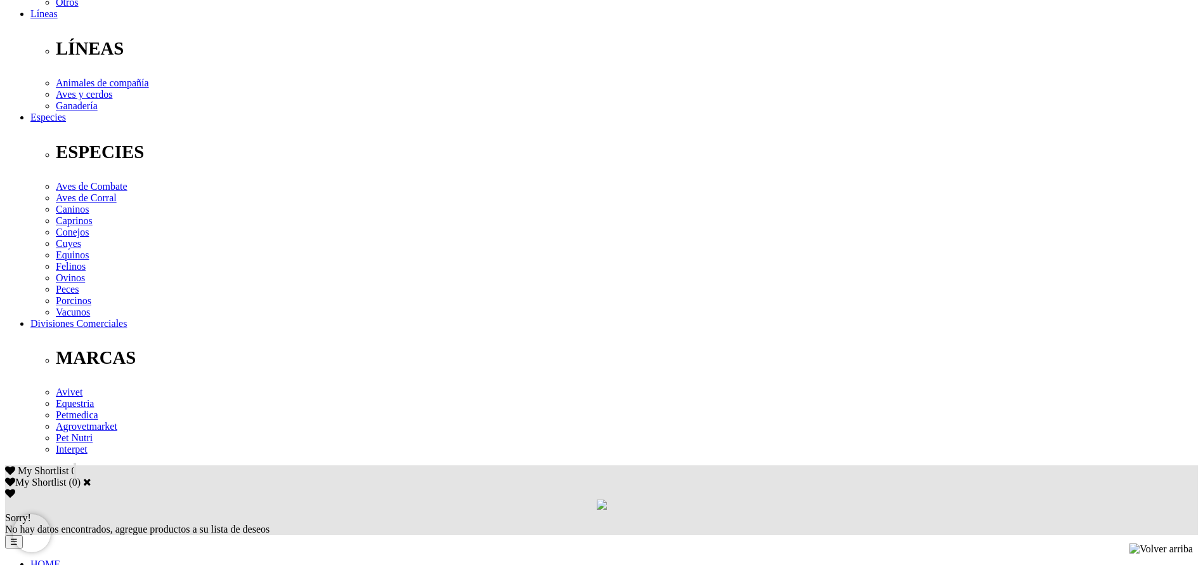
drag, startPoint x: 416, startPoint y: 304, endPoint x: 372, endPoint y: 269, distance: 56.0
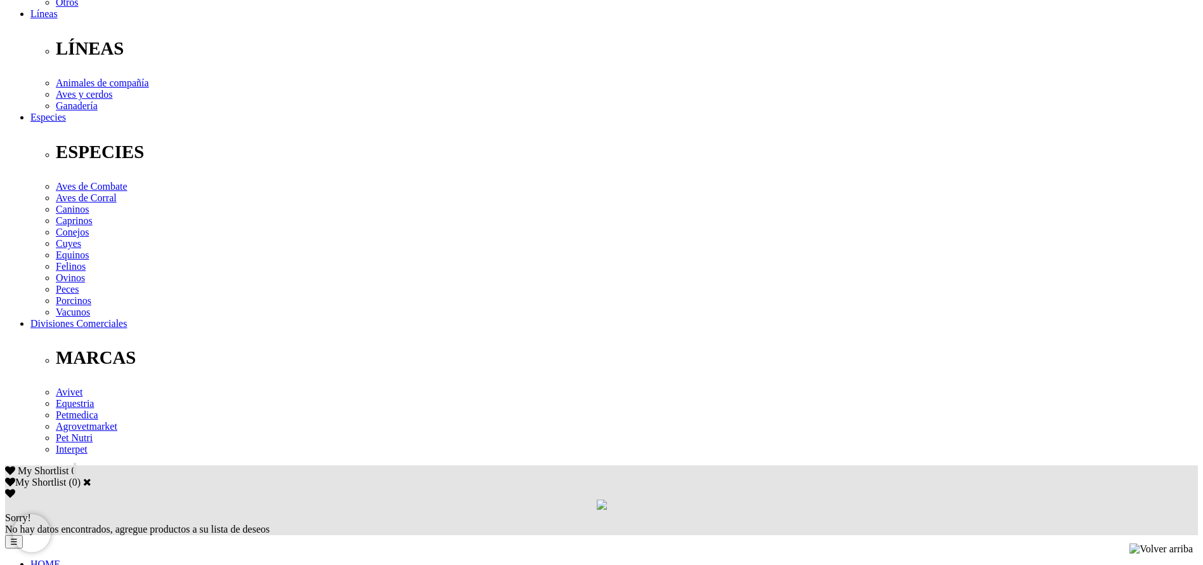
copy div "Tratamiento y control de parásitos internos (nematodos gastrointestinales,pulmo…"
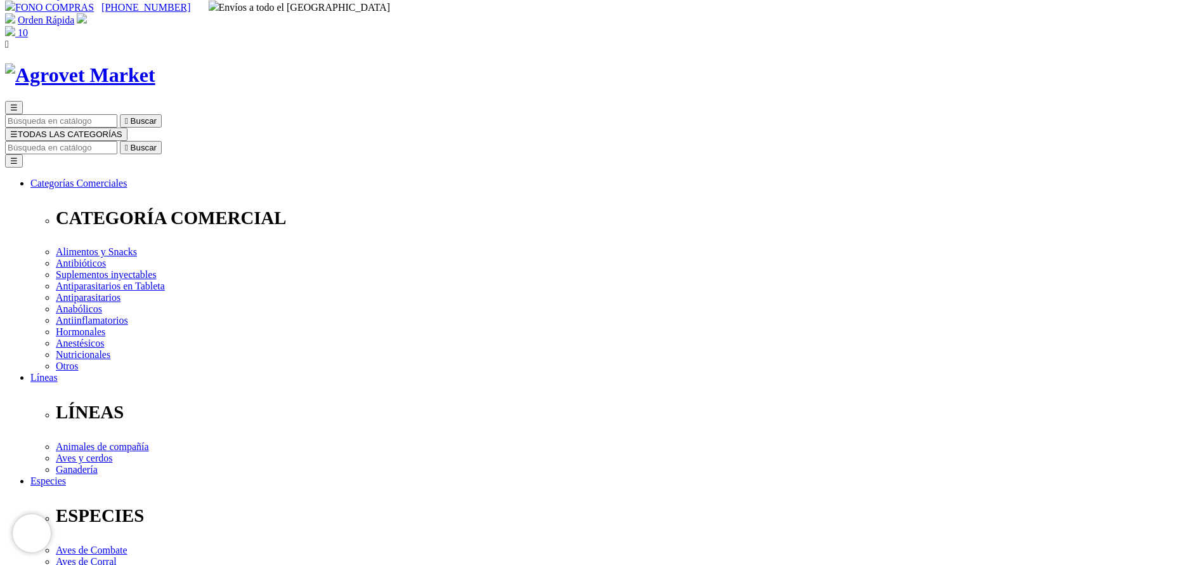
scroll to position [0, 0]
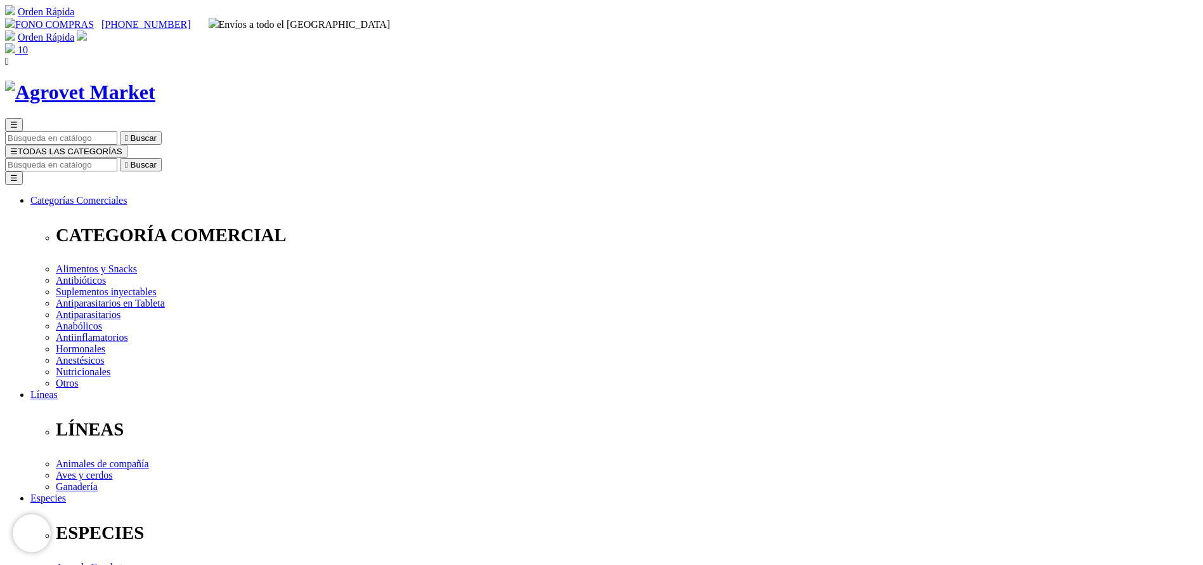
click at [117, 158] on input "Buscar" at bounding box center [61, 164] width 112 height 13
type input "ectonil"
click at [120, 158] on button " Buscar" at bounding box center [141, 164] width 42 height 13
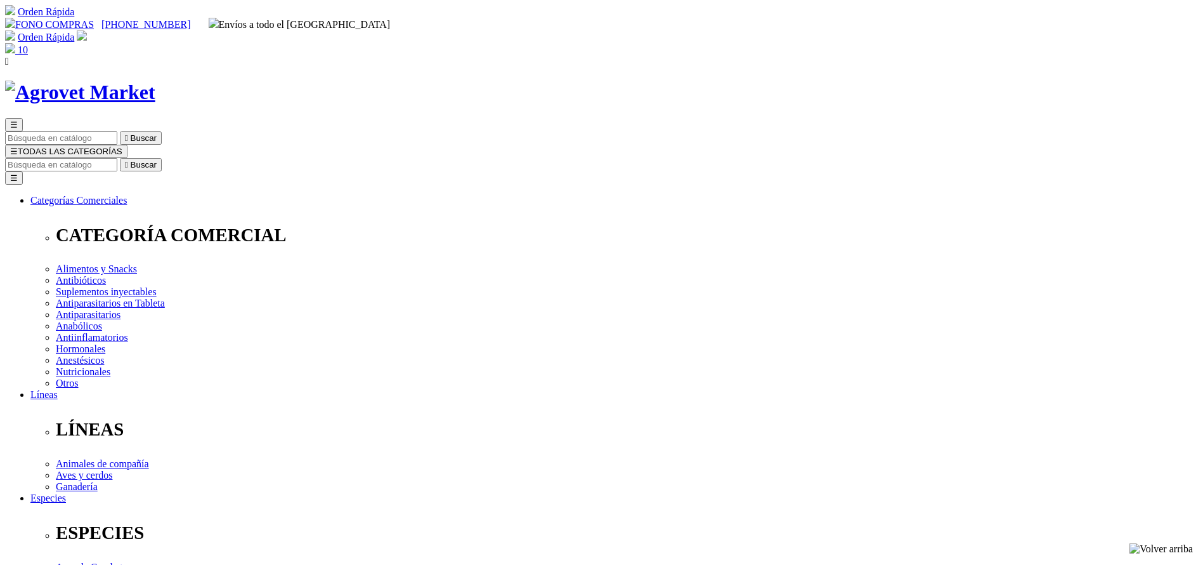
copy div "Ectonil® Pour On"
click at [117, 158] on input "Buscar" at bounding box center [61, 164] width 112 height 13
type input "floraviva"
click at [120, 158] on button " Buscar" at bounding box center [141, 164] width 42 height 13
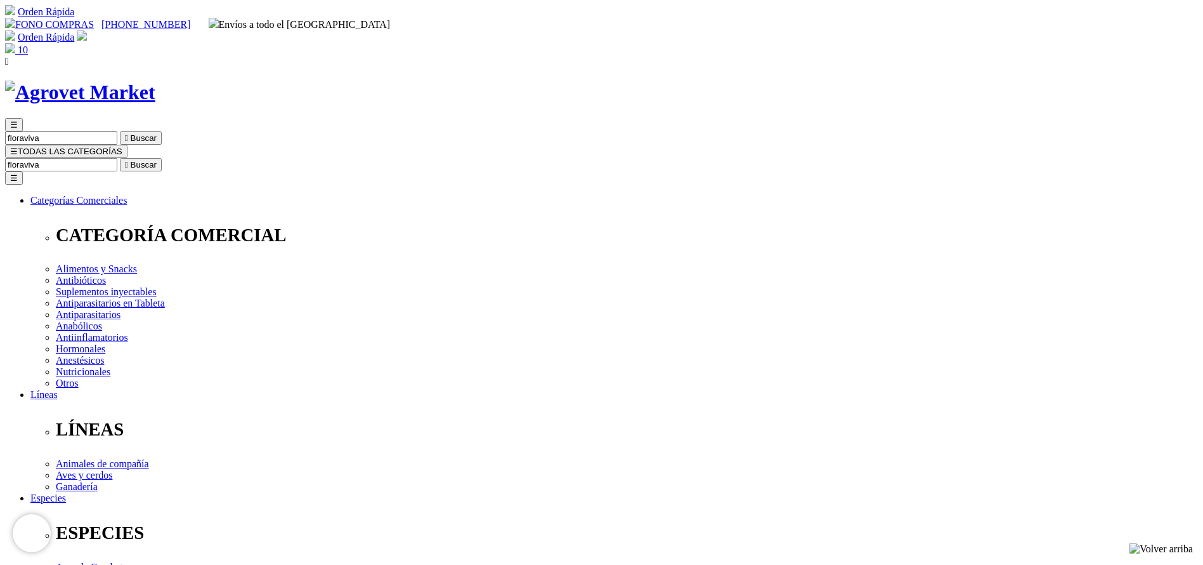
click at [117, 158] on input "floraviva" at bounding box center [61, 164] width 112 height 13
paste input "Tylosina"
type input "Tylosina"
click at [120, 158] on button " Buscar" at bounding box center [141, 164] width 42 height 13
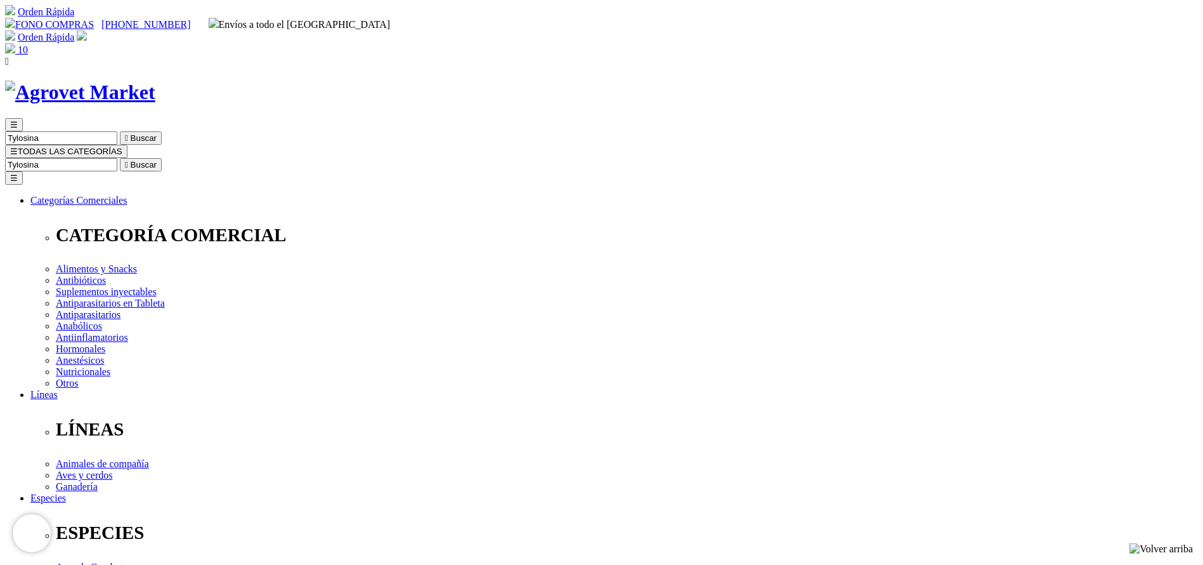
drag, startPoint x: 867, startPoint y: 63, endPoint x: 888, endPoint y: 65, distance: 21.1
click at [888, 118] on div "☰ [GEOGRAPHIC_DATA]  Buscar ☰ TODAS LAS CATEGORÍAS [GEOGRAPHIC_DATA]  Buscar …" at bounding box center [601, 516] width 1193 height 797
type input "tilos"
click at [192, 158] on button " Buscar" at bounding box center [213, 164] width 42 height 13
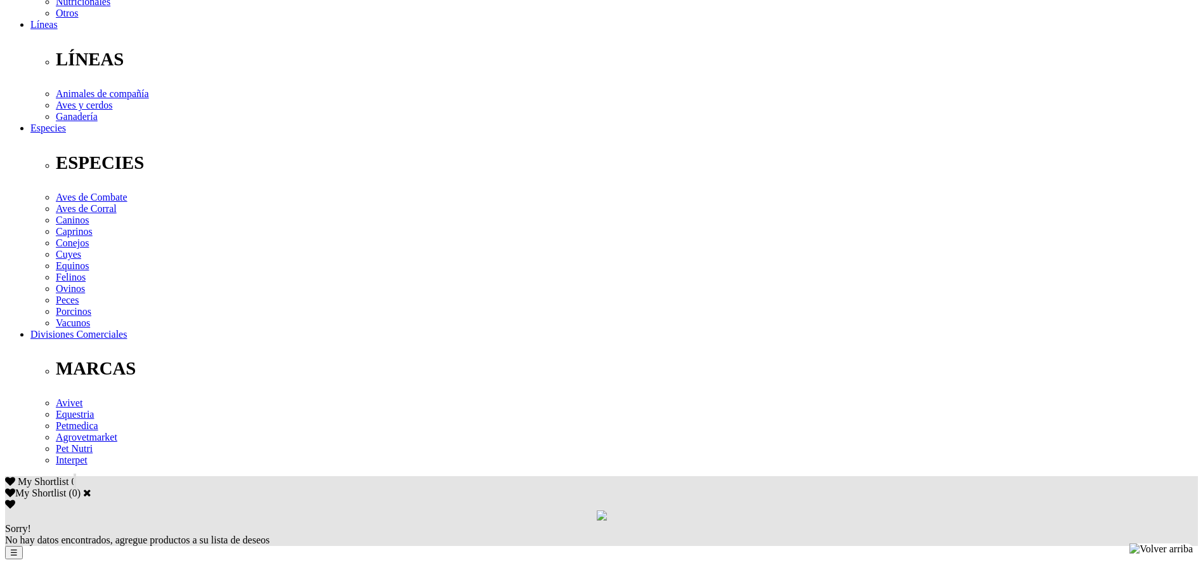
scroll to position [381, 0]
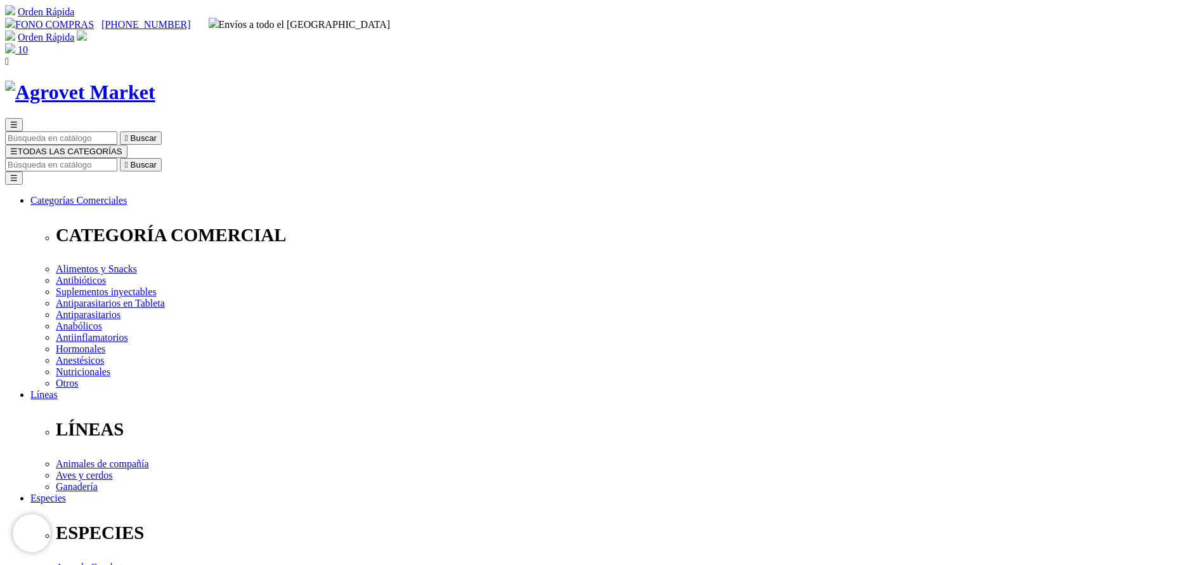
copy div "Tylodox® WS"
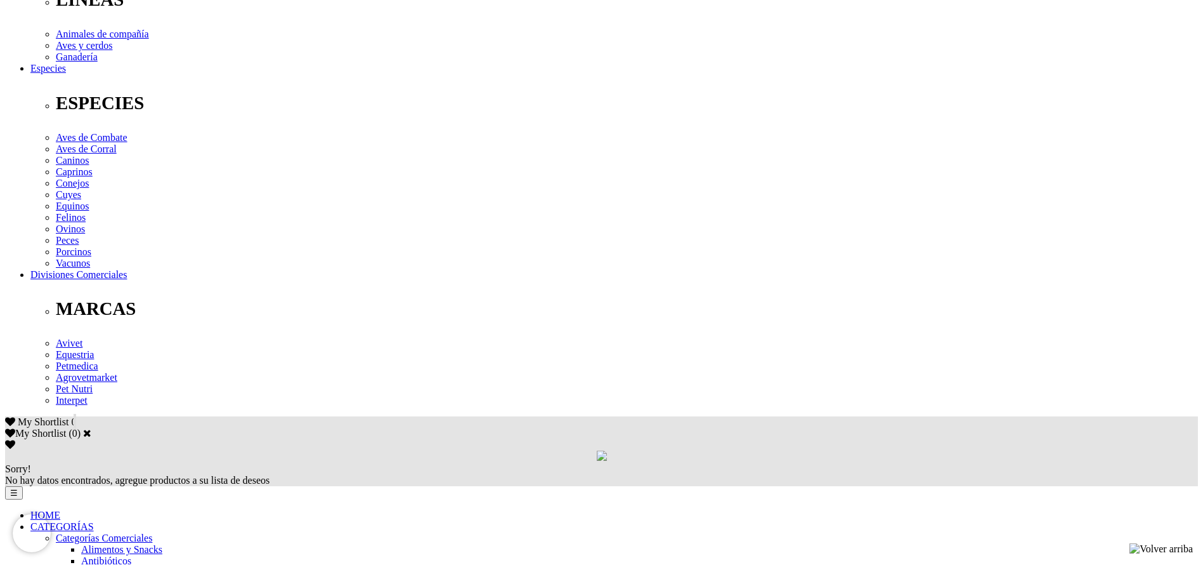
scroll to position [476, 0]
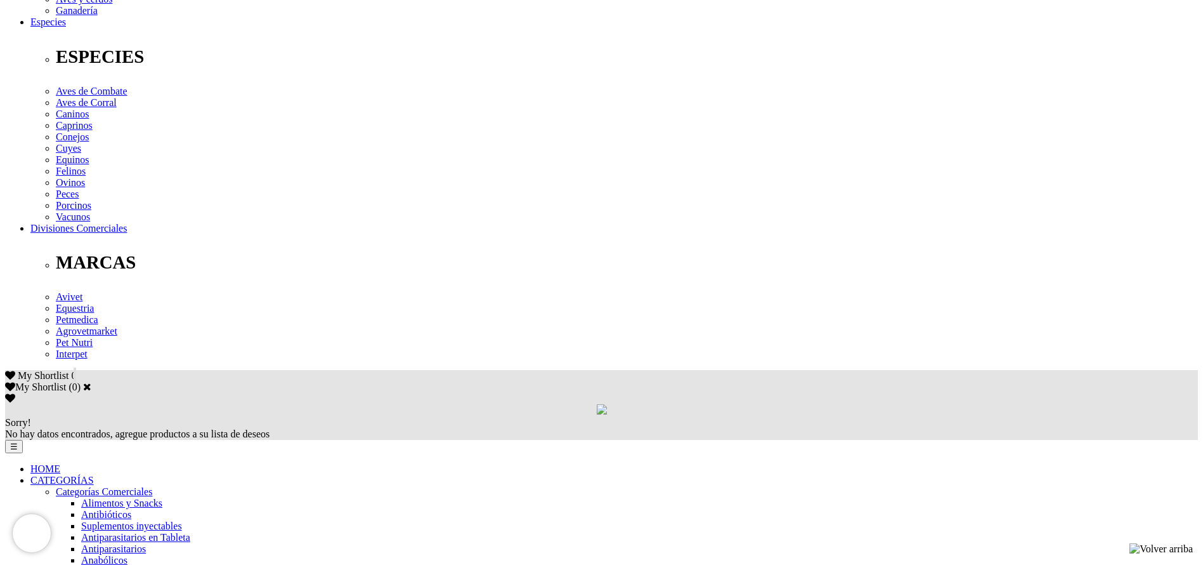
copy div "Cada 100 g contiene: Tilosina como tartrato 10 g, Doxiciclina como hiclato 10 g…"
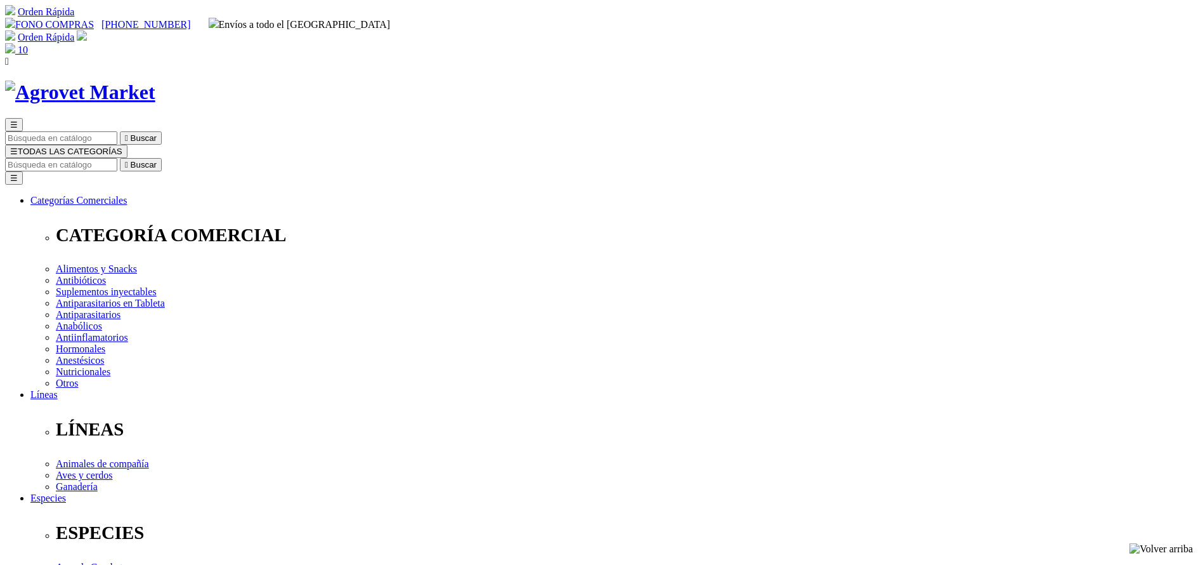
copy div "Tylamox® WS"
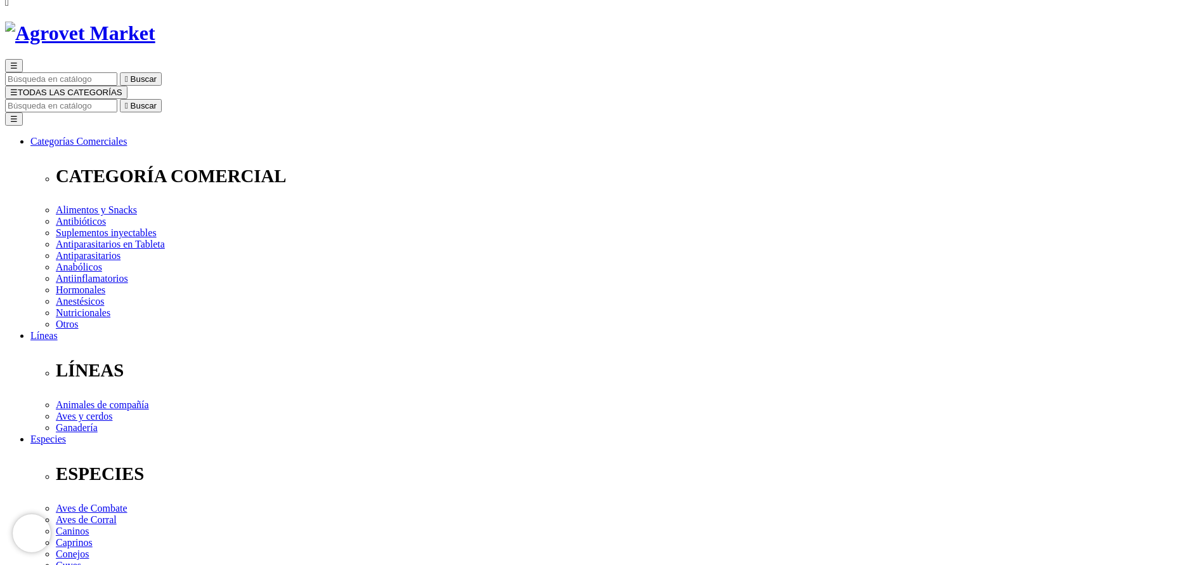
scroll to position [285, 0]
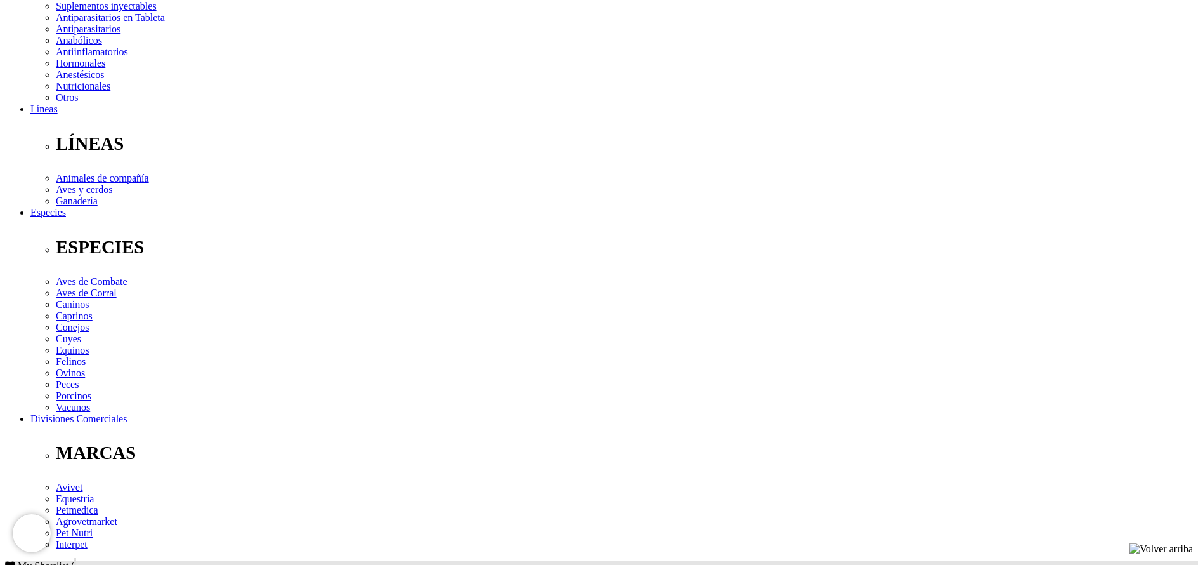
copy div "Cada 100 g contiene: Tilosina como tartrato 50 g, Amoxicilina como trihidrato 1…"
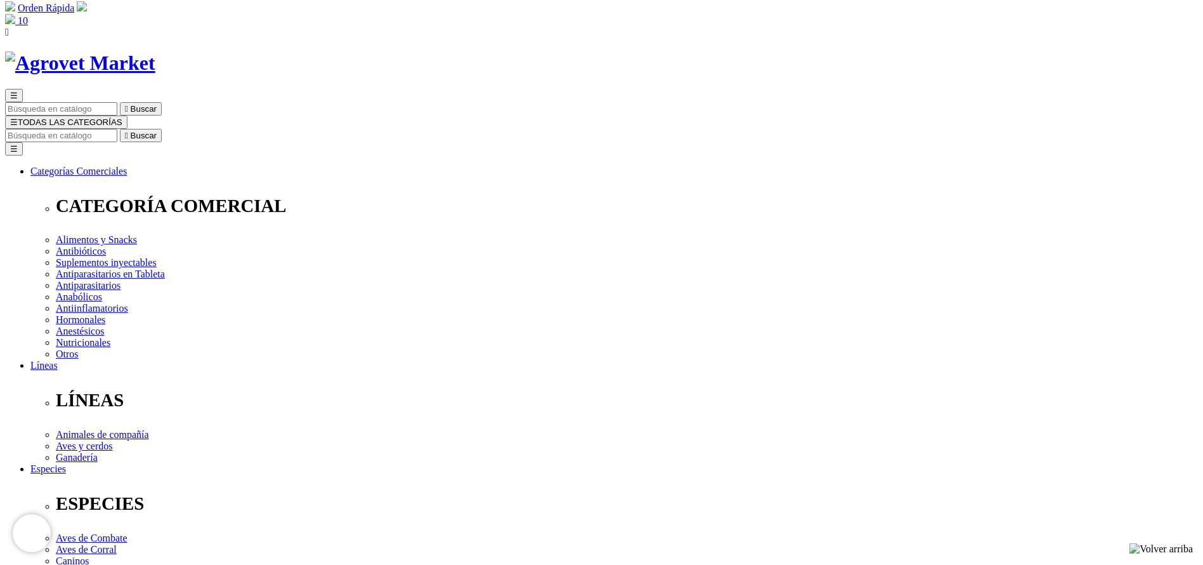
scroll to position [0, 0]
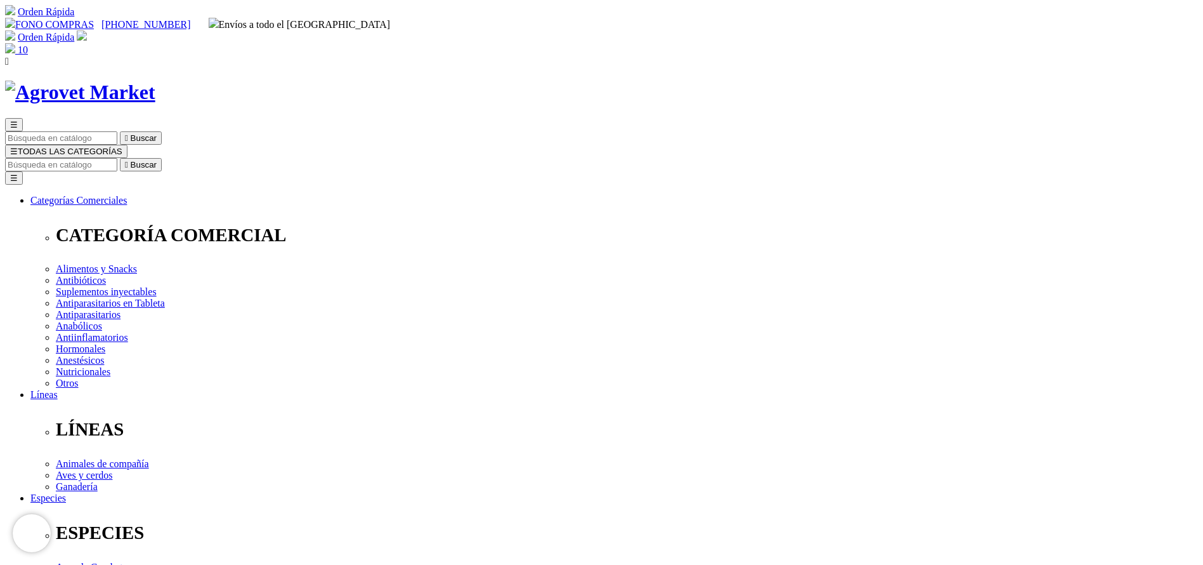
click at [117, 158] on input "Buscar" at bounding box center [61, 164] width 112 height 13
type input "flor"
click at [120, 158] on button " Buscar" at bounding box center [141, 164] width 42 height 13
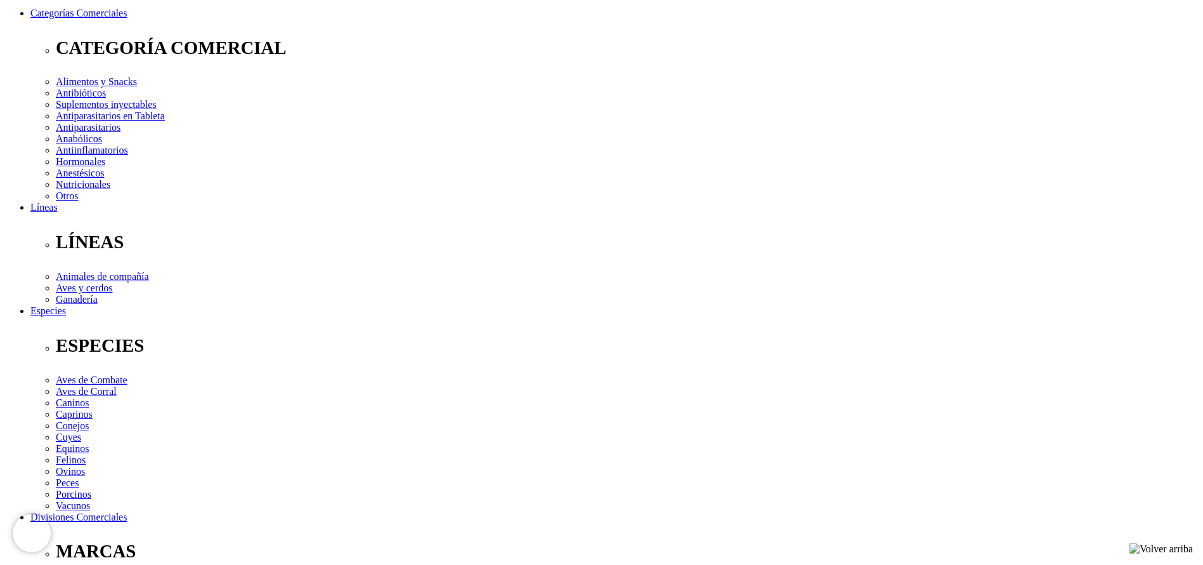
scroll to position [190, 0]
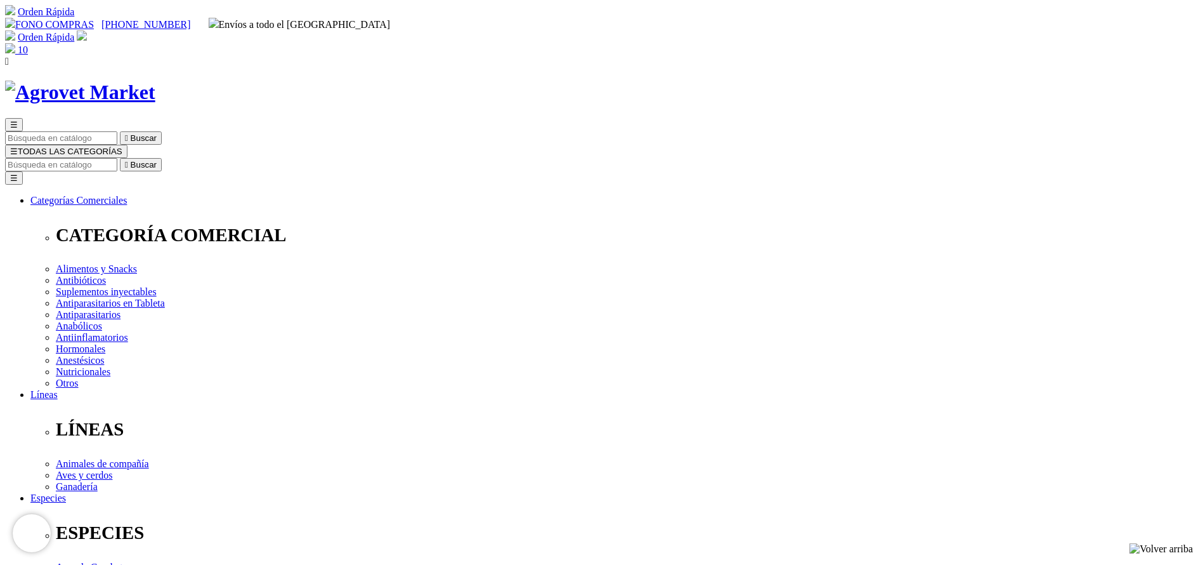
copy h1 "Optiflor"
click at [117, 158] on input "Buscar" at bounding box center [61, 164] width 112 height 13
type input "genta"
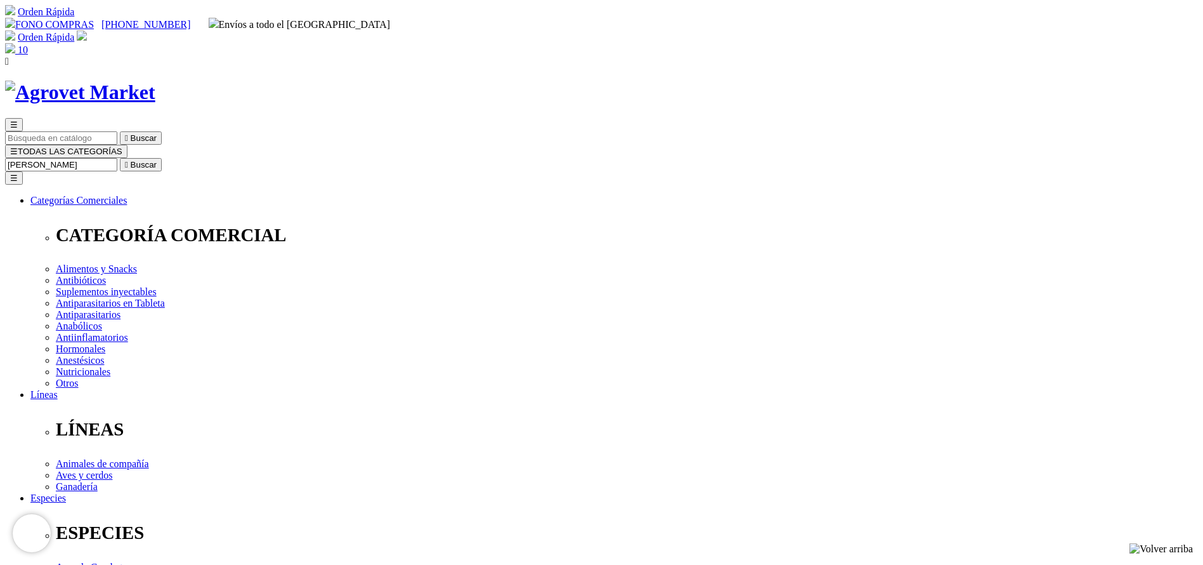
click at [120, 158] on button " Buscar" at bounding box center [141, 164] width 42 height 13
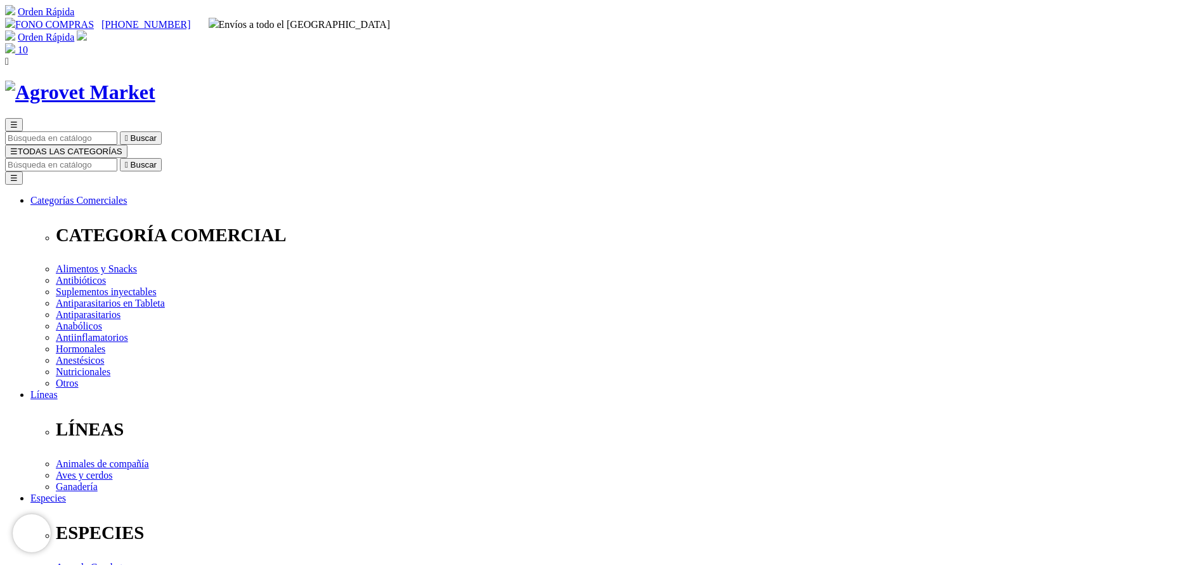
copy div "Amoxigentin®"
click at [117, 158] on input "Buscar" at bounding box center [61, 164] width 112 height 13
type input "flora"
click at [192, 158] on button " Buscar" at bounding box center [213, 164] width 42 height 13
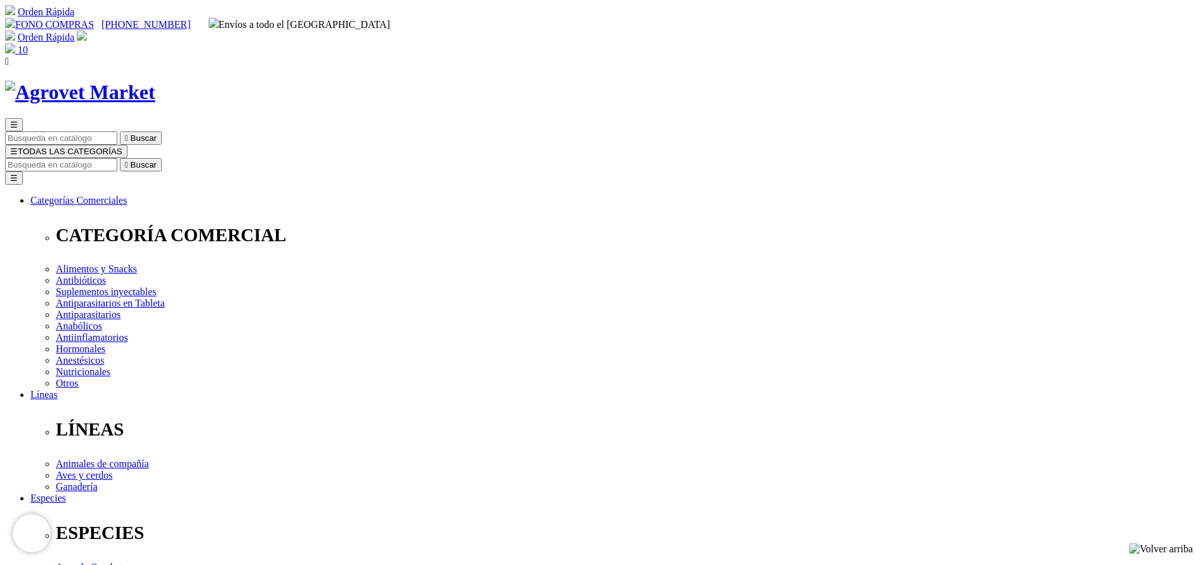
copy div "Floraviva® 12 Cepas Soft Chews Medium & Large"
